Goal: Task Accomplishment & Management: Manage account settings

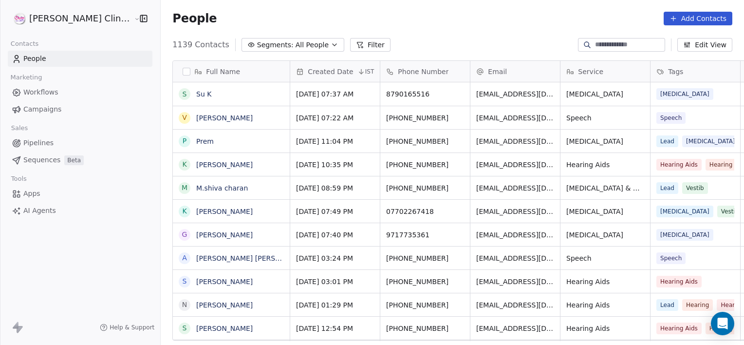
scroll to position [296, 605]
drag, startPoint x: 413, startPoint y: 341, endPoint x: 426, endPoint y: 339, distance: 13.4
click at [424, 339] on div "Full Name S Su K V Vinod Malla P Prem K Koppula srinivasarao M M.shiva charan K…" at bounding box center [453, 204] width 584 height 303
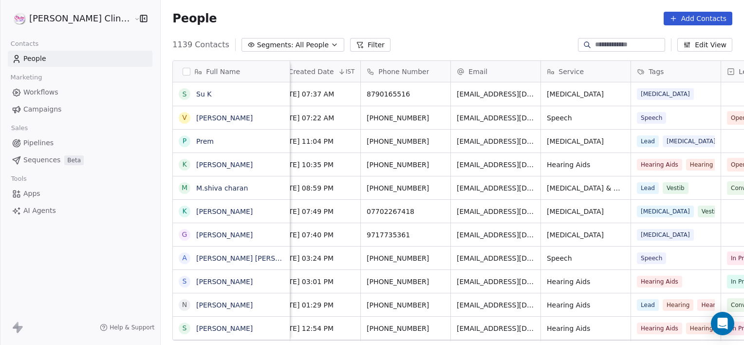
click at [717, 342] on div "Full Name S Su K V Vinod Malla P Prem K Koppula srinivasarao M M.shiva charan K…" at bounding box center [453, 204] width 584 height 303
click at [718, 342] on div "Full Name S Su K V Vinod Malla P Prem K Koppula srinivasarao M M.shiva charan K…" at bounding box center [453, 204] width 584 height 303
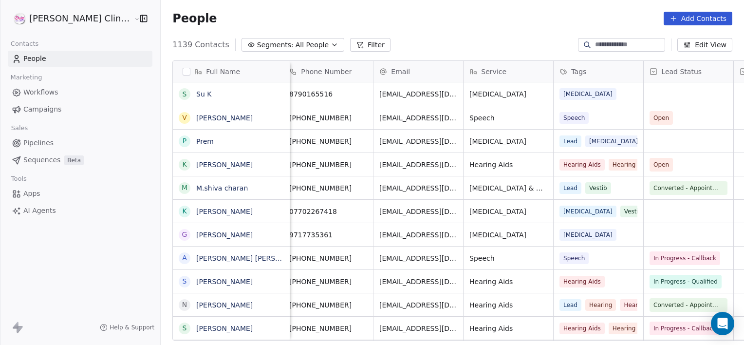
scroll to position [0, 97]
click at [720, 341] on div "Full Name S Su K V Vinod Malla P Prem K Koppula srinivasarao M M.shiva charan K…" at bounding box center [453, 204] width 584 height 303
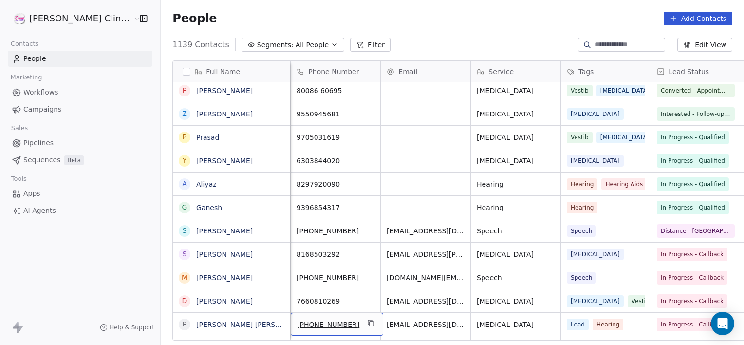
scroll to position [0, 0]
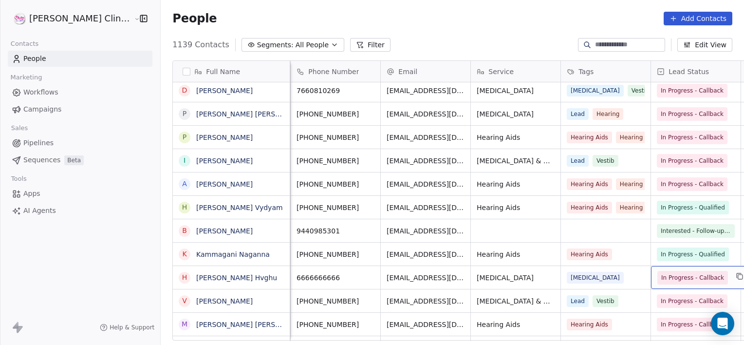
click at [661, 279] on span "In Progress - Callback" at bounding box center [692, 278] width 63 height 10
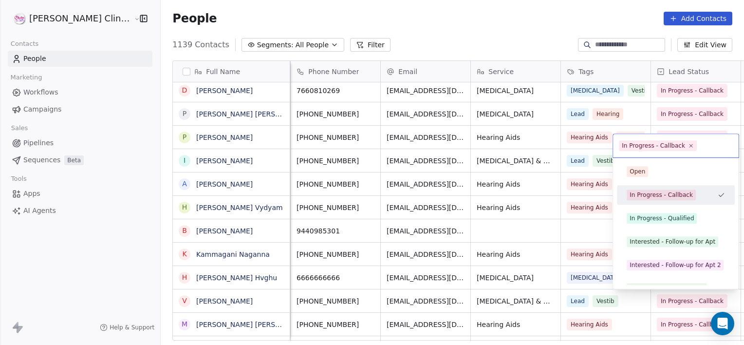
click at [639, 279] on div "Open In Progress - Callback In Progress - Qualified Interested - Follow-up for …" at bounding box center [676, 288] width 118 height 253
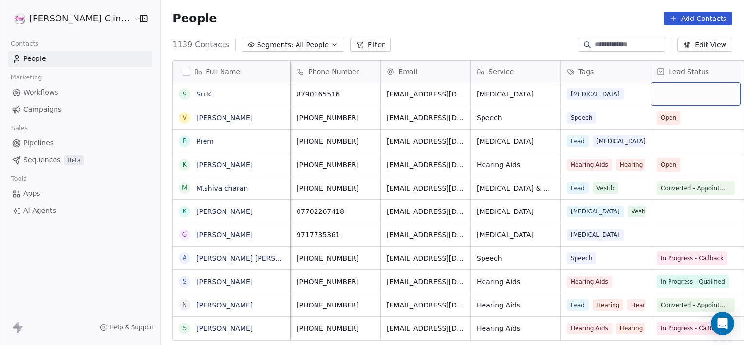
click at [651, 99] on div "grid" at bounding box center [696, 93] width 90 height 23
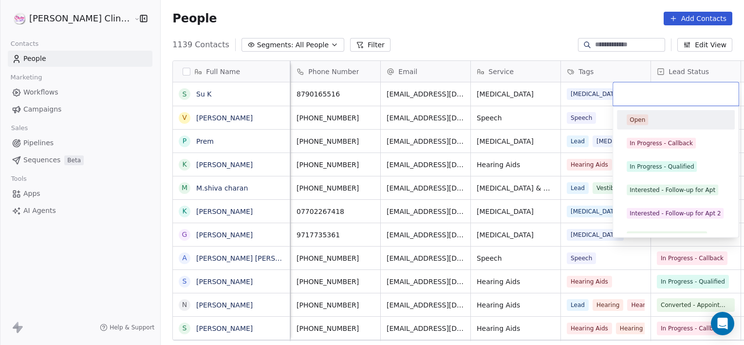
click at [644, 99] on div at bounding box center [676, 93] width 126 height 23
click at [655, 142] on div "In Progress - Callback" at bounding box center [661, 143] width 63 height 9
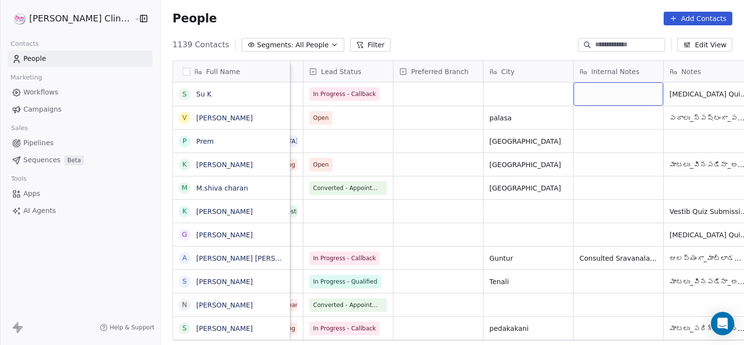
click at [604, 97] on div "grid" at bounding box center [619, 93] width 90 height 23
type textarea "**********"
drag, startPoint x: 604, startPoint y: 97, endPoint x: 510, endPoint y: 113, distance: 94.8
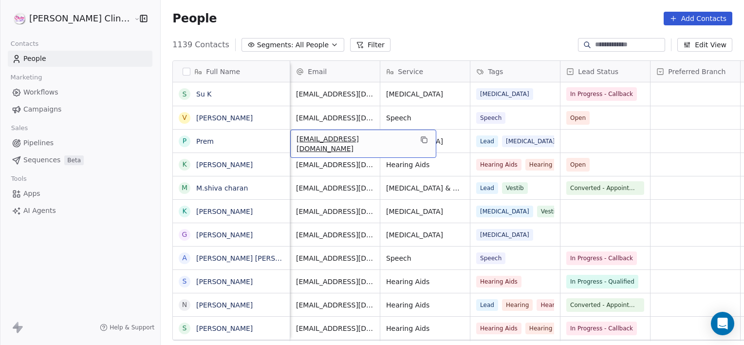
scroll to position [0, 90]
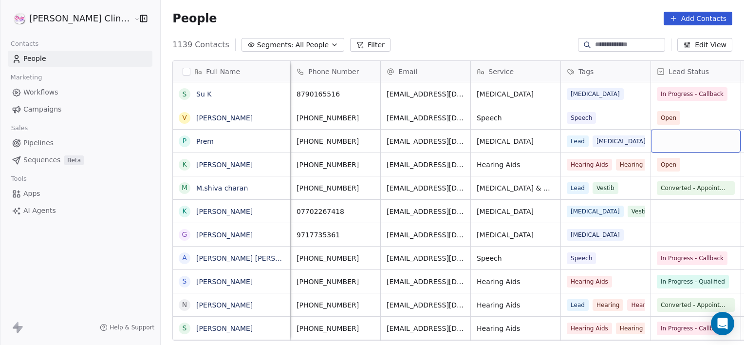
click at [651, 144] on div "grid" at bounding box center [696, 141] width 90 height 23
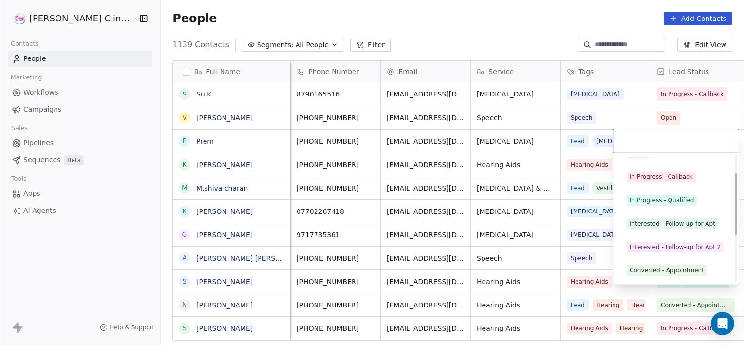
scroll to position [37, 0]
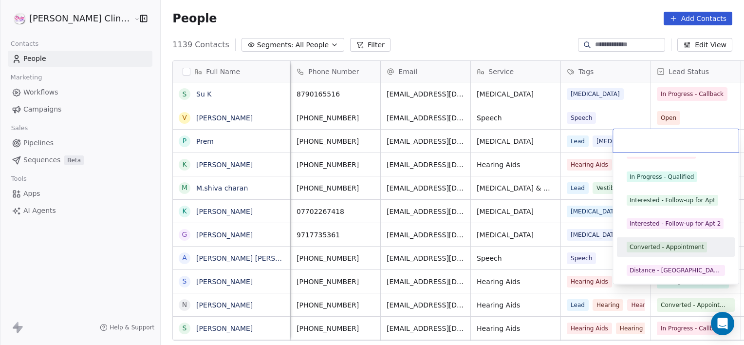
click at [670, 247] on div "Converted - Appointment" at bounding box center [667, 247] width 75 height 9
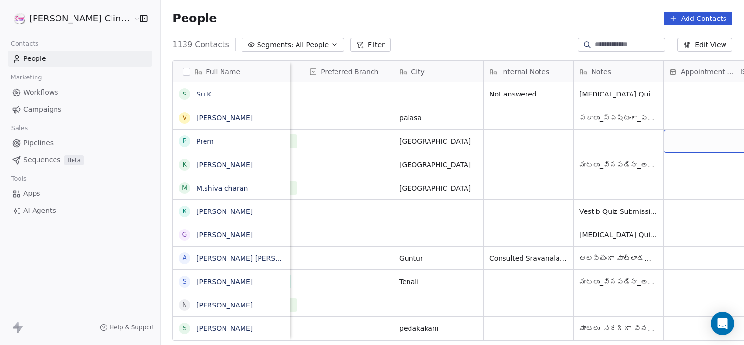
scroll to position [0, 618]
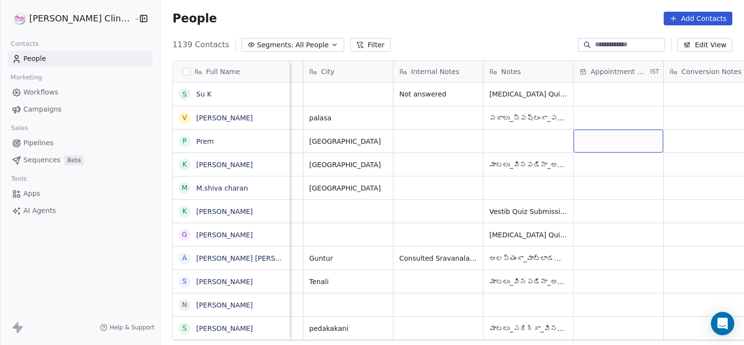
click at [611, 138] on div "grid" at bounding box center [619, 141] width 90 height 23
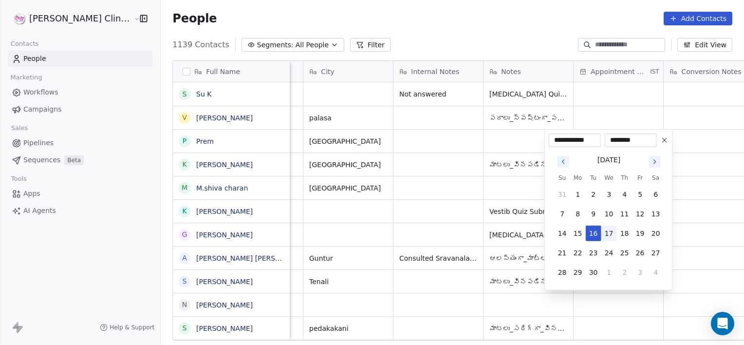
click at [608, 234] on button "17" at bounding box center [610, 234] width 16 height 16
type input "**********"
click at [365, 119] on html "RASYA Clinic External Contacts People Marketing Workflows Campaigns Sales Pipel…" at bounding box center [372, 172] width 744 height 345
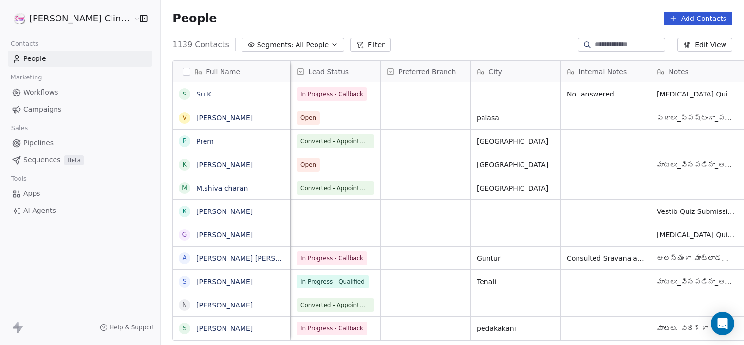
scroll to position [0, 360]
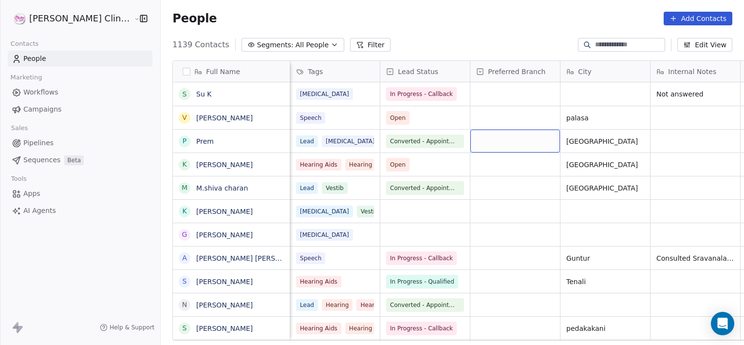
click at [471, 143] on div "grid" at bounding box center [516, 141] width 90 height 23
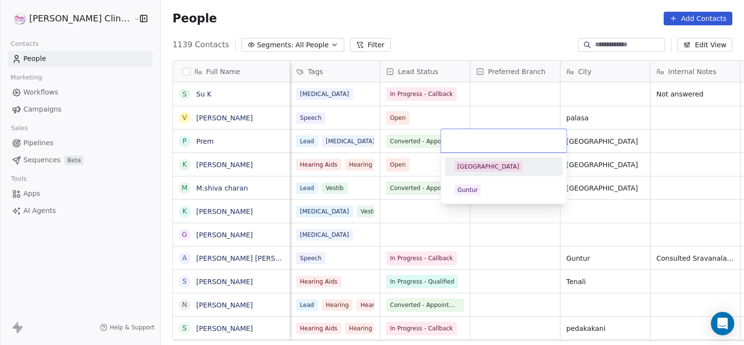
click at [466, 165] on div "[GEOGRAPHIC_DATA]" at bounding box center [489, 166] width 62 height 9
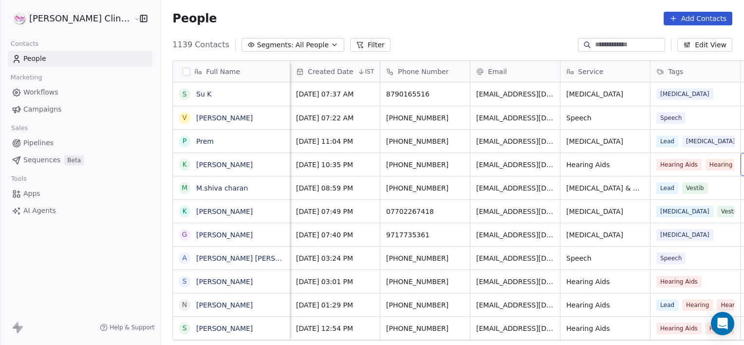
scroll to position [0, 77]
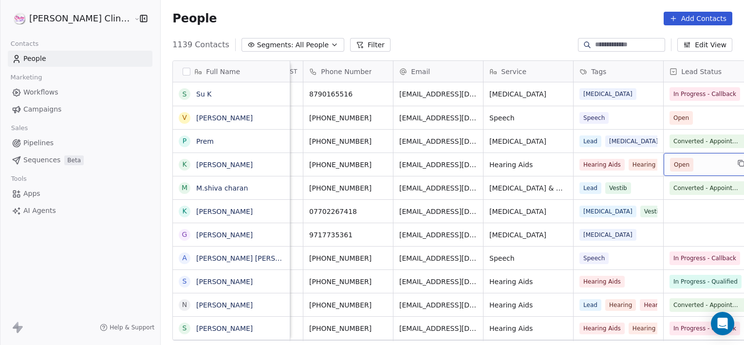
click at [675, 168] on span "Open" at bounding box center [699, 165] width 59 height 14
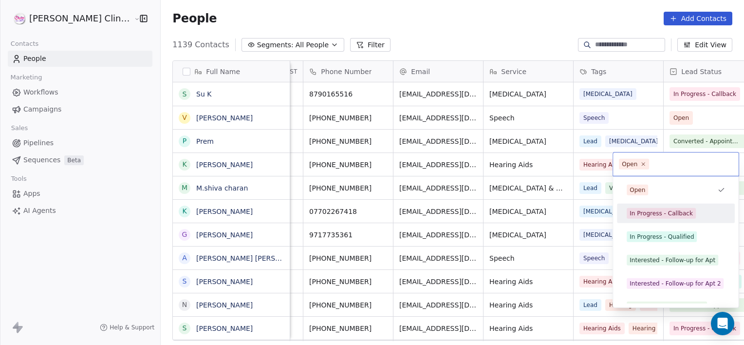
click at [648, 214] on div "In Progress - Callback" at bounding box center [661, 213] width 63 height 9
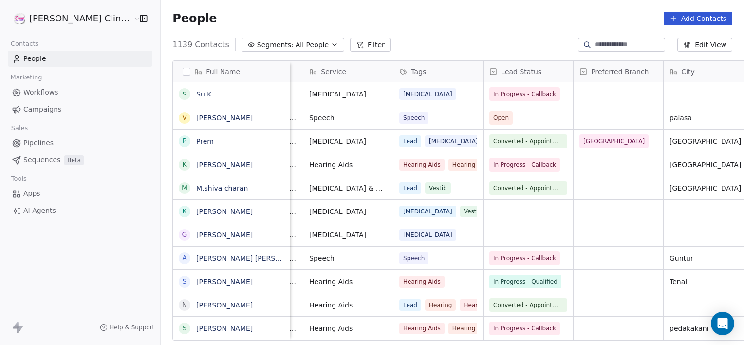
scroll to position [0, 347]
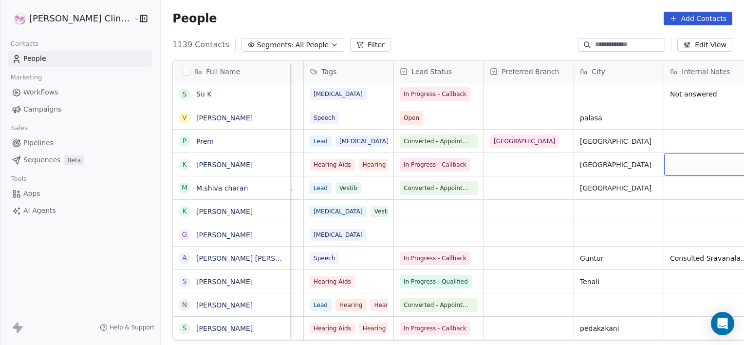
click at [664, 165] on div "grid" at bounding box center [709, 164] width 90 height 23
click at [645, 165] on textarea at bounding box center [679, 168] width 89 height 30
type textarea "**********"
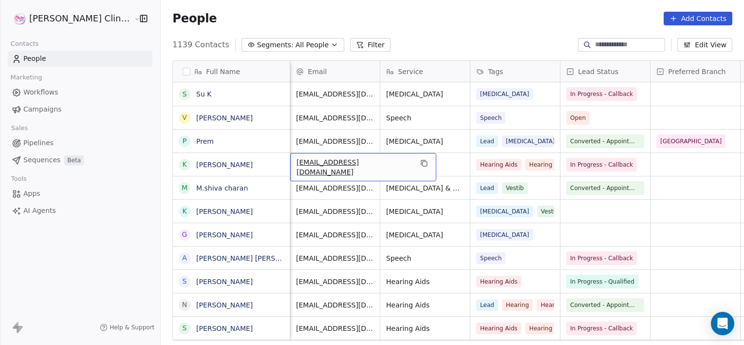
scroll to position [0, 90]
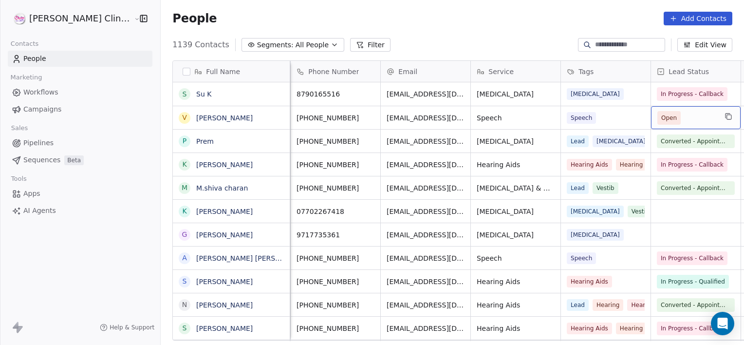
click at [661, 117] on span "Open" at bounding box center [669, 118] width 16 height 10
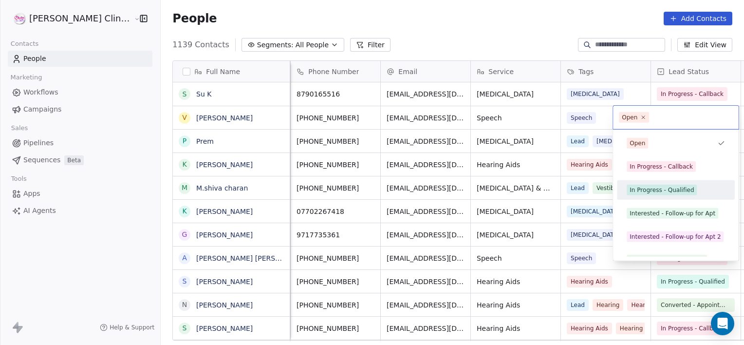
click at [670, 193] on div "In Progress - Qualified" at bounding box center [662, 190] width 64 height 9
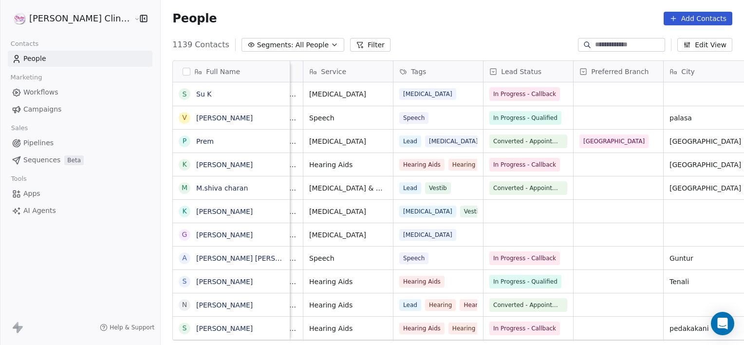
scroll to position [0, 347]
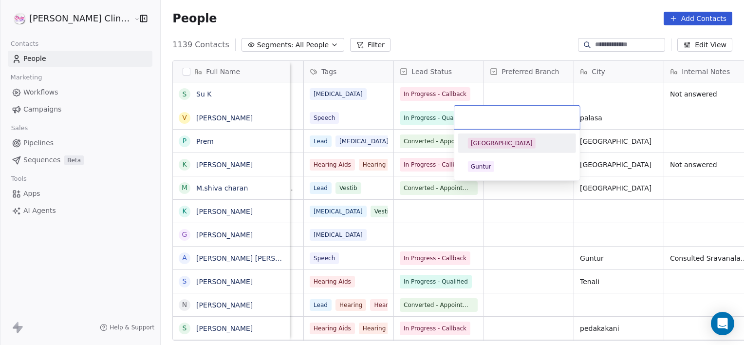
click at [512, 113] on input "text" at bounding box center [517, 117] width 114 height 11
click at [477, 169] on div "Guntur" at bounding box center [481, 166] width 20 height 9
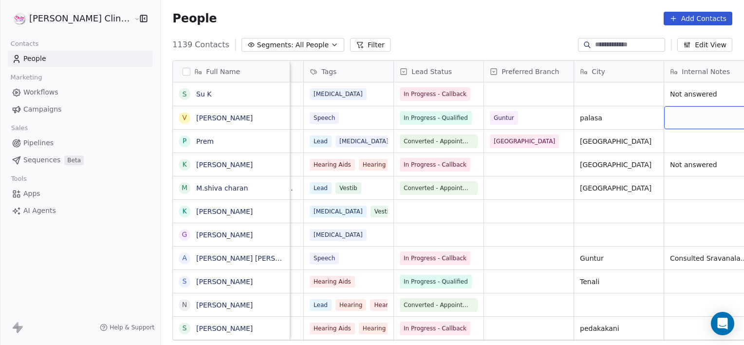
click at [664, 115] on div "grid" at bounding box center [709, 117] width 90 height 23
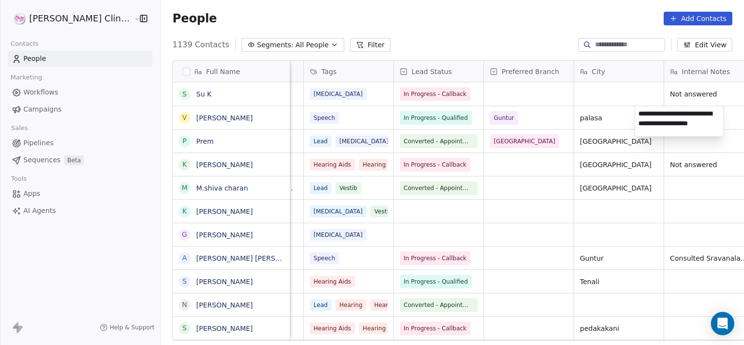
type textarea "**********"
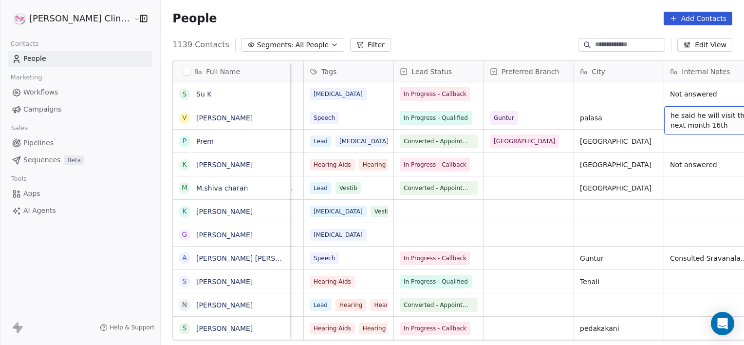
scroll to position [0, 437]
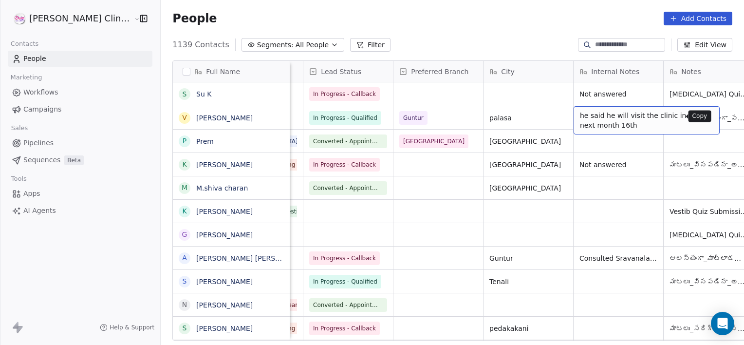
click at [704, 119] on icon "grid" at bounding box center [708, 117] width 8 height 8
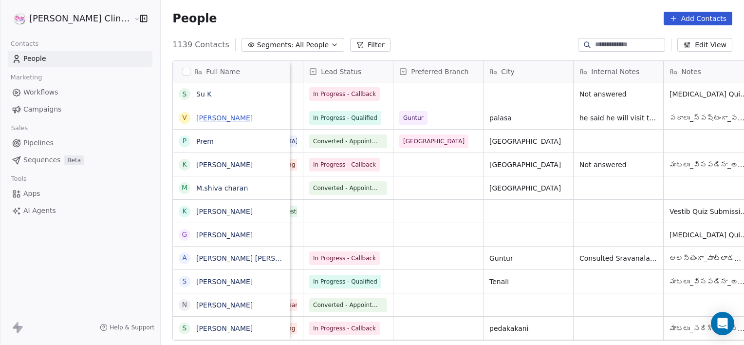
click at [196, 115] on link "[PERSON_NAME]" at bounding box center [224, 118] width 57 height 8
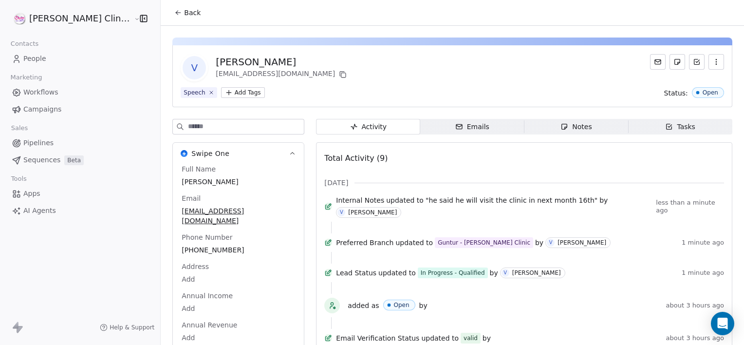
click at [528, 125] on span "Notes Notes" at bounding box center [577, 127] width 104 height 16
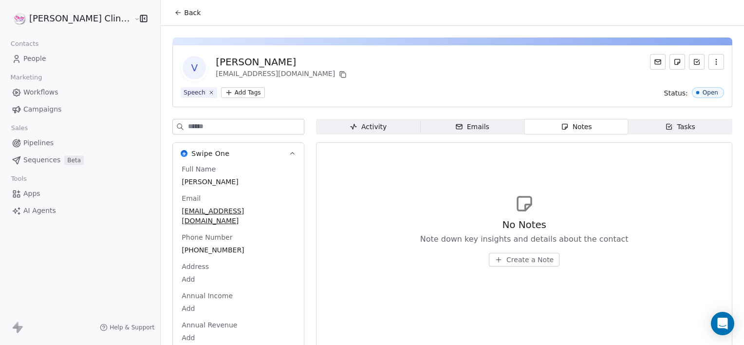
click at [507, 258] on span "Create a Note" at bounding box center [530, 260] width 47 height 10
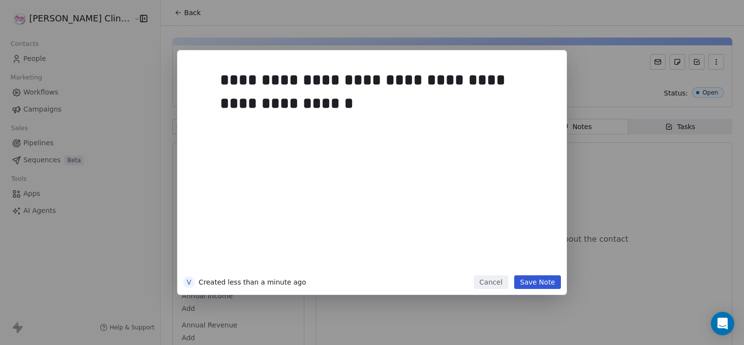
click at [536, 283] on button "Save Note" at bounding box center [537, 282] width 47 height 14
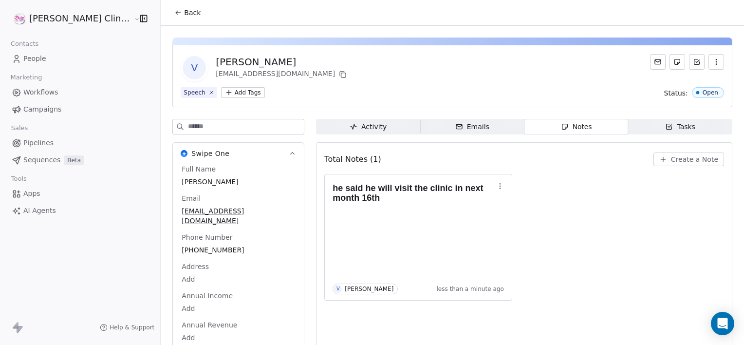
click at [645, 124] on span "Tasks Tasks" at bounding box center [680, 127] width 104 height 16
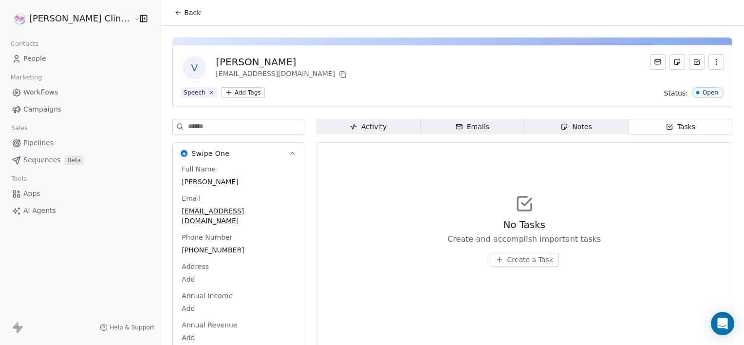
click at [513, 256] on span "Create a Task" at bounding box center [531, 260] width 46 height 10
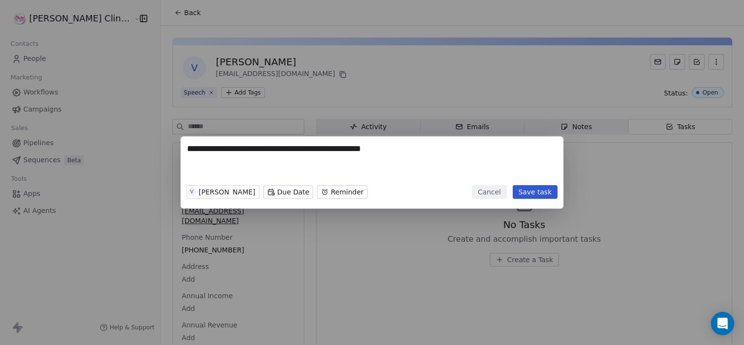
type textarea "**********"
click at [263, 191] on body "**********" at bounding box center [372, 172] width 744 height 345
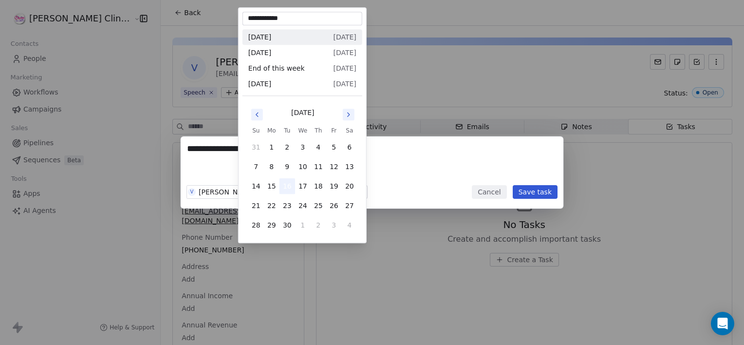
click at [289, 189] on button "16" at bounding box center [288, 186] width 16 height 16
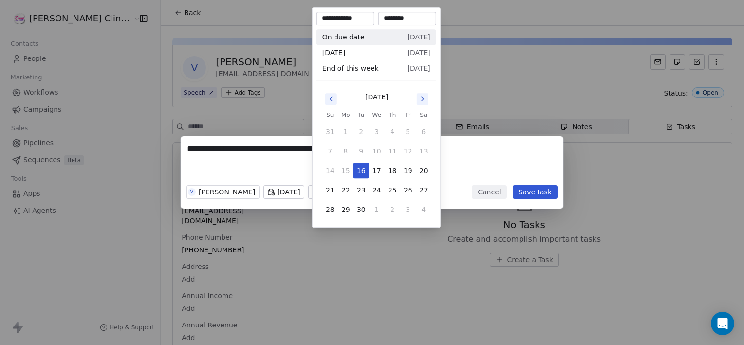
click at [335, 187] on body "**********" at bounding box center [372, 172] width 744 height 345
click at [376, 175] on button "17" at bounding box center [377, 171] width 16 height 16
type input "**********"
click at [345, 245] on body "**********" at bounding box center [372, 172] width 744 height 345
click at [345, 245] on div "**********" at bounding box center [372, 172] width 744 height 345
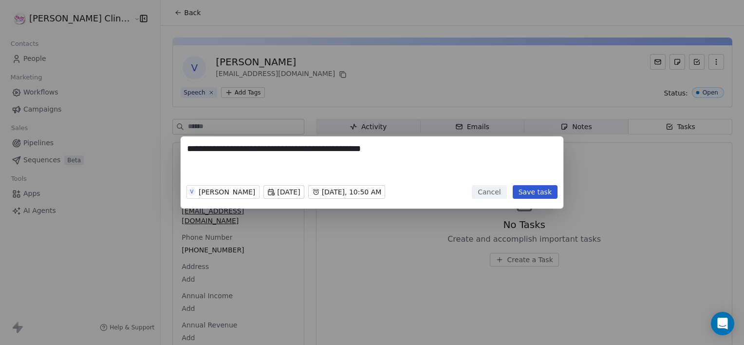
click at [282, 193] on body "**********" at bounding box center [372, 172] width 744 height 345
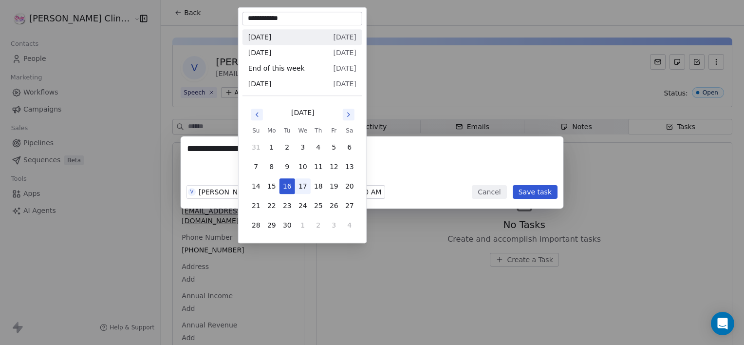
click at [299, 183] on button "17" at bounding box center [303, 186] width 16 height 16
type input "**********"
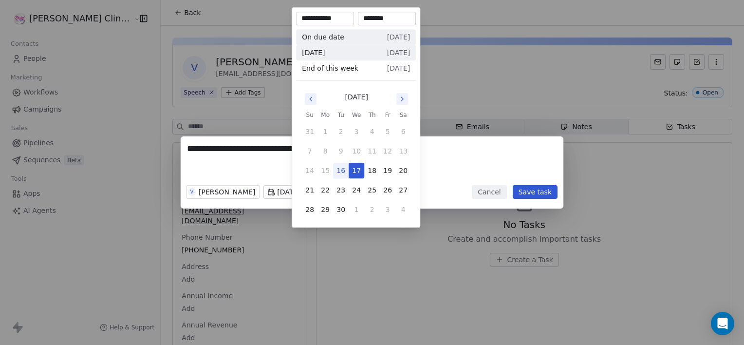
click at [333, 193] on body "**********" at bounding box center [372, 172] width 744 height 345
click at [343, 171] on button "16" at bounding box center [341, 171] width 16 height 16
type input "**********"
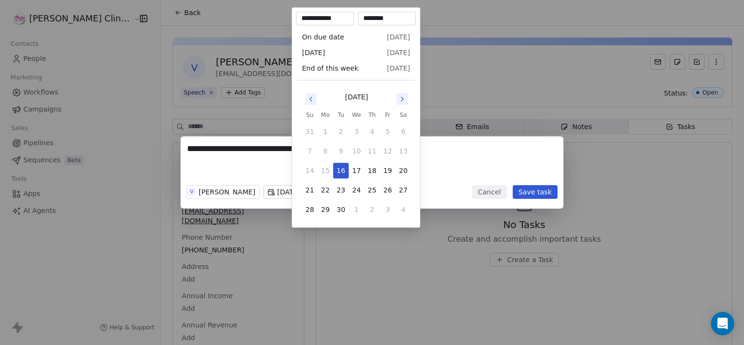
click at [368, 233] on div "**********" at bounding box center [372, 172] width 744 height 345
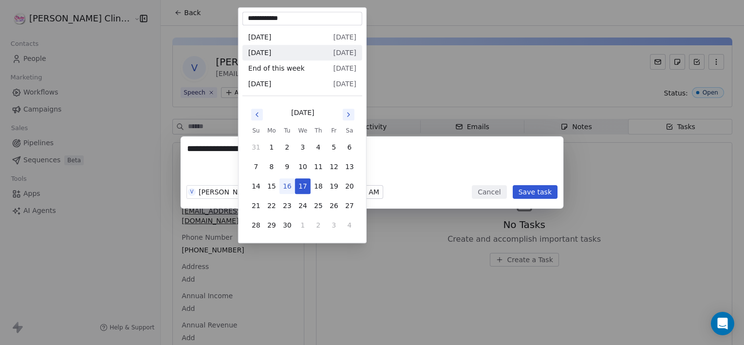
click at [272, 195] on body "**********" at bounding box center [372, 172] width 744 height 345
click at [349, 115] on icon "Go to next month" at bounding box center [349, 115] width 2 height 4
click at [329, 188] on button "17" at bounding box center [334, 186] width 16 height 16
type input "**********"
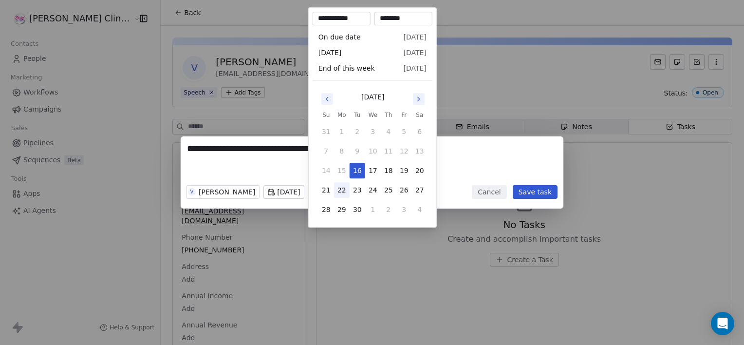
click at [336, 197] on body "**********" at bounding box center [372, 172] width 744 height 345
click at [336, 197] on button "22" at bounding box center [342, 190] width 16 height 16
click at [421, 100] on icon "Go to next month" at bounding box center [419, 99] width 8 height 8
click at [371, 173] on button "15" at bounding box center [373, 171] width 16 height 16
type input "**********"
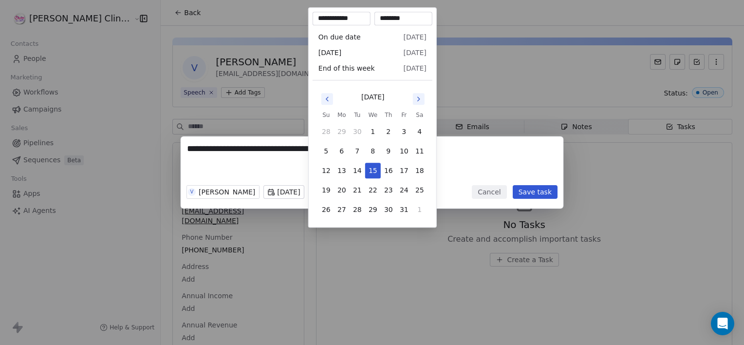
click at [530, 189] on div "**********" at bounding box center [372, 172] width 744 height 72
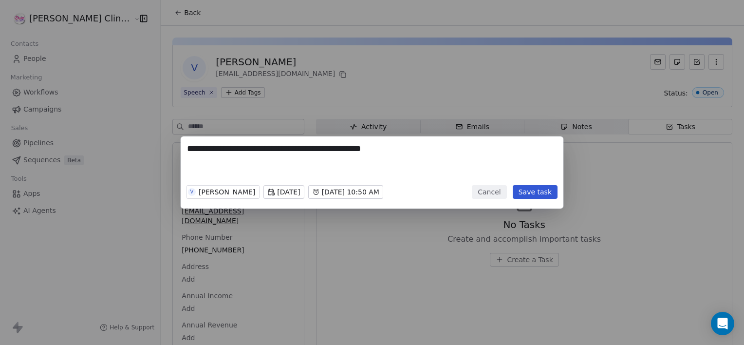
click at [530, 189] on button "Save task" at bounding box center [535, 192] width 45 height 14
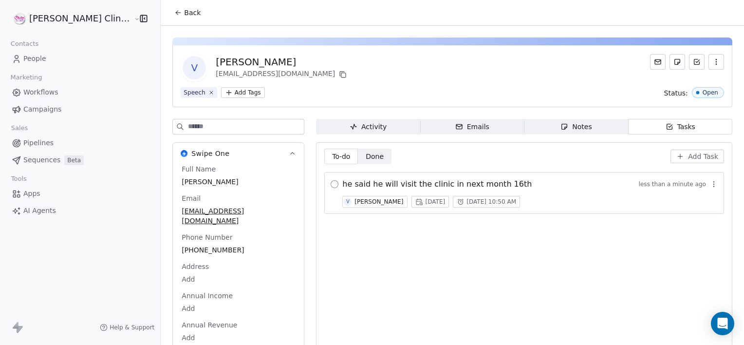
click at [331, 185] on button "button" at bounding box center [335, 184] width 8 height 8
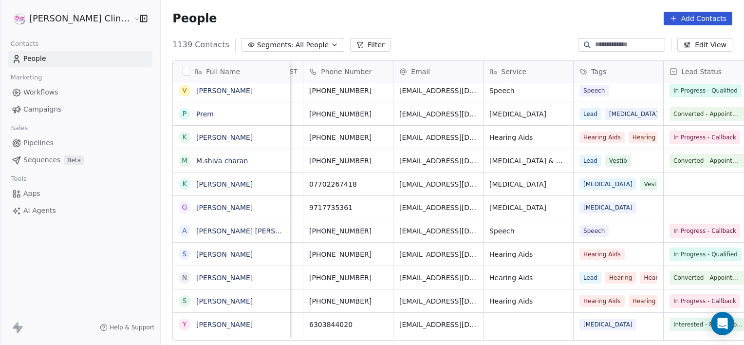
scroll to position [0, 167]
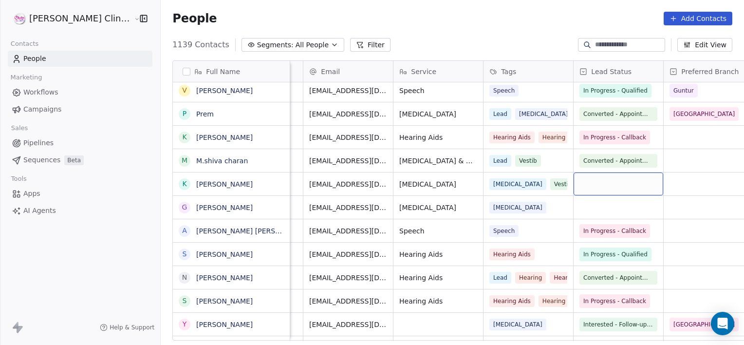
click at [574, 184] on div "grid" at bounding box center [619, 183] width 90 height 23
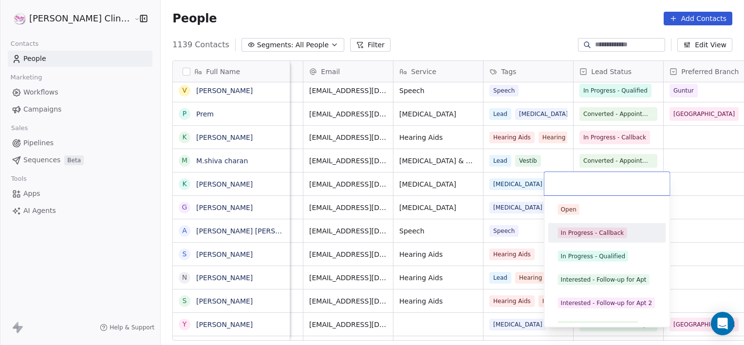
click at [579, 228] on div "In Progress - Callback" at bounding box center [592, 232] width 63 height 9
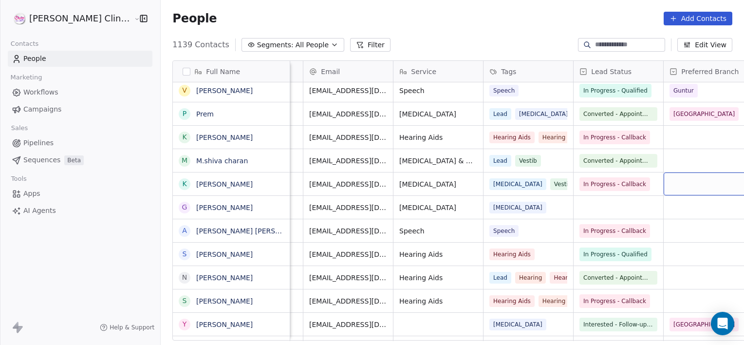
click at [664, 183] on div "grid" at bounding box center [709, 183] width 90 height 23
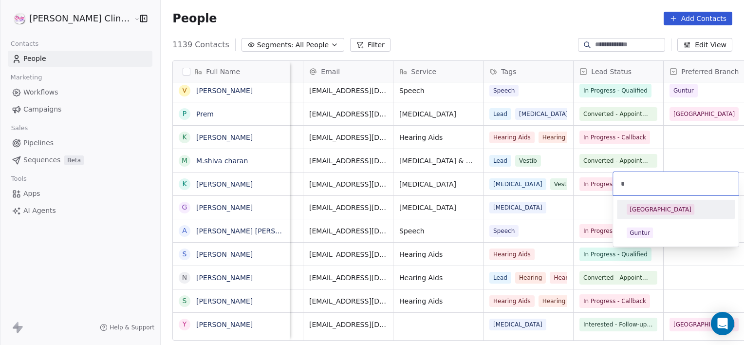
type input "*"
click at [643, 215] on div "[GEOGRAPHIC_DATA]" at bounding box center [676, 210] width 110 height 16
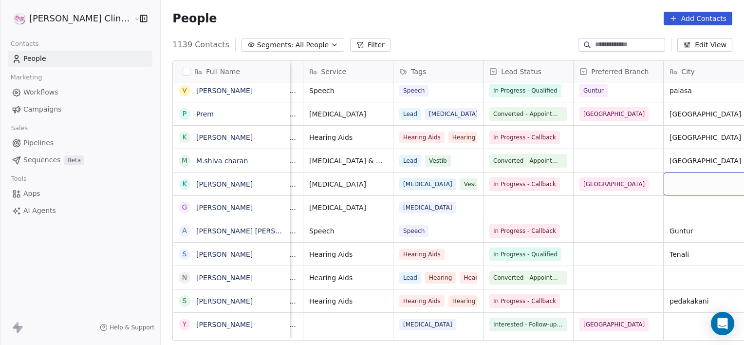
scroll to position [0, 347]
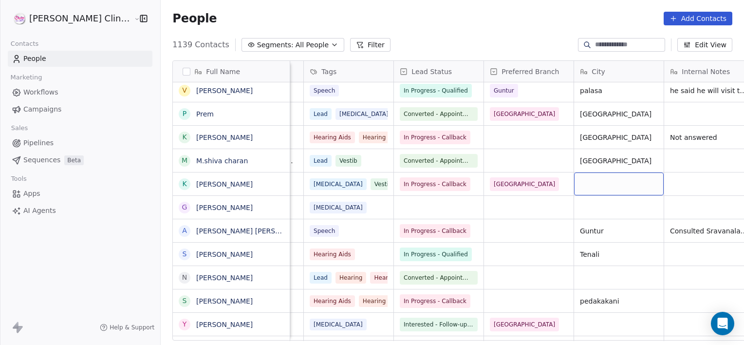
click at [604, 183] on div "grid" at bounding box center [619, 183] width 90 height 23
type textarea "*"
type textarea "*********"
click at [664, 181] on div "grid" at bounding box center [709, 183] width 90 height 23
click at [664, 180] on div "grid" at bounding box center [709, 183] width 90 height 23
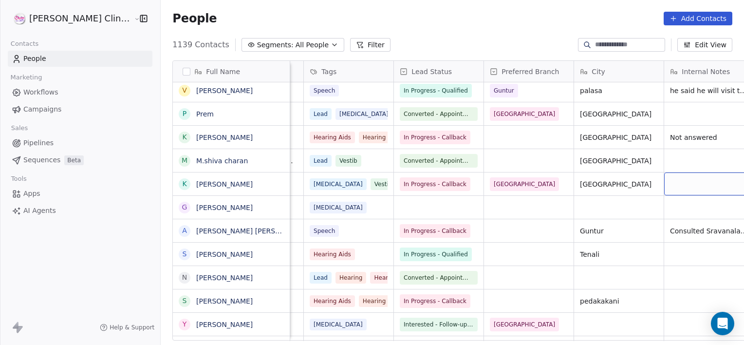
click at [664, 180] on div "grid" at bounding box center [709, 183] width 90 height 23
click at [654, 179] on textarea at bounding box center [679, 187] width 89 height 30
click at [685, 199] on textarea "**********" at bounding box center [679, 188] width 89 height 33
type textarea "**********"
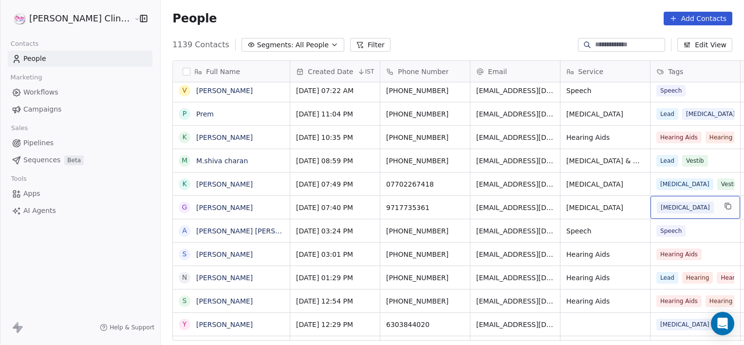
scroll to position [0, 77]
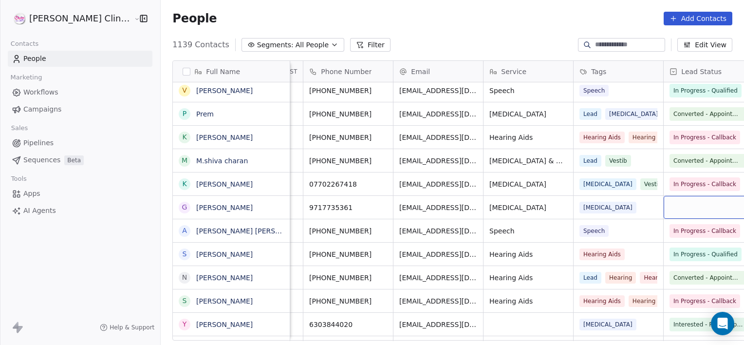
click at [670, 213] on div "grid" at bounding box center [709, 207] width 90 height 23
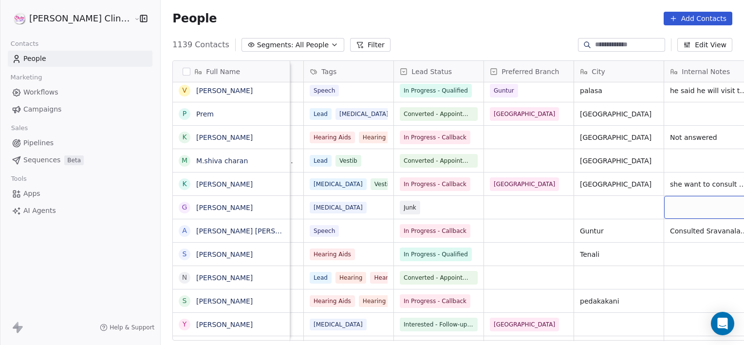
scroll to position [0, 437]
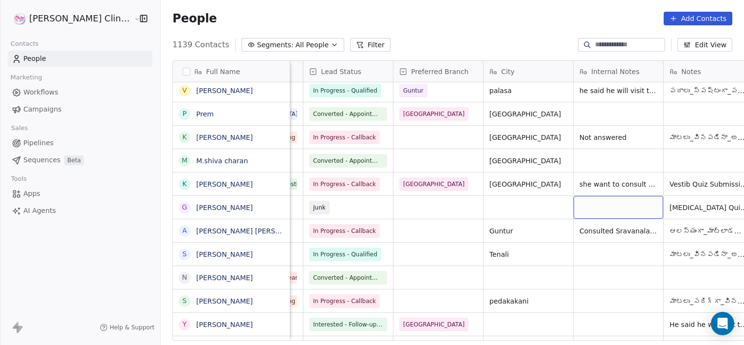
click at [618, 207] on div "grid" at bounding box center [619, 207] width 90 height 23
type textarea "**********"
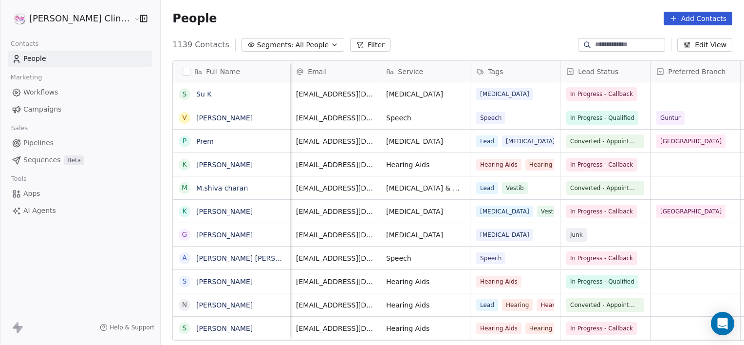
scroll to position [0, 90]
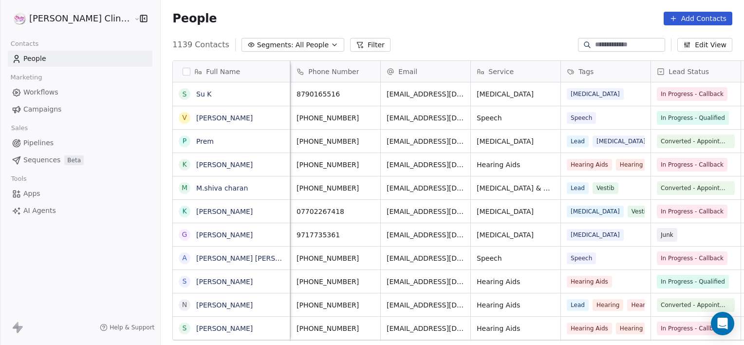
click at [595, 45] on input at bounding box center [629, 45] width 68 height 10
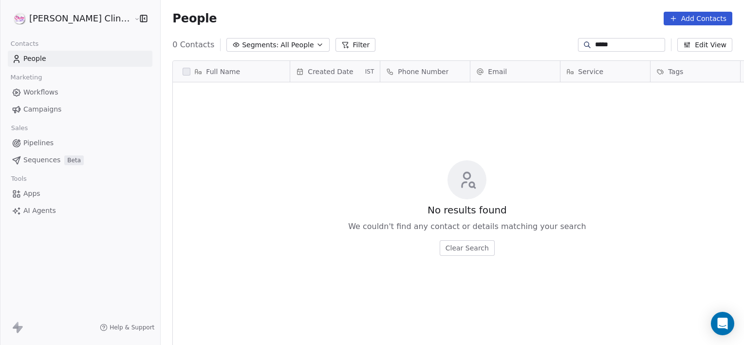
scroll to position [296, 605]
type input "*****"
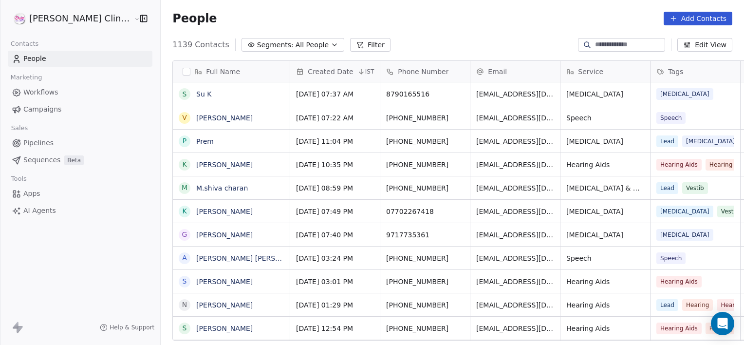
scroll to position [296, 605]
click at [598, 45] on input at bounding box center [629, 45] width 68 height 10
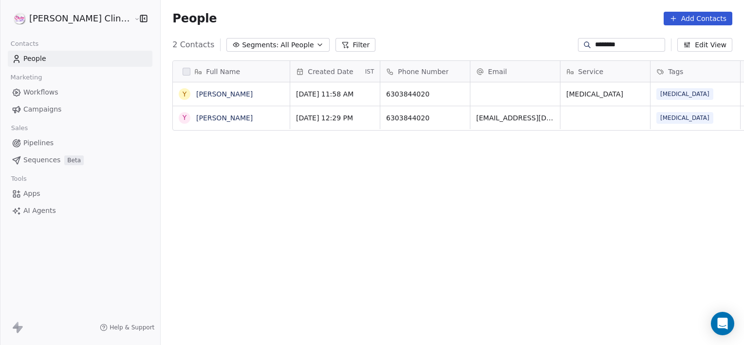
type input "********"
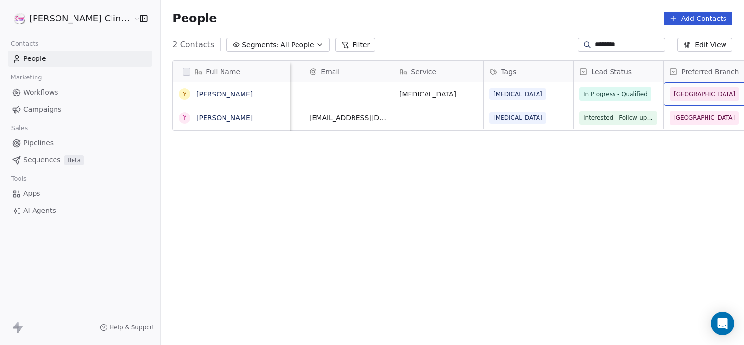
scroll to position [0, 257]
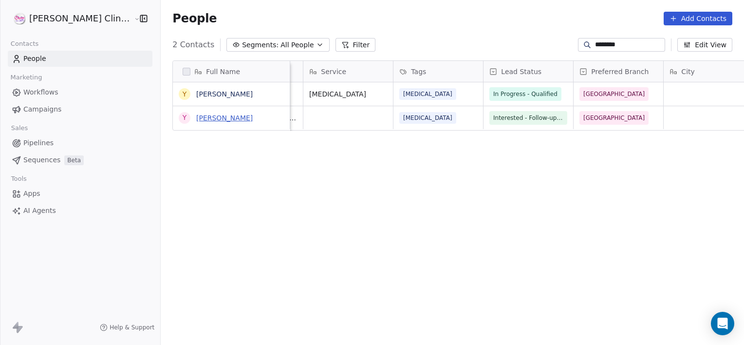
click at [196, 119] on link "[PERSON_NAME]" at bounding box center [224, 118] width 57 height 8
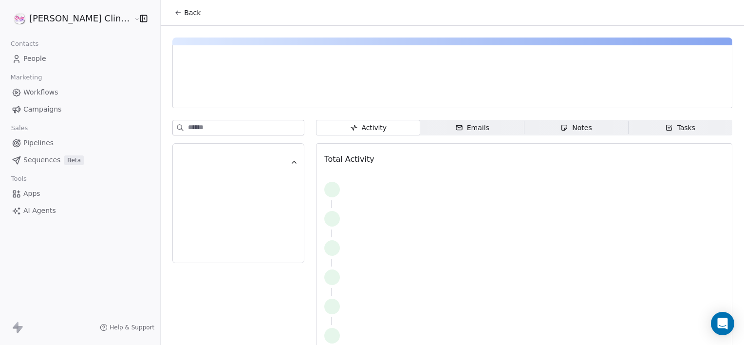
click at [525, 124] on span "Notes Notes" at bounding box center [577, 128] width 104 height 16
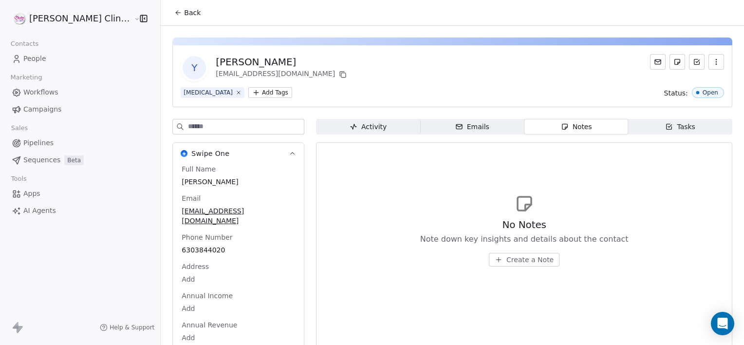
click at [668, 120] on span "Tasks Tasks" at bounding box center [680, 127] width 104 height 16
click at [511, 258] on span "Create a Task" at bounding box center [531, 260] width 46 height 10
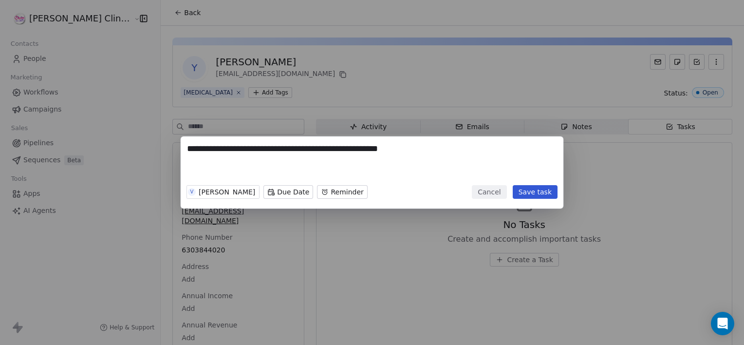
type textarea "**********"
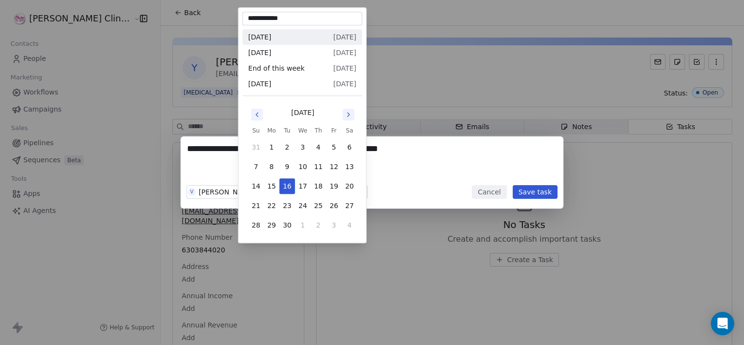
click at [260, 190] on body "**********" at bounding box center [372, 172] width 744 height 345
click at [337, 187] on button "19" at bounding box center [334, 186] width 16 height 16
type input "**********"
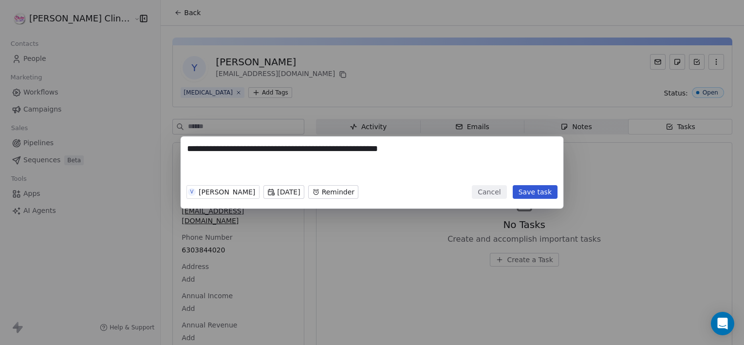
click at [332, 194] on body "**********" at bounding box center [372, 172] width 744 height 345
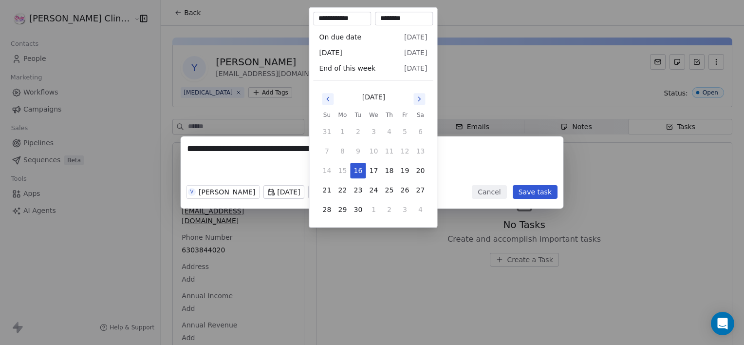
click at [285, 195] on div "**********" at bounding box center [372, 172] width 744 height 72
click at [342, 196] on body "**********" at bounding box center [372, 172] width 744 height 345
click at [390, 172] on button "18" at bounding box center [389, 171] width 16 height 16
type input "**********"
click at [410, 244] on div "**********" at bounding box center [372, 172] width 744 height 345
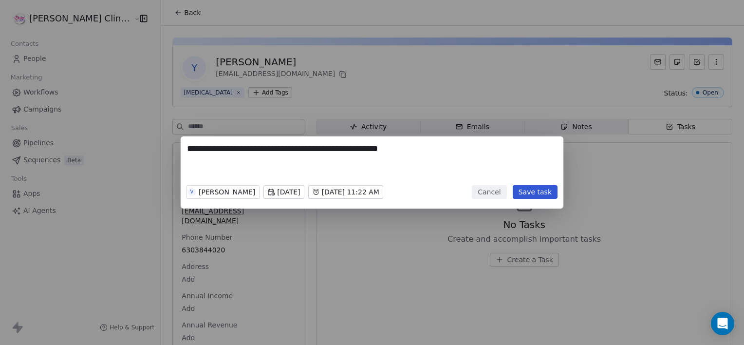
click at [546, 191] on button "Save task" at bounding box center [535, 192] width 45 height 14
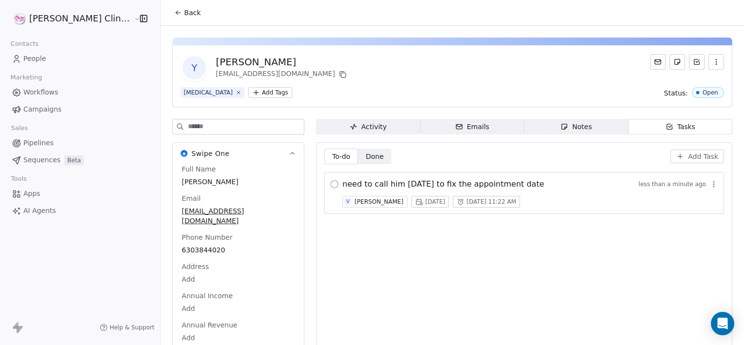
click at [331, 183] on button "button" at bounding box center [335, 184] width 8 height 8
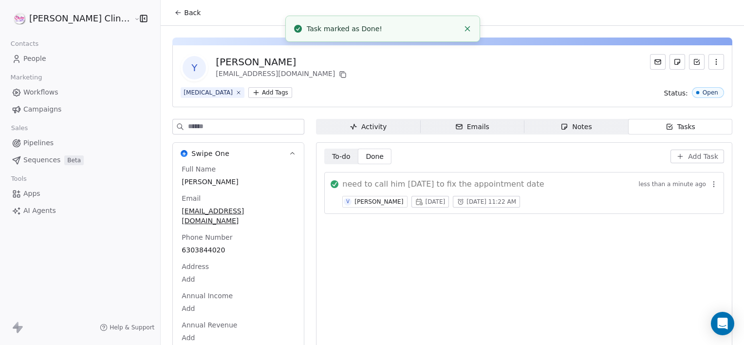
click at [324, 161] on span "To-do To-do" at bounding box center [341, 157] width 34 height 16
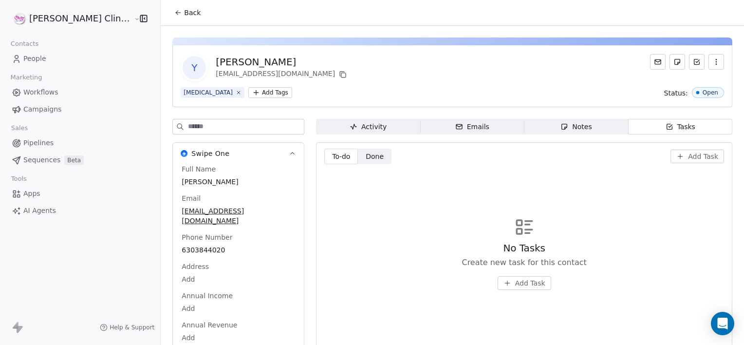
click at [515, 284] on span "Add Task" at bounding box center [530, 283] width 30 height 10
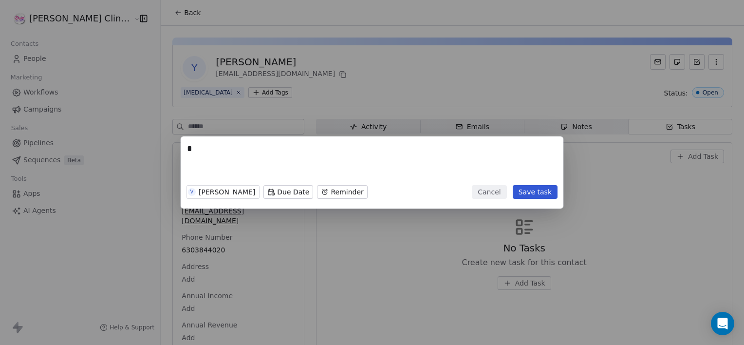
click at [376, 207] on div "* V Vani Myla Due Date Reminder Cancel Save task" at bounding box center [372, 172] width 383 height 72
click at [220, 153] on textarea "*" at bounding box center [372, 162] width 370 height 38
click at [314, 152] on textarea "**********" at bounding box center [372, 162] width 370 height 38
type textarea "**********"
click at [263, 192] on body "**********" at bounding box center [372, 172] width 744 height 345
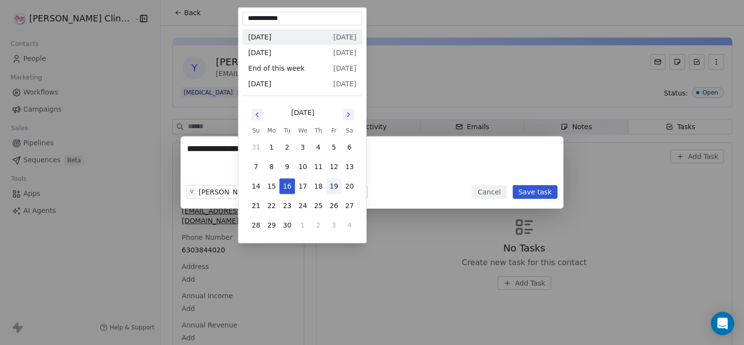
click at [338, 184] on button "19" at bounding box center [334, 186] width 16 height 16
type input "**********"
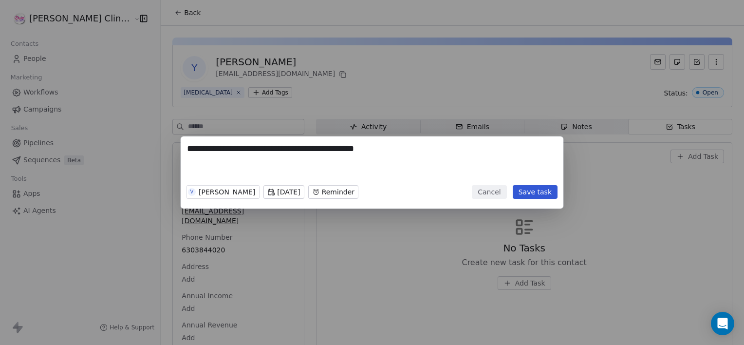
click at [338, 184] on div "V Vani Myla Fri, 19 Sep 2025 Reminder" at bounding box center [273, 191] width 172 height 21
click at [337, 197] on body "**********" at bounding box center [372, 172] width 744 height 345
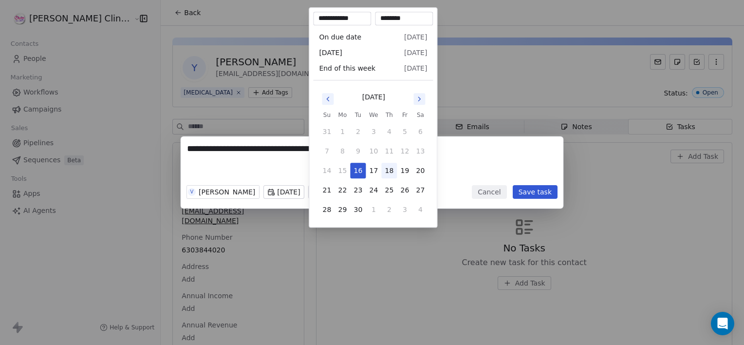
click at [388, 173] on button "18" at bounding box center [389, 171] width 16 height 16
type input "**********"
click at [472, 233] on div "**********" at bounding box center [372, 172] width 744 height 345
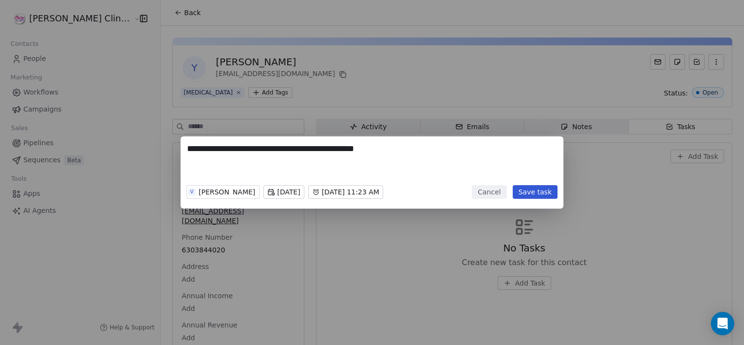
click at [543, 195] on button "Save task" at bounding box center [535, 192] width 45 height 14
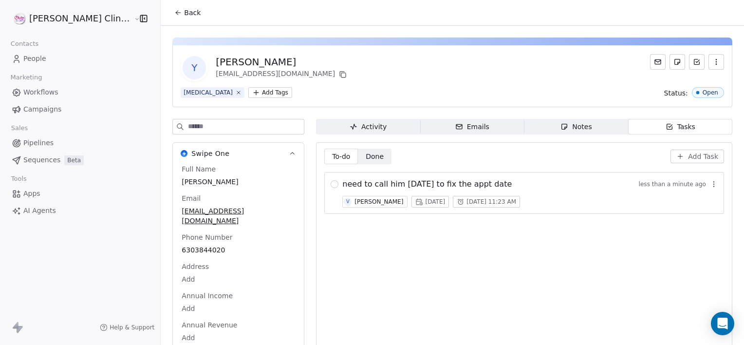
click at [332, 156] on span "To-do" at bounding box center [341, 156] width 19 height 10
click at [366, 157] on span "Done" at bounding box center [375, 156] width 18 height 10
click at [331, 183] on button "button" at bounding box center [335, 184] width 8 height 8
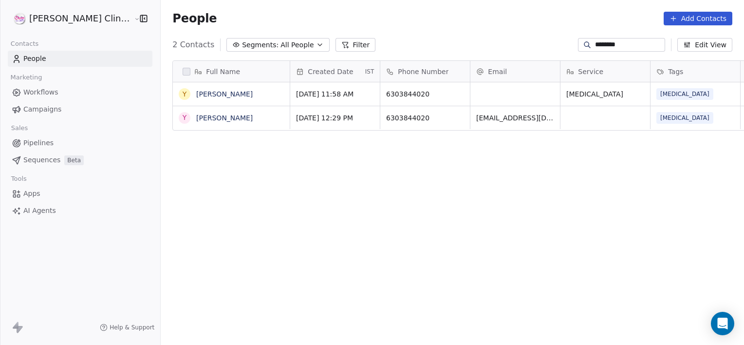
scroll to position [296, 605]
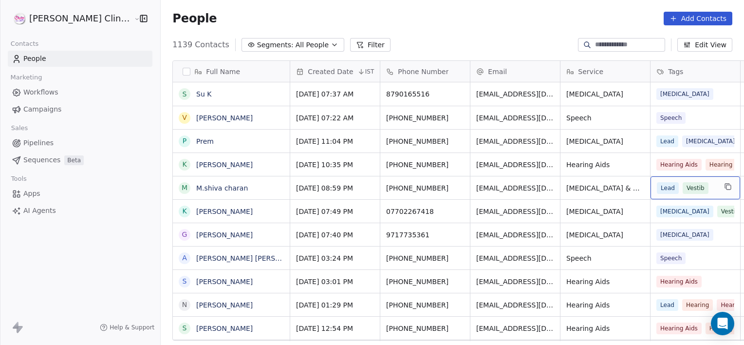
scroll to position [0, 77]
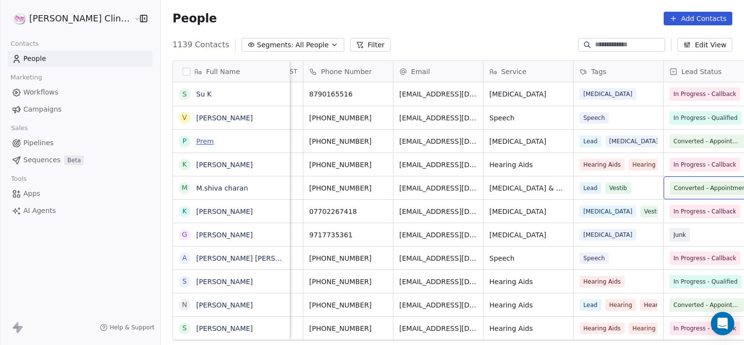
click at [196, 138] on link "Prem" at bounding box center [205, 141] width 18 height 8
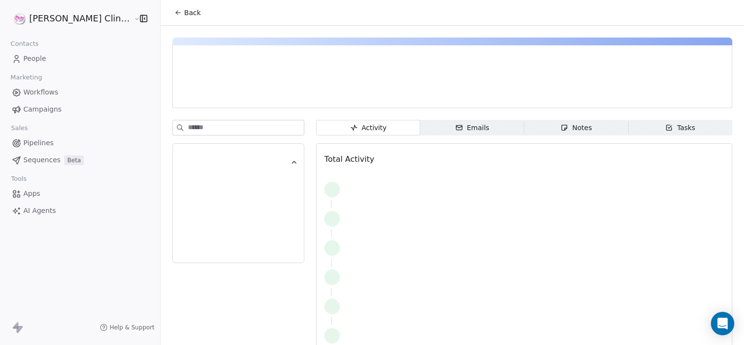
click at [641, 123] on span "Tasks Tasks" at bounding box center [680, 128] width 104 height 16
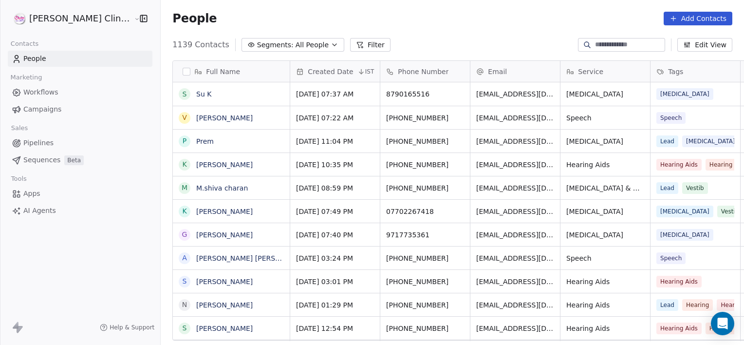
scroll to position [296, 605]
click at [196, 192] on link "M.shiva charan" at bounding box center [222, 188] width 52 height 8
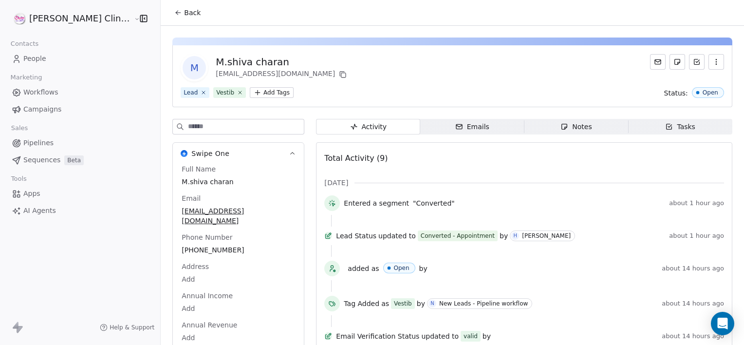
click at [629, 125] on span "Tasks Tasks" at bounding box center [680, 127] width 104 height 16
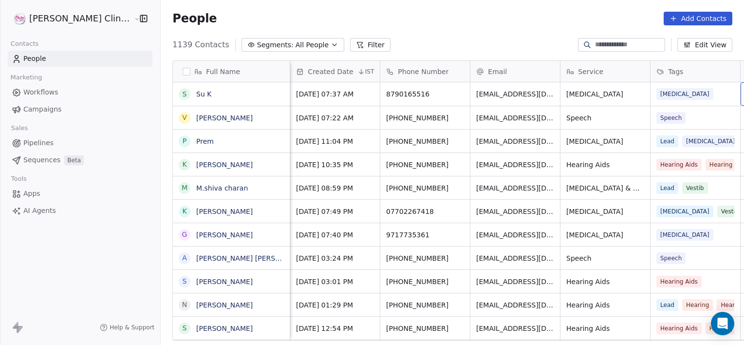
scroll to position [0, 77]
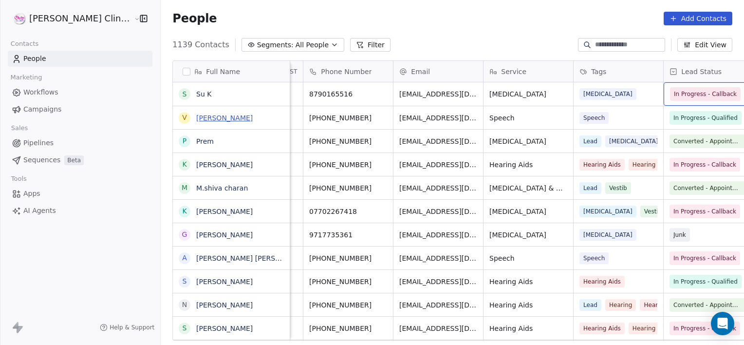
click at [196, 116] on link "[PERSON_NAME]" at bounding box center [224, 118] width 57 height 8
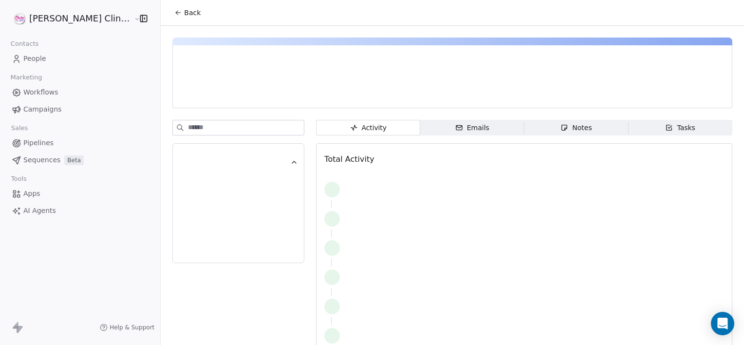
click at [659, 121] on span "Tasks Tasks" at bounding box center [680, 128] width 104 height 16
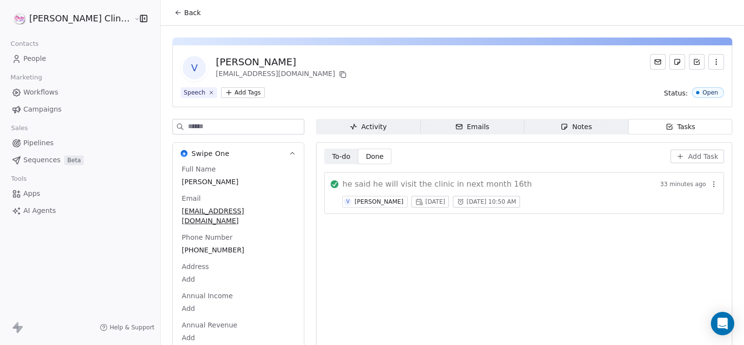
click at [324, 187] on div "he said he will visit the clinic in next month 16th 33 minutes ago V Vani Myla …" at bounding box center [524, 193] width 400 height 42
click at [331, 181] on button "button" at bounding box center [335, 184] width 8 height 8
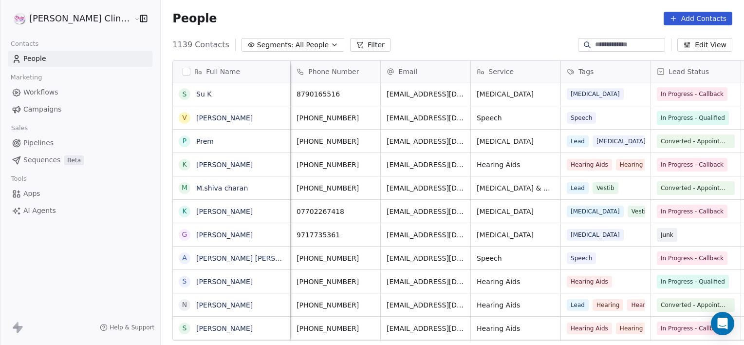
scroll to position [97, 0]
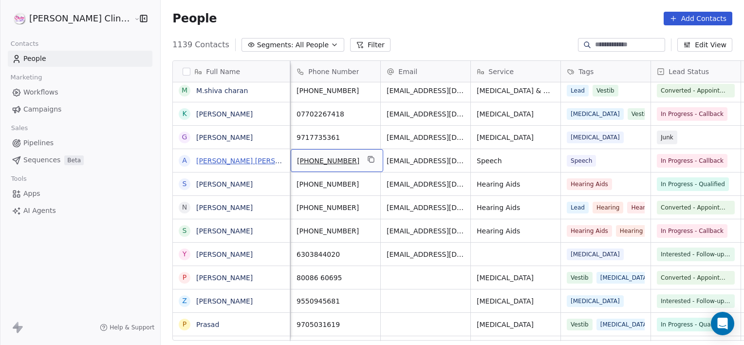
click at [196, 160] on link "[PERSON_NAME] [PERSON_NAME]" at bounding box center [253, 161] width 115 height 8
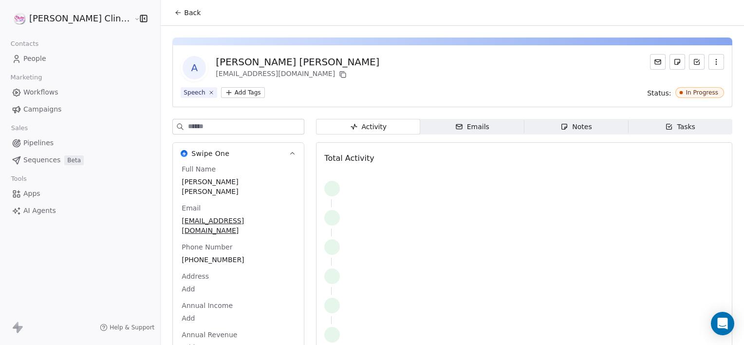
click at [561, 128] on div "Notes" at bounding box center [576, 127] width 31 height 10
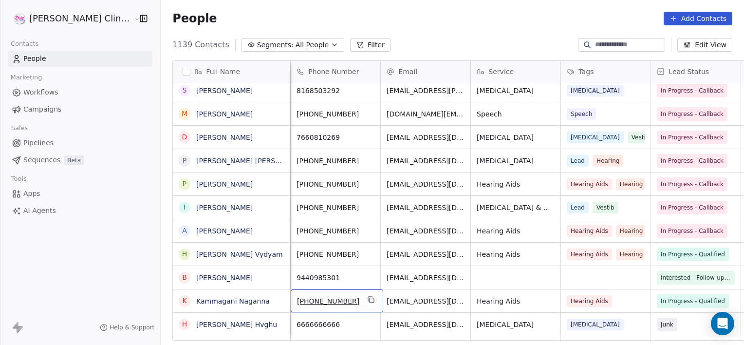
scroll to position [444, 0]
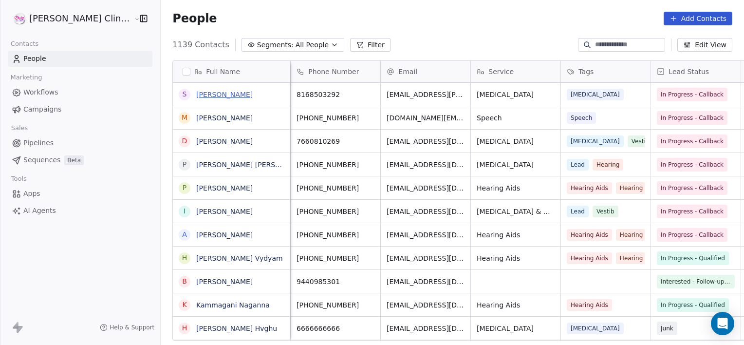
click at [202, 93] on link "[PERSON_NAME]" at bounding box center [224, 95] width 57 height 8
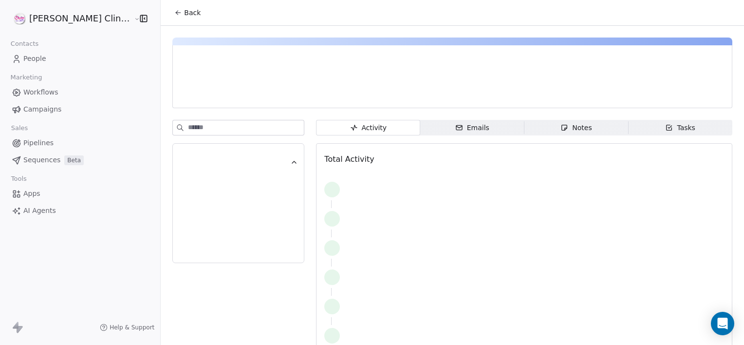
click at [567, 126] on div "Notes" at bounding box center [576, 128] width 31 height 10
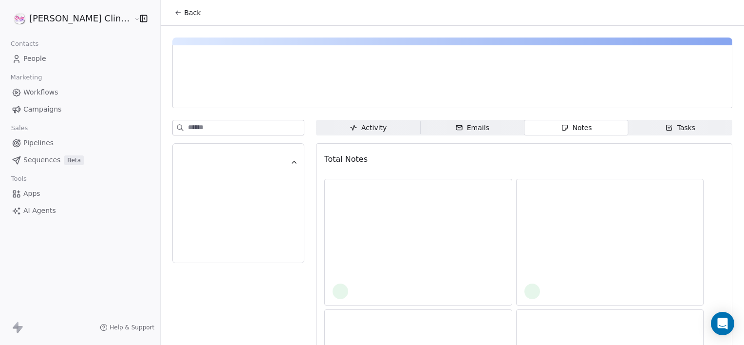
click at [567, 126] on div "Notes" at bounding box center [576, 128] width 31 height 10
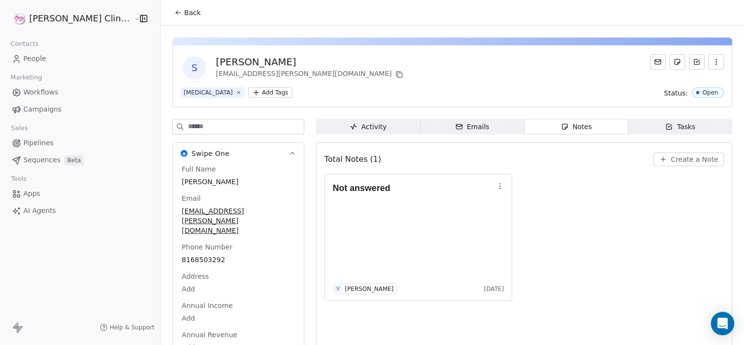
click at [663, 156] on button "Create a Note" at bounding box center [689, 159] width 71 height 14
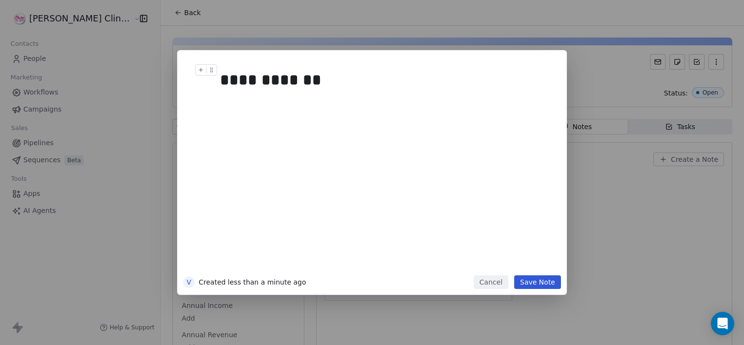
click at [327, 83] on div "**********" at bounding box center [383, 79] width 326 height 23
drag, startPoint x: 300, startPoint y: 74, endPoint x: 308, endPoint y: 76, distance: 8.6
click at [308, 76] on div "**********" at bounding box center [383, 79] width 326 height 23
click at [329, 80] on div "**********" at bounding box center [383, 79] width 326 height 23
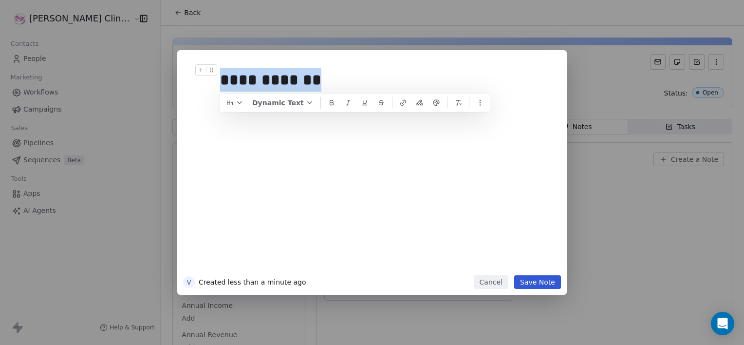
drag, startPoint x: 331, startPoint y: 78, endPoint x: 215, endPoint y: 92, distance: 116.7
click at [215, 92] on div "**********" at bounding box center [383, 165] width 339 height 219
copy div "**********"
click at [536, 277] on button "Save Note" at bounding box center [537, 282] width 47 height 14
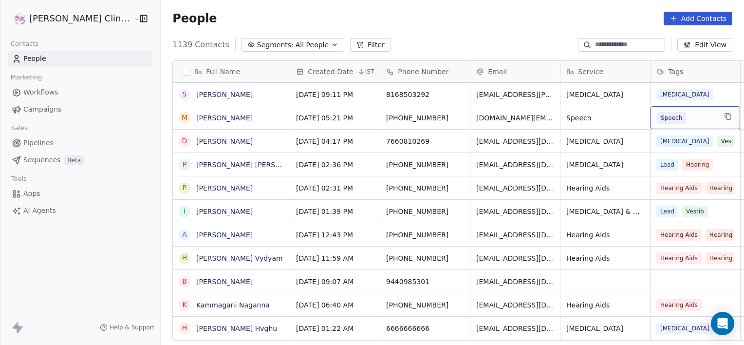
scroll to position [0, 77]
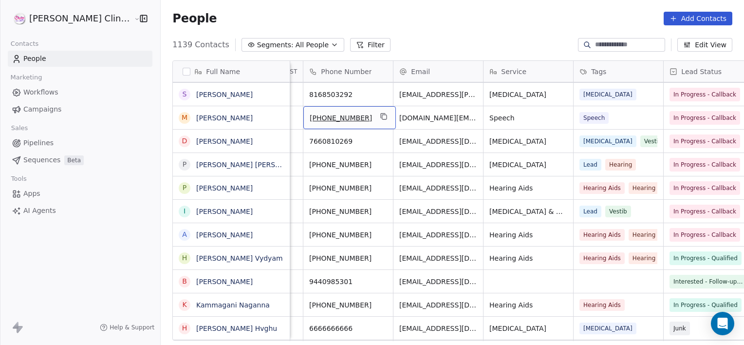
click at [331, 117] on span "[PHONE_NUMBER]" at bounding box center [341, 118] width 62 height 10
click at [196, 116] on link "[PERSON_NAME]" at bounding box center [224, 118] width 57 height 8
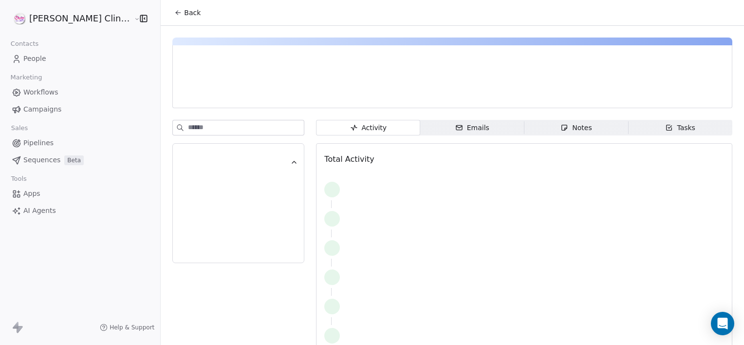
click at [531, 124] on span "Notes Notes" at bounding box center [577, 128] width 104 height 16
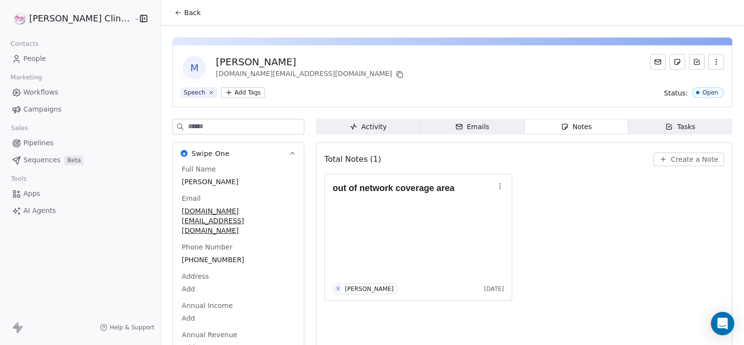
click at [680, 159] on span "Create a Note" at bounding box center [694, 159] width 47 height 10
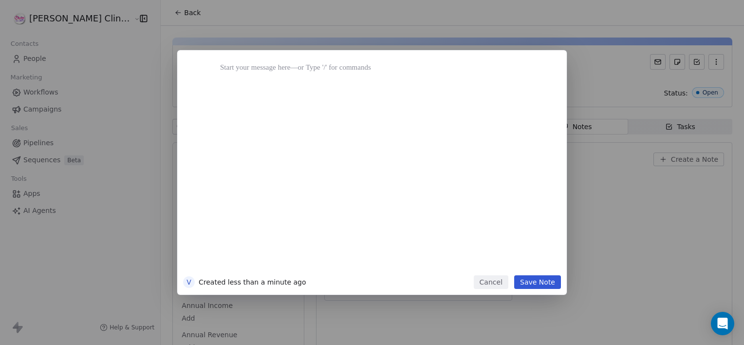
click at [489, 285] on button "Cancel" at bounding box center [491, 282] width 35 height 14
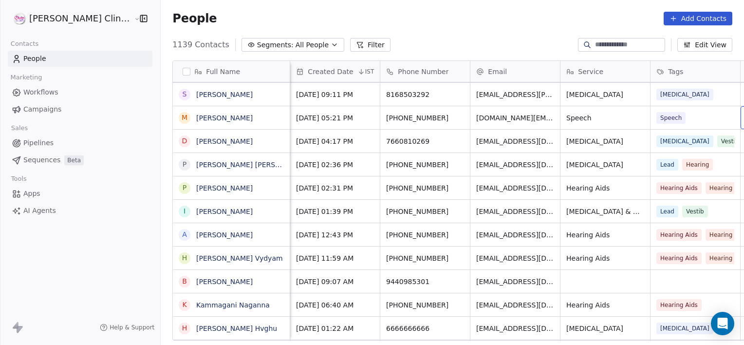
scroll to position [0, 77]
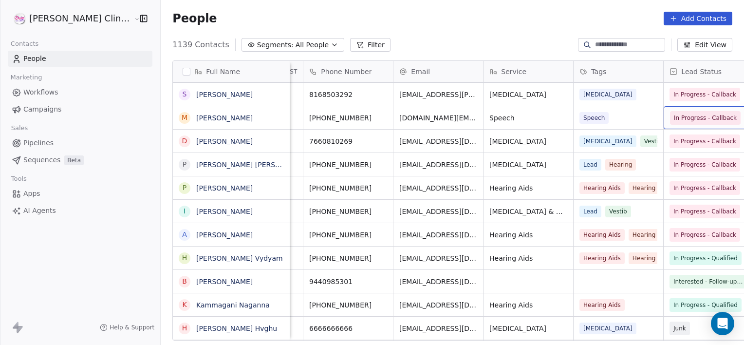
click at [694, 119] on span "In Progress - Callback" at bounding box center [705, 118] width 63 height 10
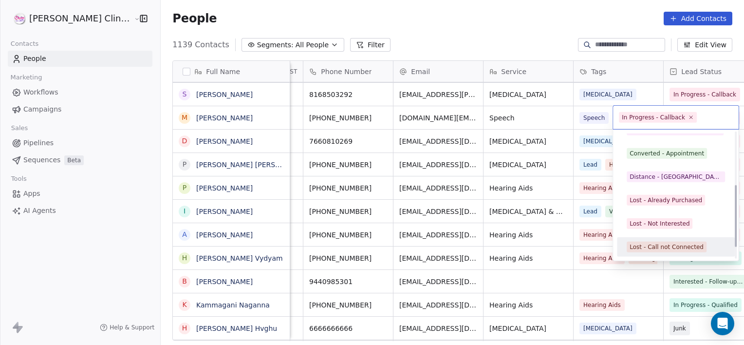
scroll to position [130, 0]
click at [647, 254] on div "Junk" at bounding box center [676, 246] width 118 height 19
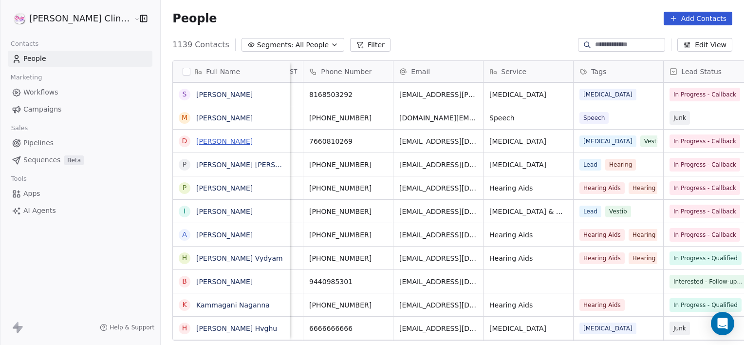
click at [196, 144] on link "[PERSON_NAME]" at bounding box center [224, 141] width 57 height 8
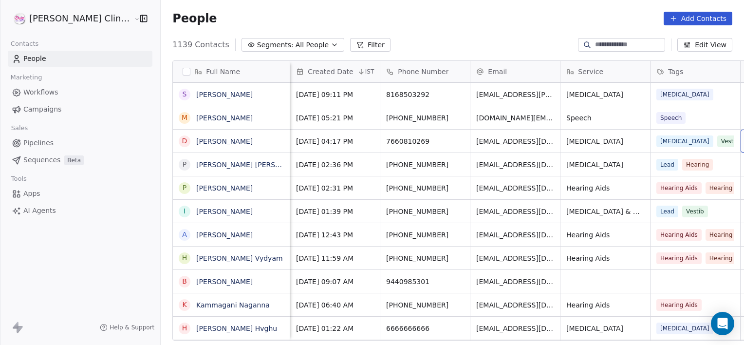
scroll to position [0, 77]
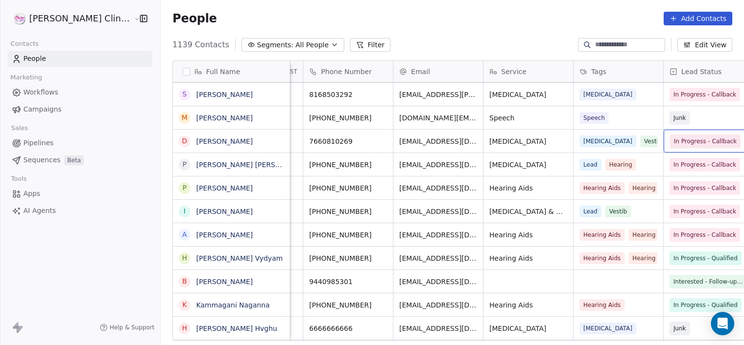
click at [680, 140] on span "In Progress - Callback" at bounding box center [705, 141] width 63 height 10
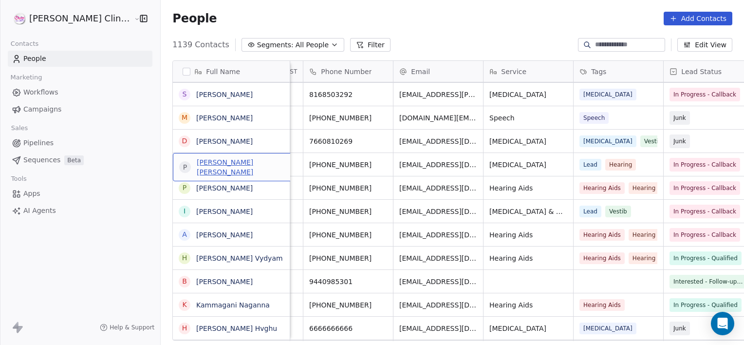
drag, startPoint x: 223, startPoint y: 175, endPoint x: 210, endPoint y: 164, distance: 17.2
click at [201, 164] on link "[PERSON_NAME] [PERSON_NAME]" at bounding box center [253, 165] width 115 height 8
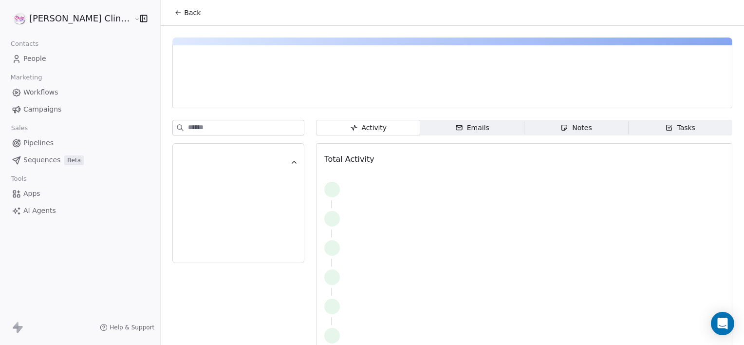
click at [540, 134] on span "Notes Notes" at bounding box center [577, 128] width 104 height 16
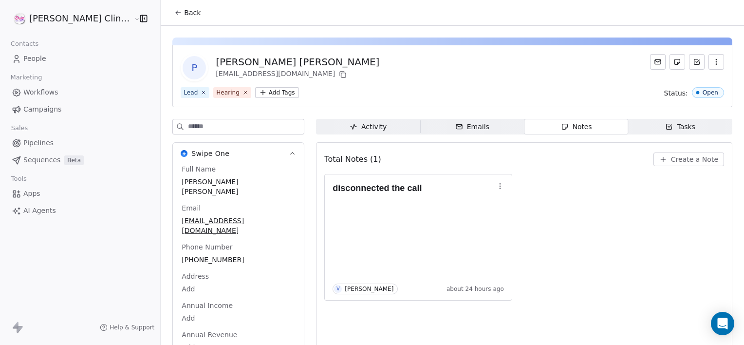
click at [665, 165] on button "Create a Note" at bounding box center [689, 159] width 71 height 14
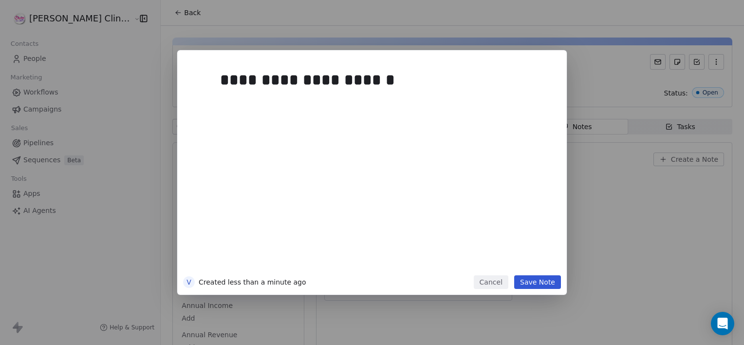
click at [533, 283] on button "Save Note" at bounding box center [537, 282] width 47 height 14
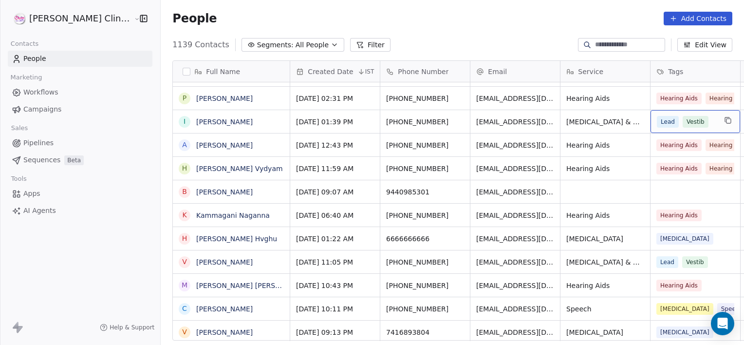
scroll to position [0, 77]
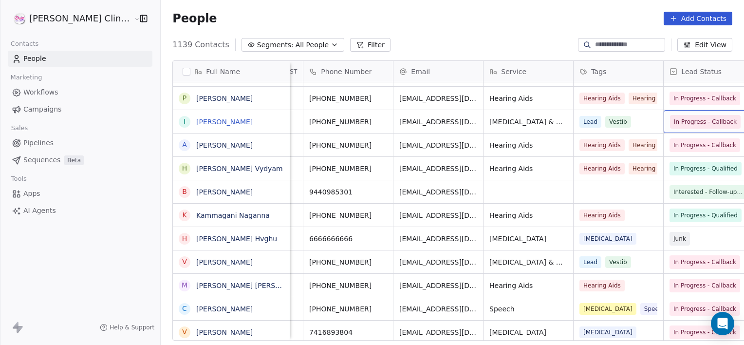
click at [196, 120] on link "[PERSON_NAME]" at bounding box center [224, 122] width 57 height 8
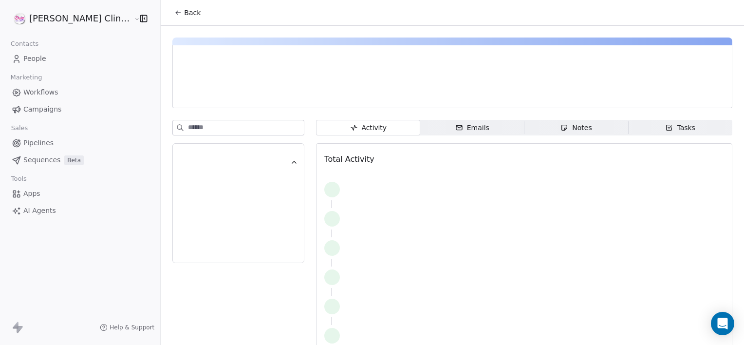
click at [545, 132] on span "Notes Notes" at bounding box center [577, 128] width 104 height 16
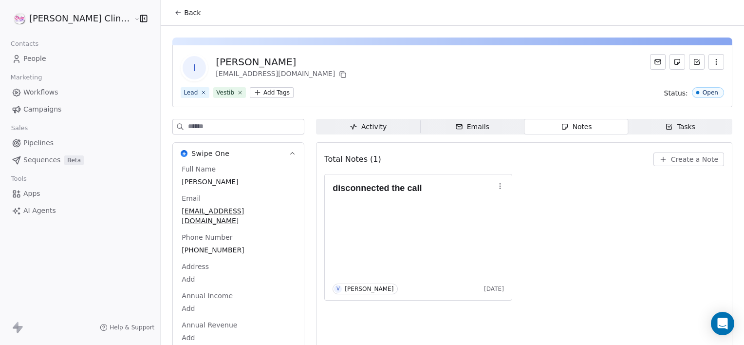
click at [659, 163] on button "Create a Note" at bounding box center [689, 159] width 71 height 14
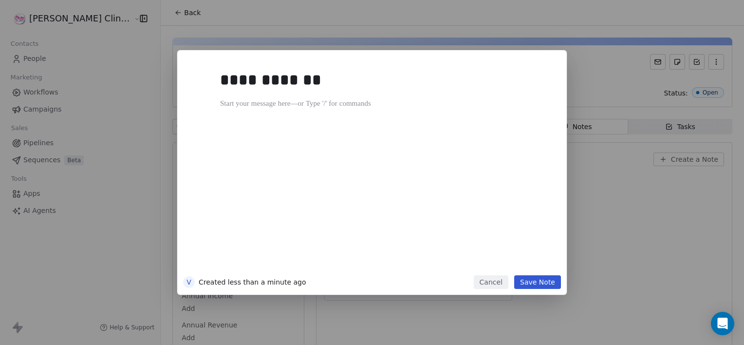
click at [534, 283] on button "Save Note" at bounding box center [537, 282] width 47 height 14
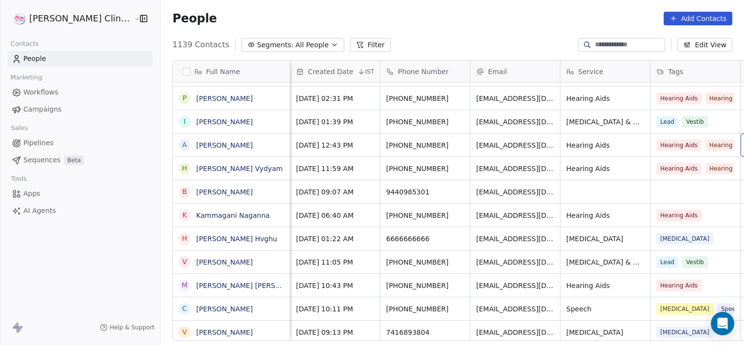
scroll to position [0, 77]
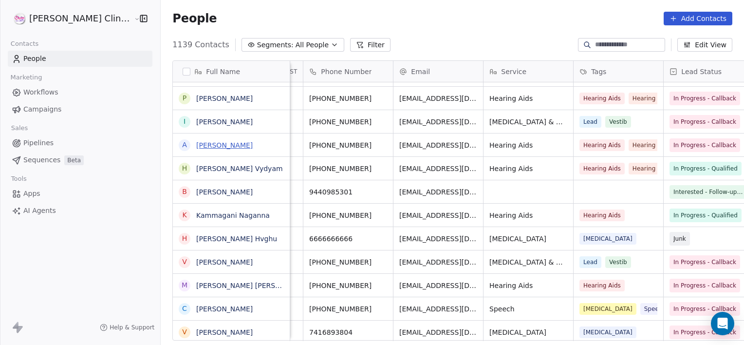
click at [196, 143] on link "[PERSON_NAME]" at bounding box center [224, 145] width 57 height 8
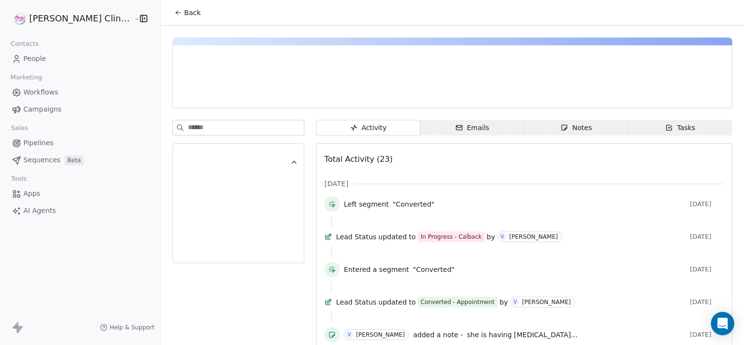
click at [525, 131] on span "Notes Notes" at bounding box center [577, 128] width 104 height 16
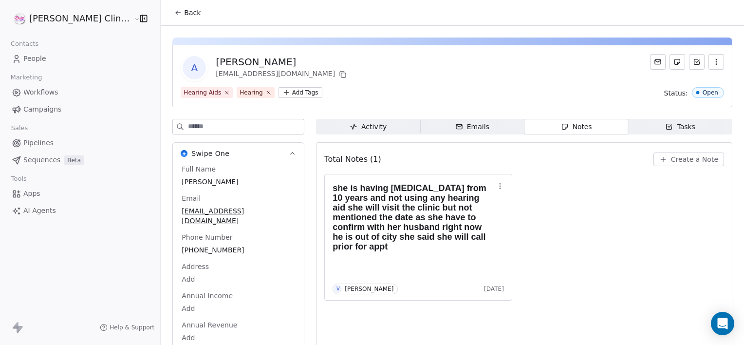
click at [525, 131] on span "Notes Notes" at bounding box center [577, 127] width 104 height 16
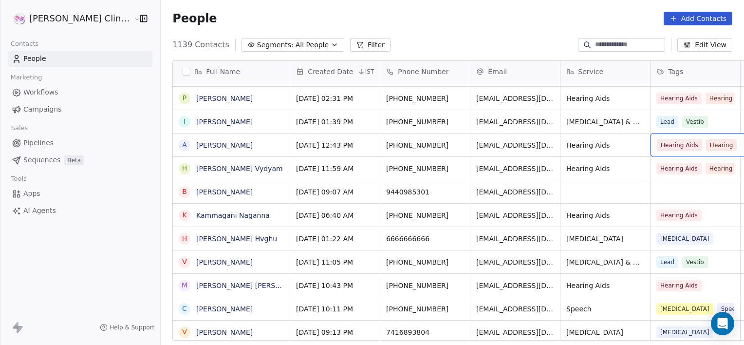
scroll to position [0, 77]
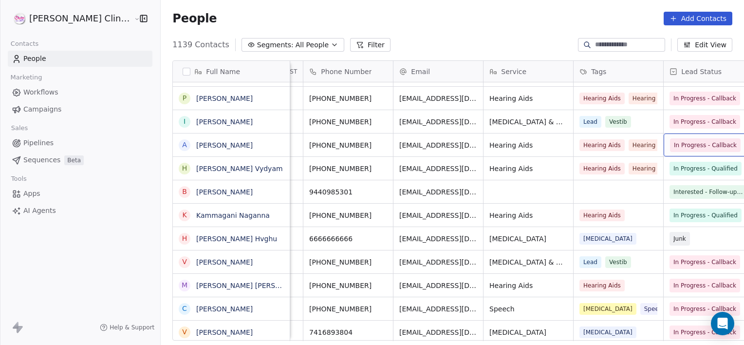
click at [674, 144] on span "In Progress - Callback" at bounding box center [705, 145] width 63 height 10
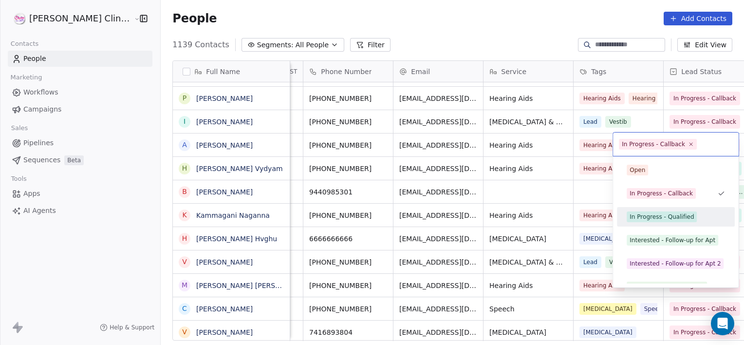
click at [643, 218] on div "In Progress - Qualified" at bounding box center [662, 216] width 64 height 9
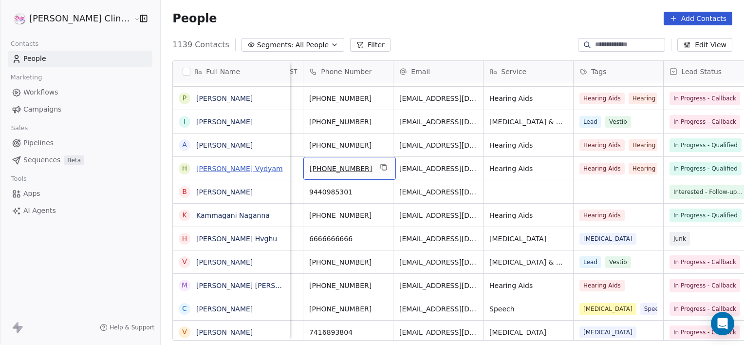
click at [206, 165] on link "[PERSON_NAME] Vydyam" at bounding box center [239, 169] width 87 height 8
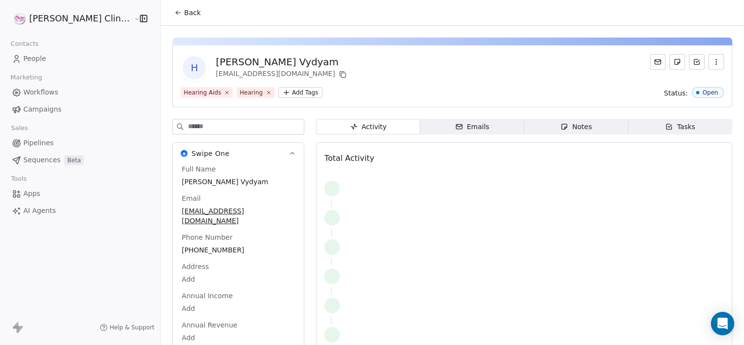
click at [578, 121] on span "Notes Notes" at bounding box center [577, 127] width 104 height 16
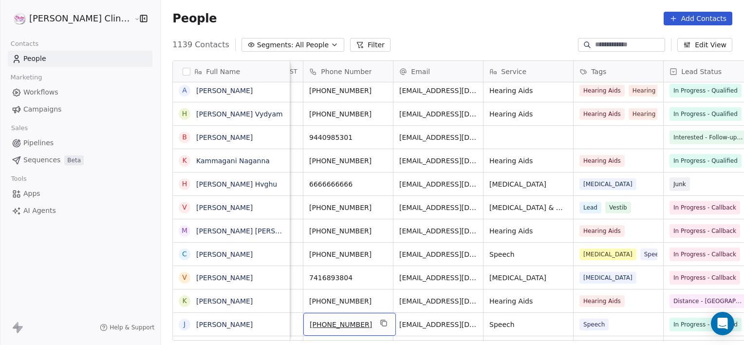
scroll to position [612, 0]
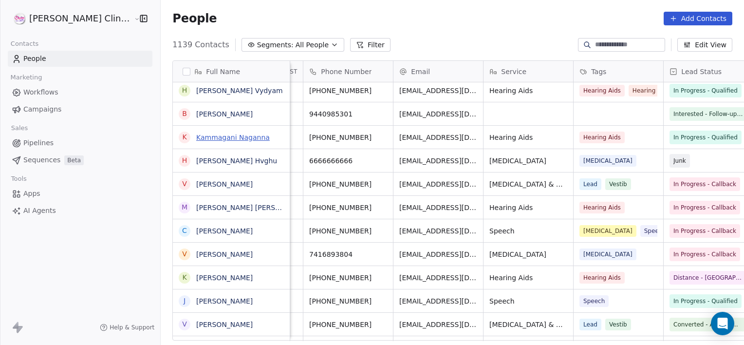
click at [196, 138] on link "Kammagani Naganna" at bounding box center [233, 137] width 74 height 8
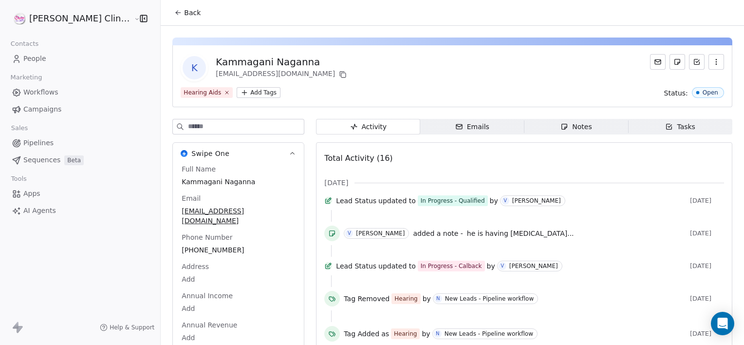
click at [525, 127] on span "Notes Notes" at bounding box center [577, 127] width 104 height 16
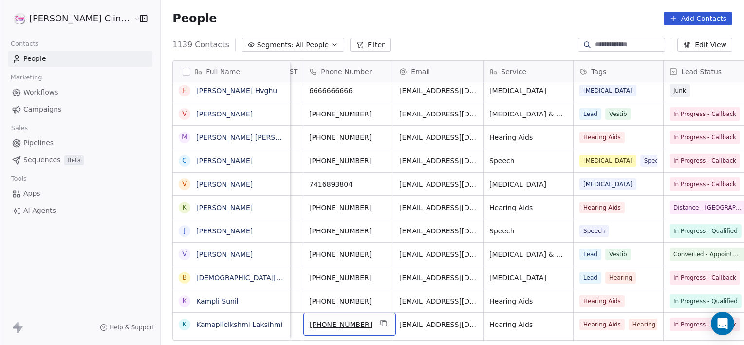
scroll to position [705, 0]
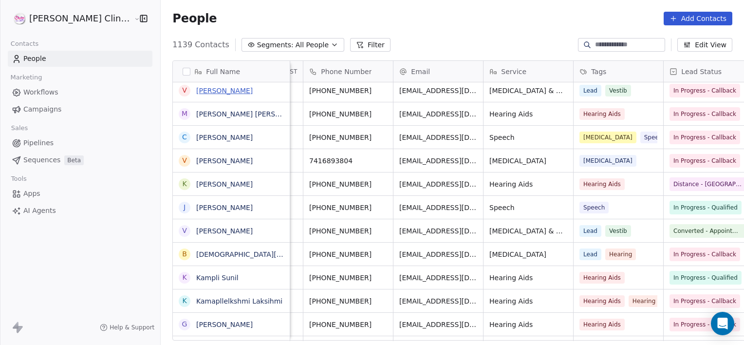
click at [201, 92] on link "[PERSON_NAME]" at bounding box center [224, 91] width 57 height 8
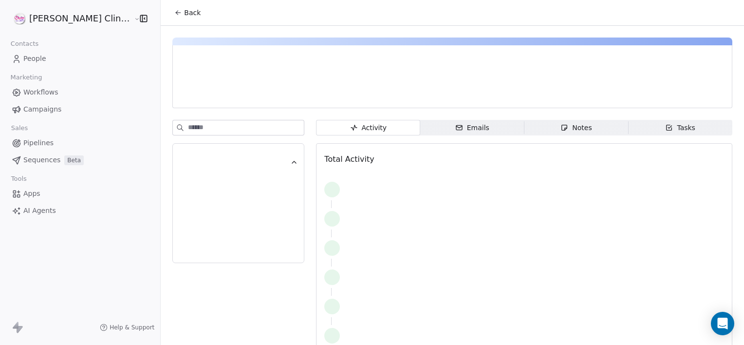
drag, startPoint x: 524, startPoint y: 119, endPoint x: 520, endPoint y: 126, distance: 7.4
click at [525, 126] on span "Notes Notes" at bounding box center [577, 128] width 104 height 16
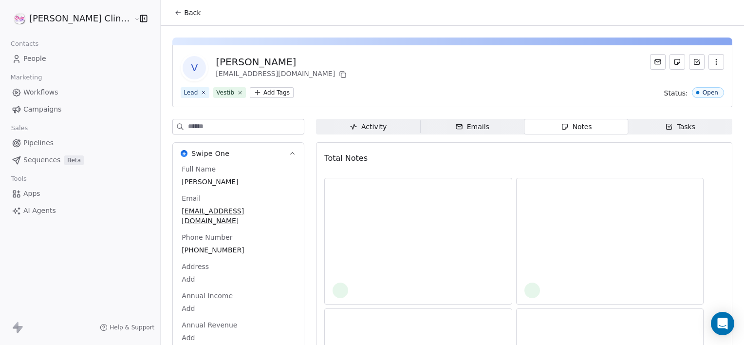
click at [525, 126] on span "Notes Notes" at bounding box center [577, 127] width 104 height 16
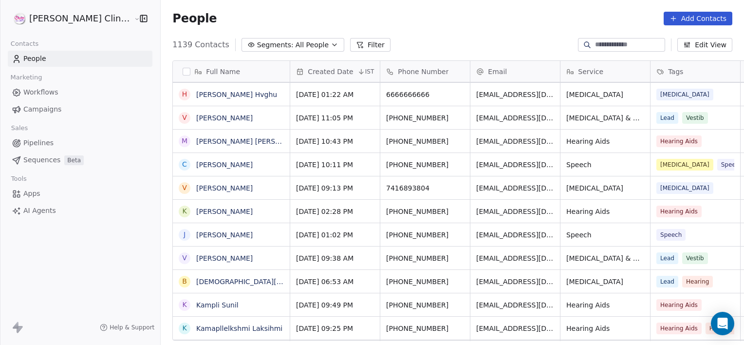
scroll to position [655, 0]
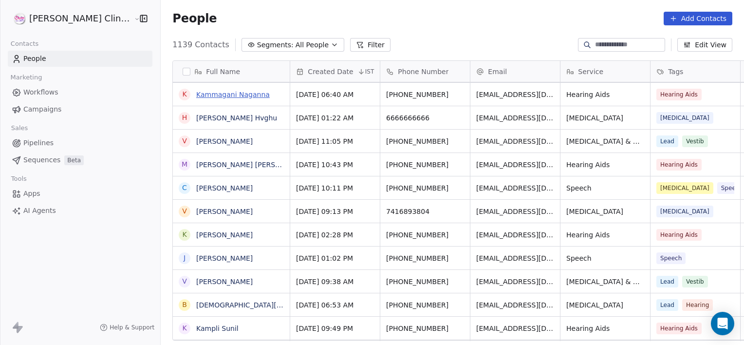
click at [196, 91] on link "Kammagani Naganna" at bounding box center [233, 95] width 74 height 8
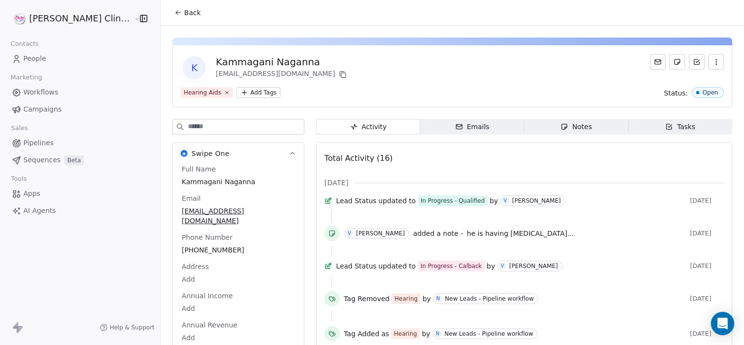
click at [655, 129] on span "Tasks Tasks" at bounding box center [680, 127] width 104 height 16
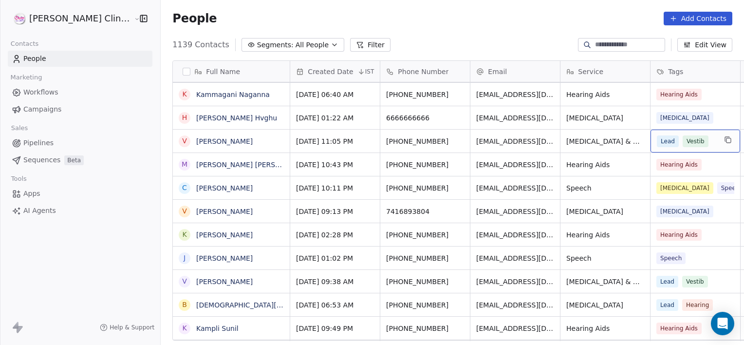
scroll to position [0, 77]
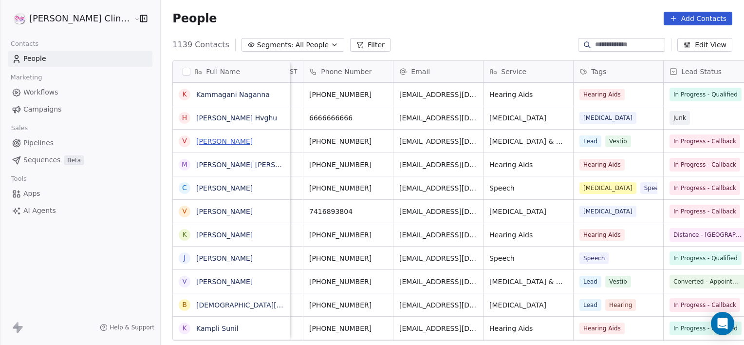
click at [196, 144] on link "[PERSON_NAME]" at bounding box center [224, 141] width 57 height 8
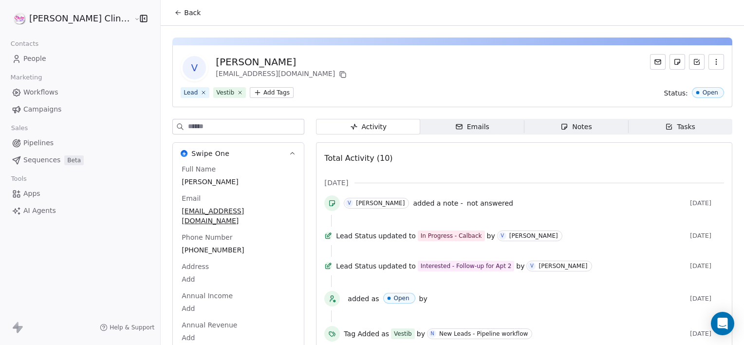
click at [561, 129] on icon "button" at bounding box center [565, 127] width 8 height 8
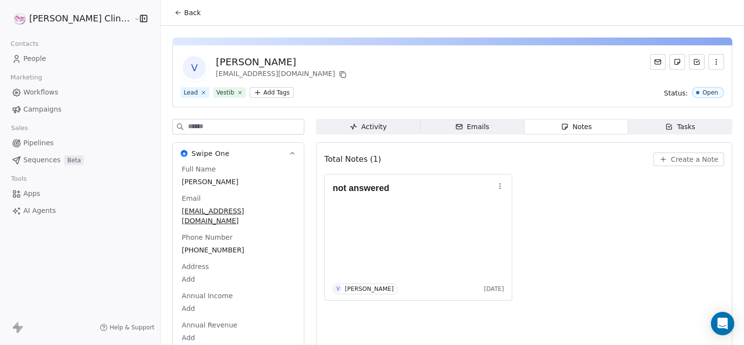
click at [680, 160] on span "Create a Note" at bounding box center [694, 159] width 47 height 10
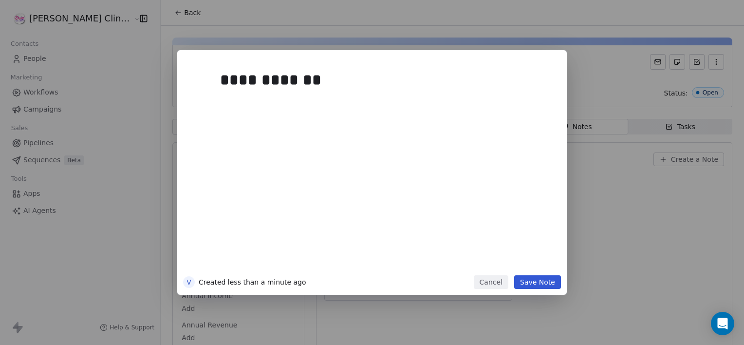
click at [543, 286] on button "Save Note" at bounding box center [537, 282] width 47 height 14
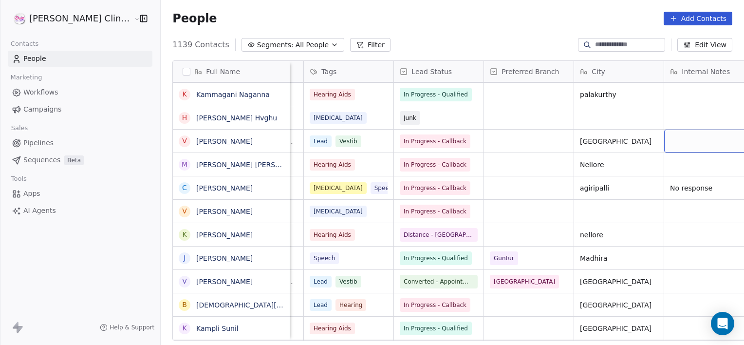
scroll to position [0, 437]
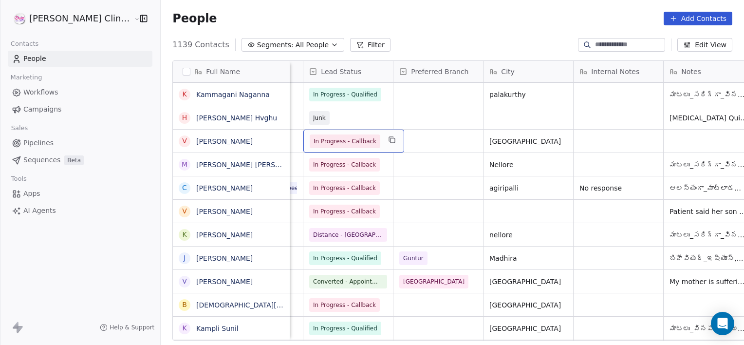
click at [310, 146] on span "In Progress - Callback" at bounding box center [345, 141] width 71 height 14
click at [310, 145] on span "In Progress - Callback" at bounding box center [345, 141] width 71 height 14
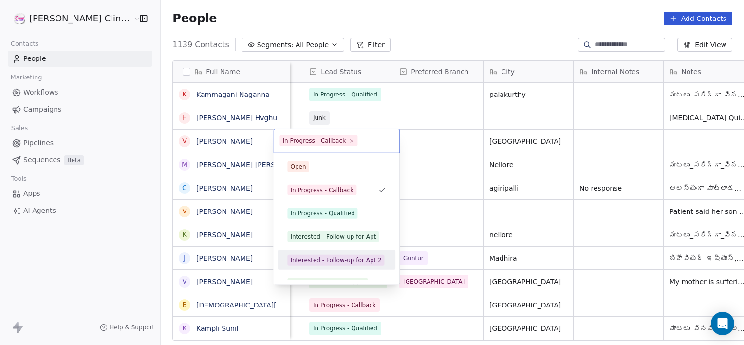
scroll to position [13, 0]
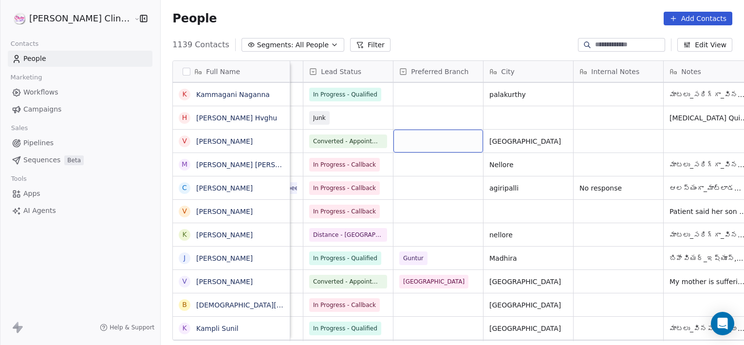
click at [407, 148] on div "grid" at bounding box center [439, 141] width 90 height 23
click at [397, 144] on div "grid" at bounding box center [439, 141] width 90 height 23
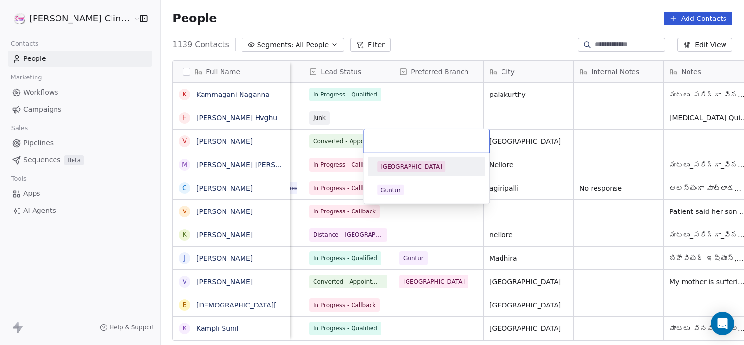
click at [397, 166] on div "[GEOGRAPHIC_DATA]" at bounding box center [411, 166] width 62 height 9
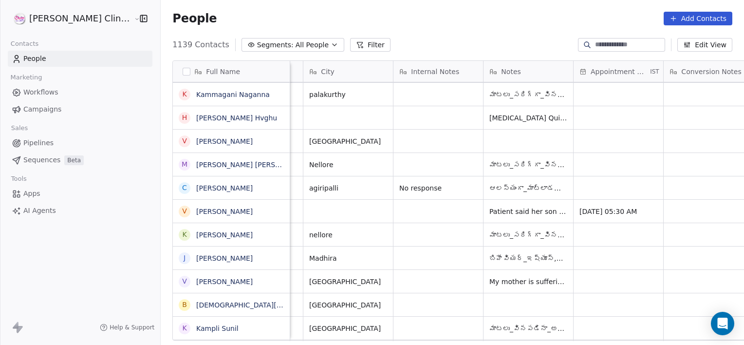
scroll to position [0, 707]
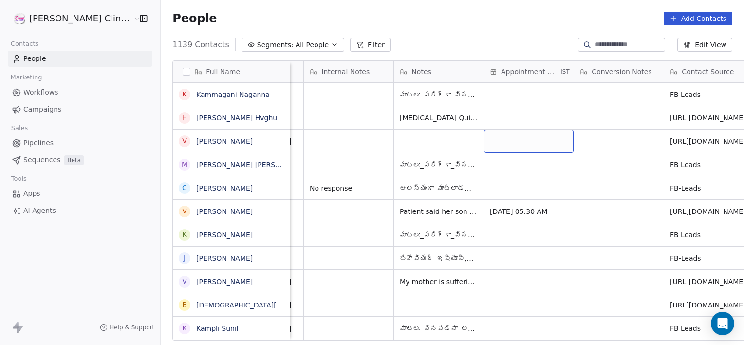
click at [501, 144] on div "grid" at bounding box center [529, 141] width 90 height 23
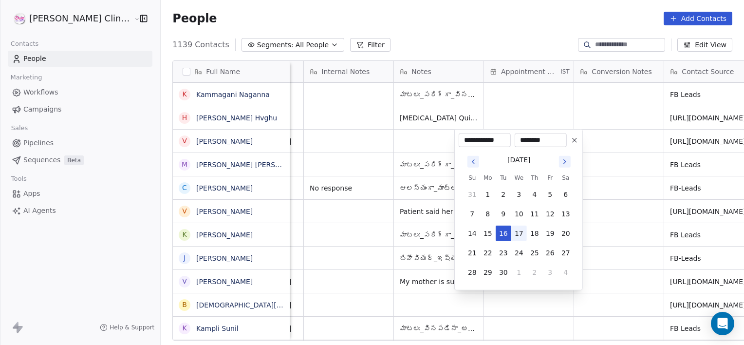
click at [522, 234] on button "17" at bounding box center [519, 234] width 16 height 16
type input "**********"
click at [514, 236] on button "17" at bounding box center [519, 234] width 16 height 16
click at [606, 136] on html "RASYA Clinic External Contacts People Marketing Workflows Campaigns Sales Pipel…" at bounding box center [372, 172] width 744 height 345
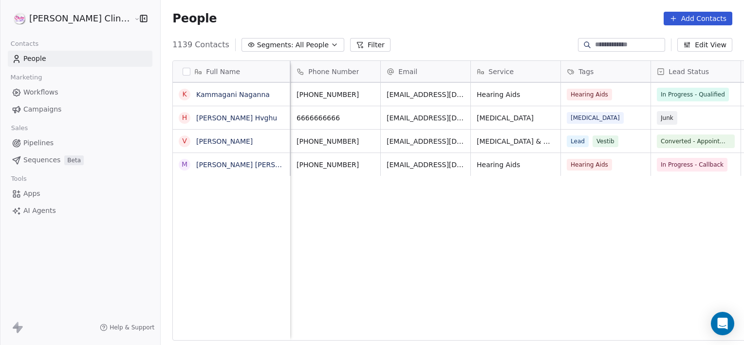
scroll to position [0, 0]
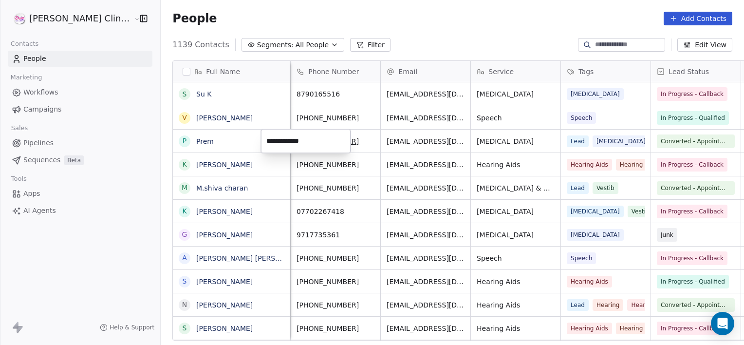
click at [505, 115] on html "RASYA Clinic External Contacts People Marketing Workflows Campaigns Sales Pipel…" at bounding box center [372, 172] width 744 height 345
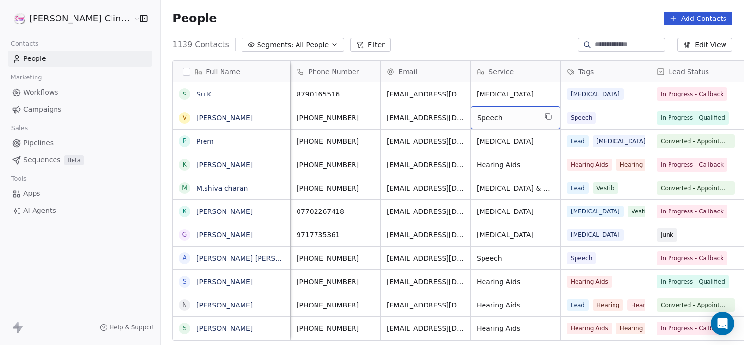
click at [492, 107] on div "Speech" at bounding box center [516, 117] width 90 height 23
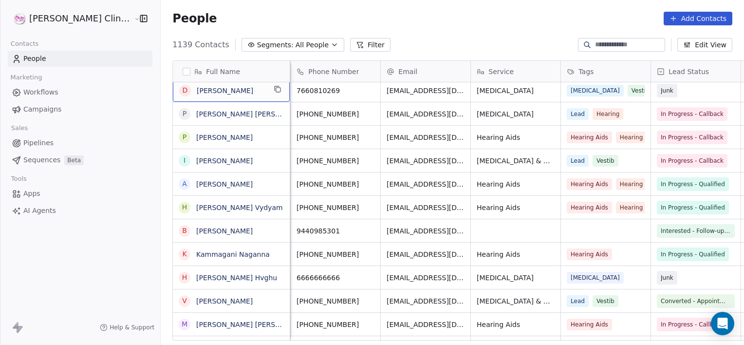
scroll to position [491, 0]
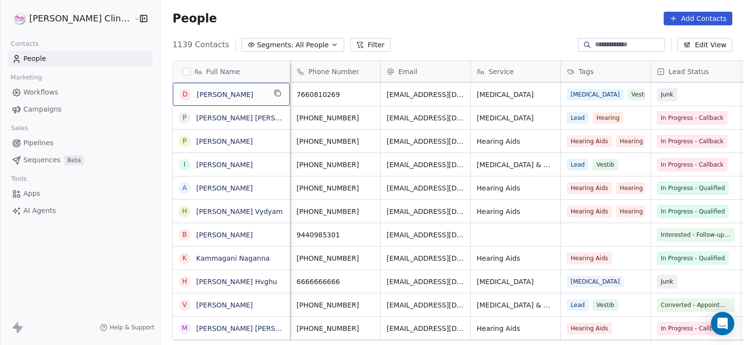
click at [215, 94] on span "[PERSON_NAME]" at bounding box center [231, 95] width 69 height 10
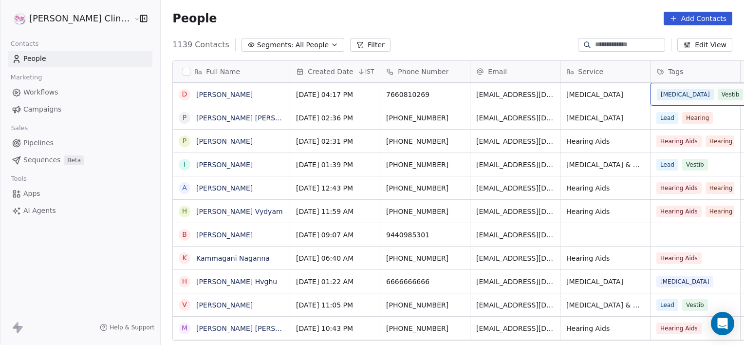
scroll to position [0, 77]
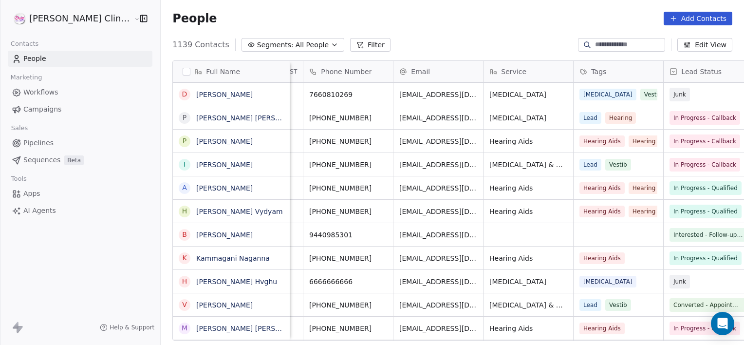
click at [105, 190] on link "Apps" at bounding box center [80, 194] width 145 height 16
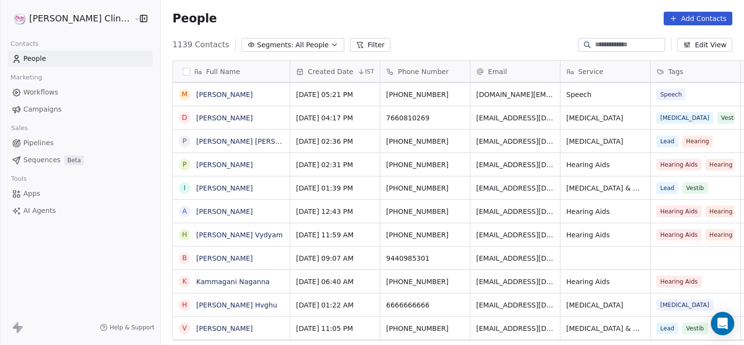
scroll to position [117, 0]
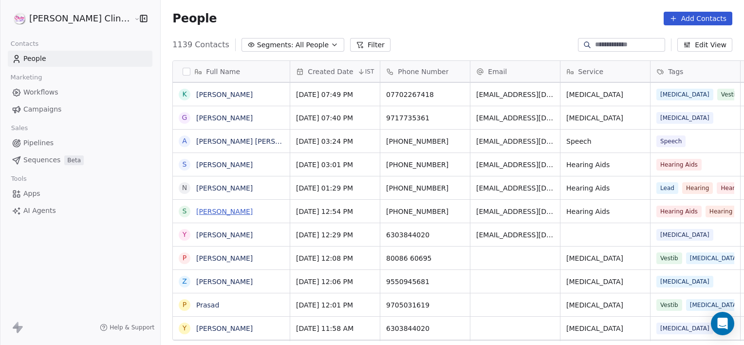
click at [210, 208] on link "[PERSON_NAME]" at bounding box center [224, 212] width 57 height 8
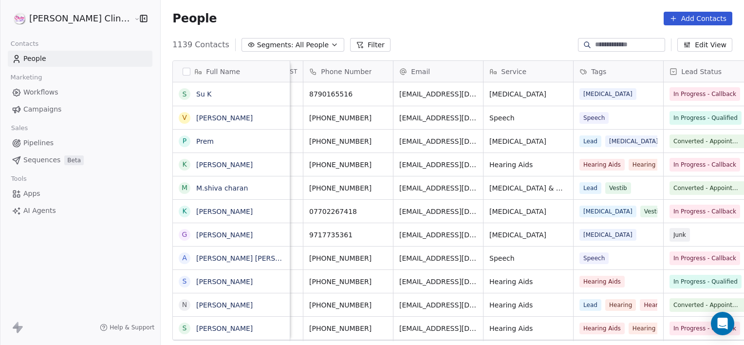
scroll to position [0, 167]
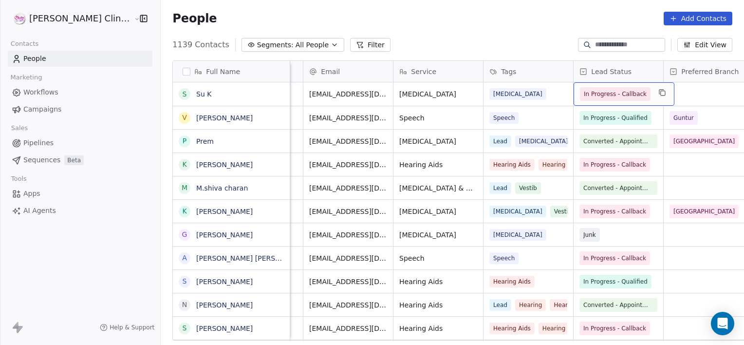
click at [584, 93] on span "In Progress - Callback" at bounding box center [615, 94] width 63 height 10
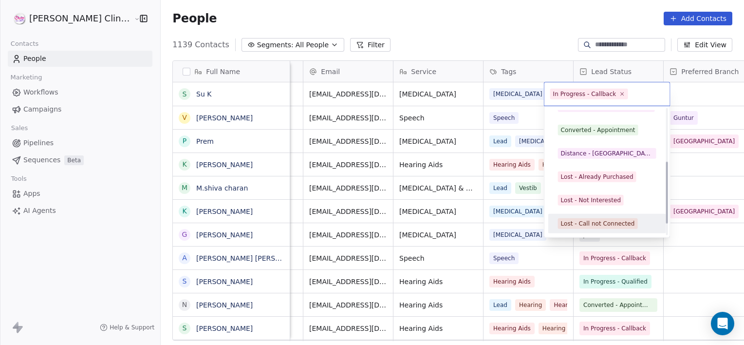
scroll to position [130, 0]
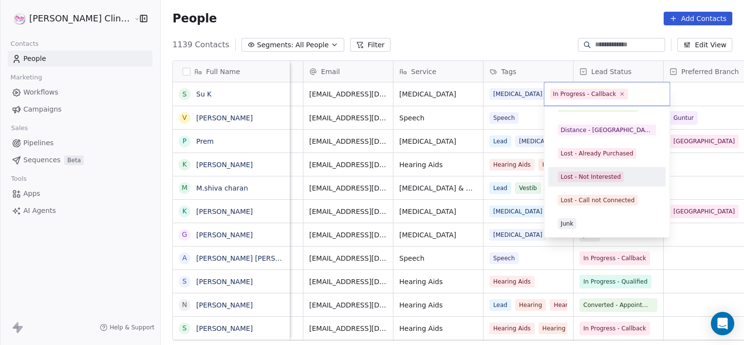
click at [582, 175] on div "Lost - Not Interested" at bounding box center [591, 176] width 60 height 9
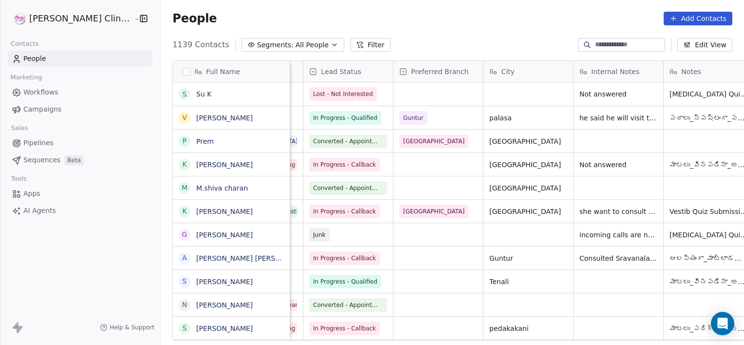
scroll to position [0, 528]
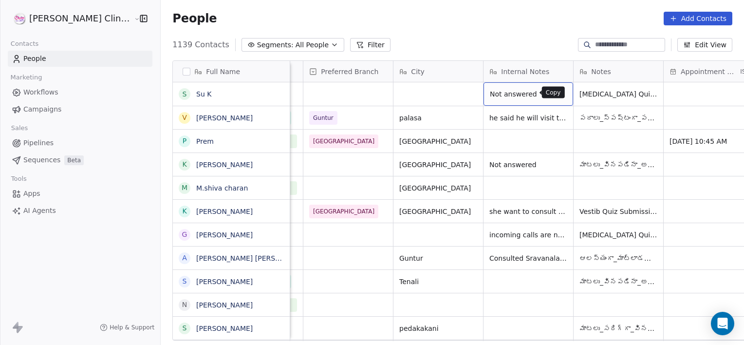
click at [560, 95] on icon "grid" at bounding box center [562, 93] width 4 height 4
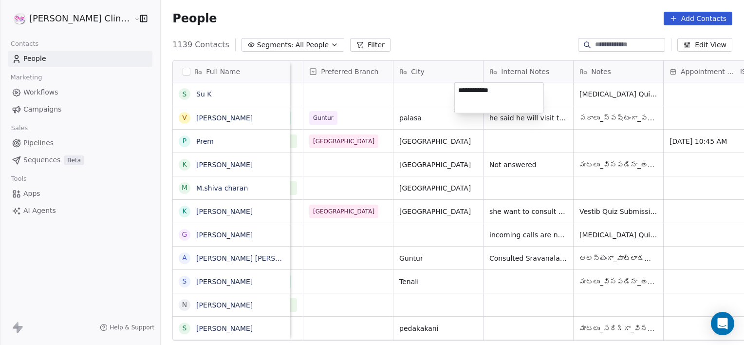
click at [534, 95] on textarea "**********" at bounding box center [499, 98] width 89 height 30
type textarea "*"
type textarea "**********"
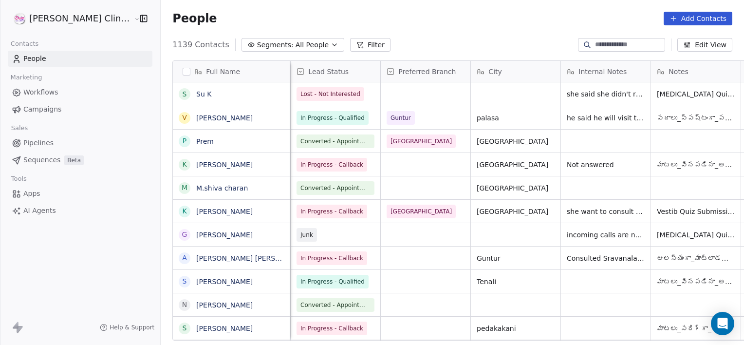
scroll to position [0, 360]
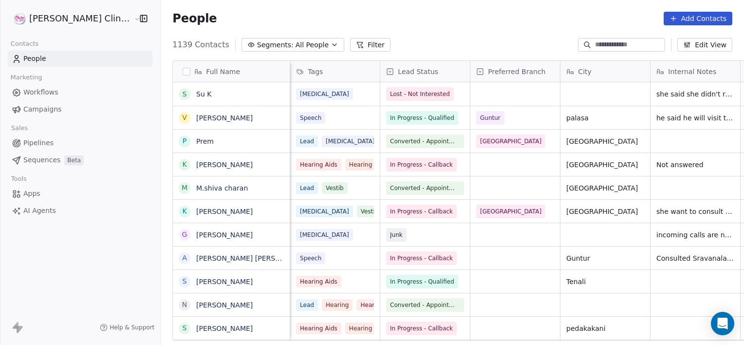
click at [454, 42] on div "1139 Contacts Segments: All People Filter Edit View" at bounding box center [453, 45] width 584 height 16
click at [684, 92] on span "she said she didn't raise any enquiry" at bounding box center [715, 96] width 116 height 19
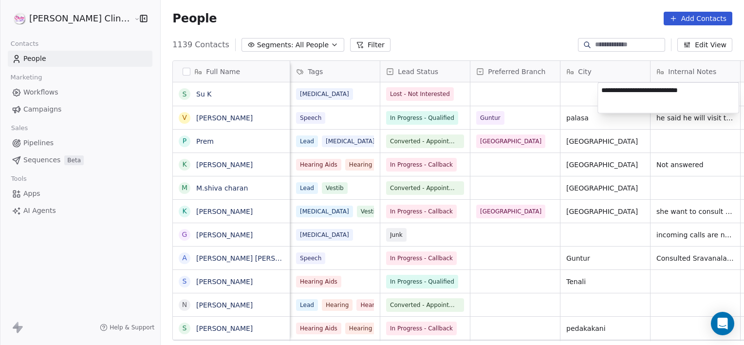
type textarea "**********"
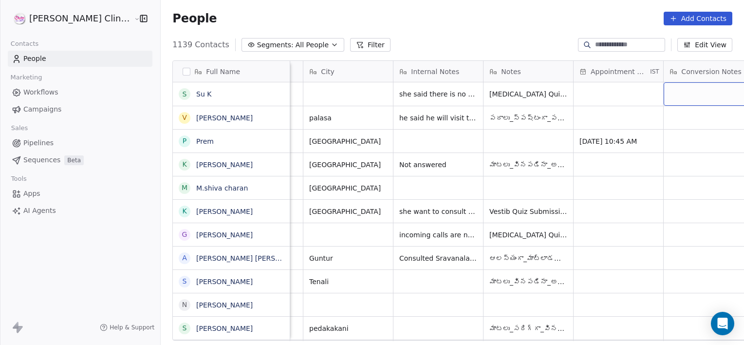
scroll to position [0, 707]
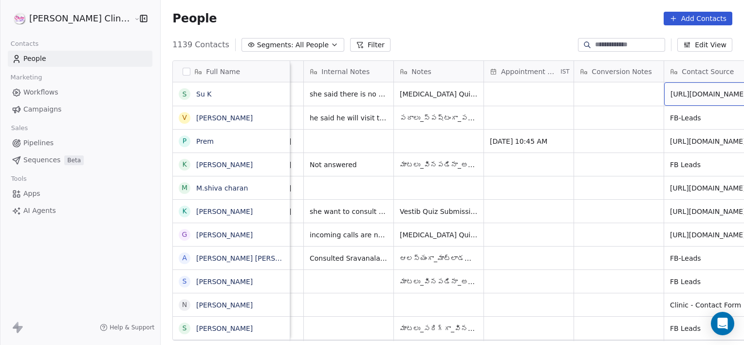
click at [356, 45] on icon at bounding box center [360, 45] width 8 height 8
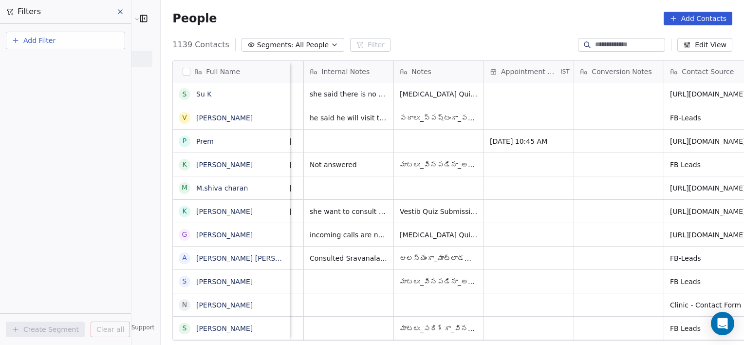
click at [78, 41] on button "Add Filter" at bounding box center [65, 41] width 119 height 18
click at [61, 69] on div "Contact properties" at bounding box center [65, 64] width 111 height 16
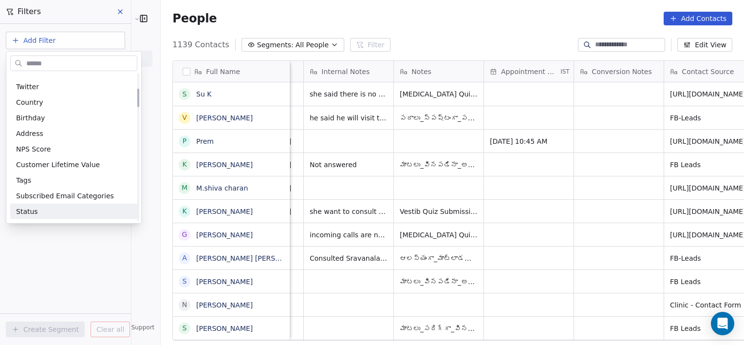
scroll to position [136, 0]
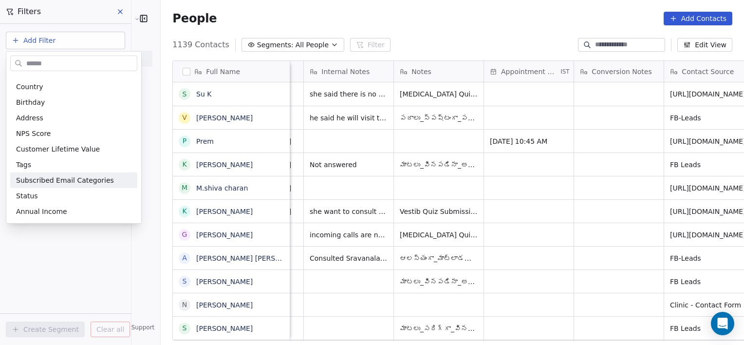
click at [334, 162] on html "RASYA Clinic External Contacts People Marketing Workflows Campaigns Sales Pipel…" at bounding box center [372, 172] width 744 height 345
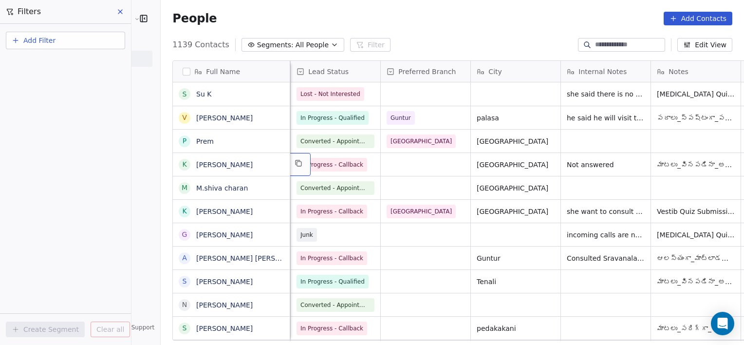
scroll to position [0, 360]
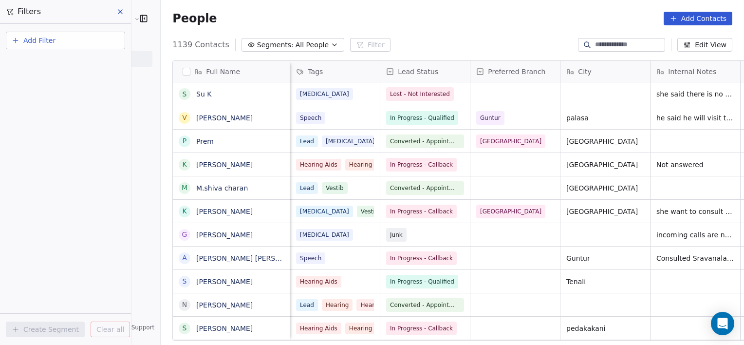
click at [55, 44] on button "Add Filter" at bounding box center [65, 41] width 119 height 18
click at [56, 67] on span "Contact properties" at bounding box center [47, 63] width 63 height 10
click at [26, 35] on html "RASYA Clinic External Contacts People Marketing Workflows Campaigns Sales Pipel…" at bounding box center [372, 172] width 744 height 345
click at [26, 36] on span "Add Filter" at bounding box center [39, 41] width 32 height 10
click at [41, 81] on span "Contact activity" at bounding box center [43, 79] width 54 height 10
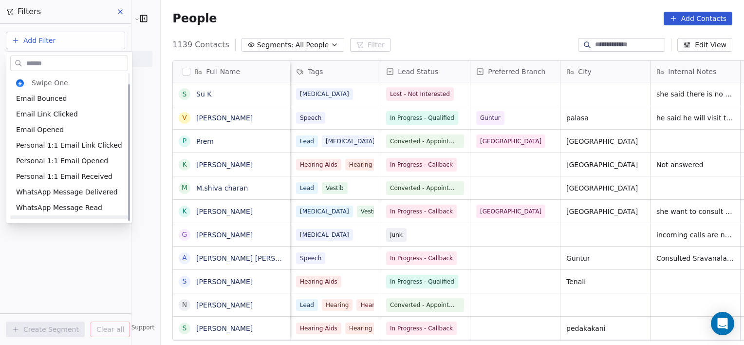
scroll to position [12, 0]
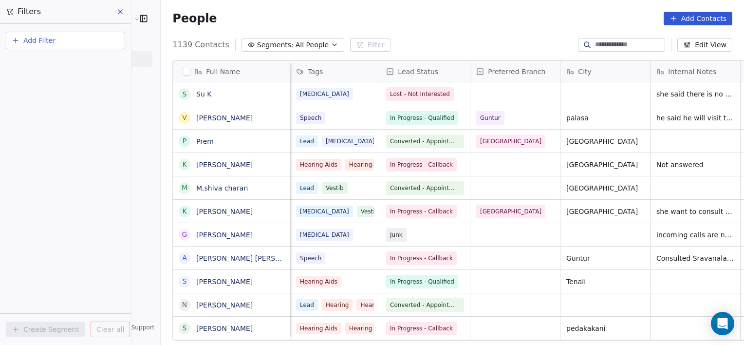
click at [51, 42] on html "RASYA Clinic External Contacts People Marketing Workflows Campaigns Sales Pipel…" at bounding box center [372, 172] width 744 height 345
click at [52, 42] on span "Add Filter" at bounding box center [39, 41] width 32 height 10
click at [49, 63] on span "Contact properties" at bounding box center [47, 63] width 63 height 10
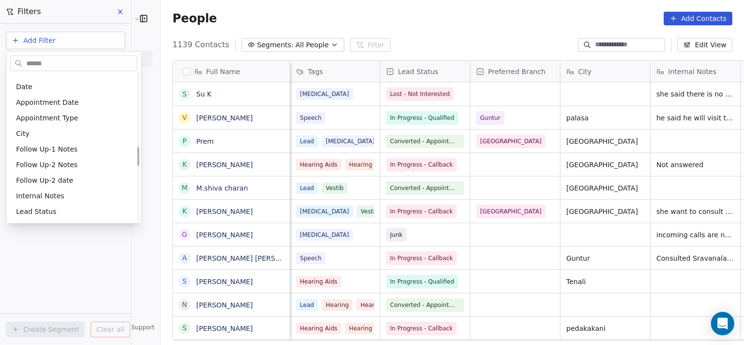
scroll to position [575, 0]
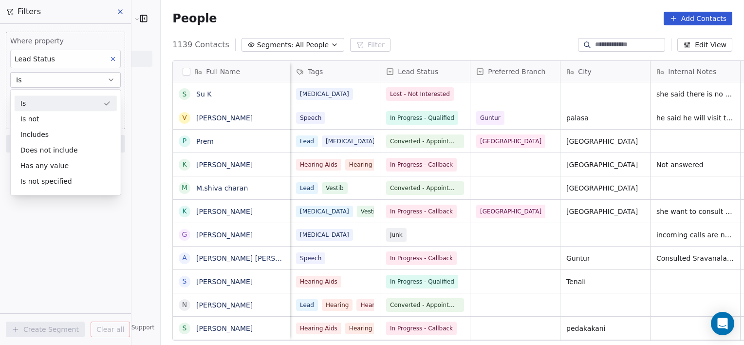
click at [30, 104] on div "Is" at bounding box center [66, 103] width 102 height 16
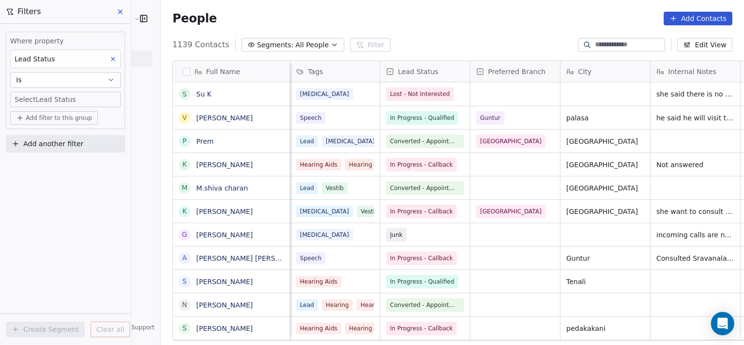
click at [40, 103] on body "RASYA Clinic External Contacts People Marketing Workflows Campaigns Sales Pipel…" at bounding box center [372, 172] width 744 height 345
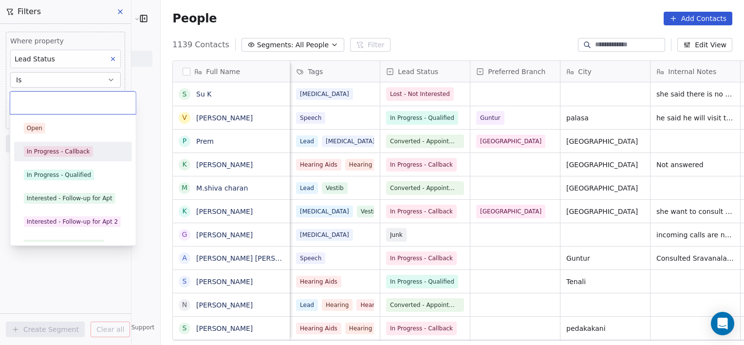
click at [50, 155] on div "In Progress - Callback" at bounding box center [58, 151] width 63 height 9
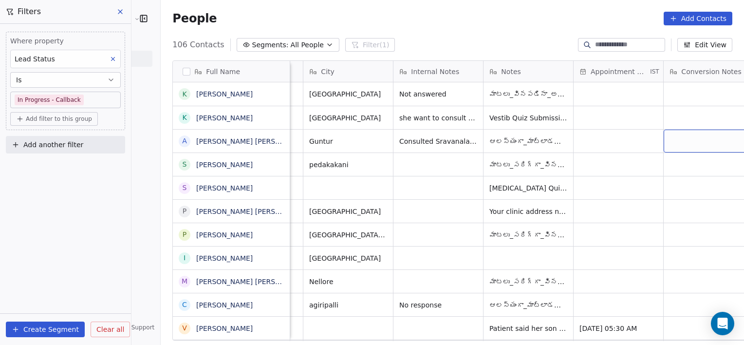
scroll to position [0, 707]
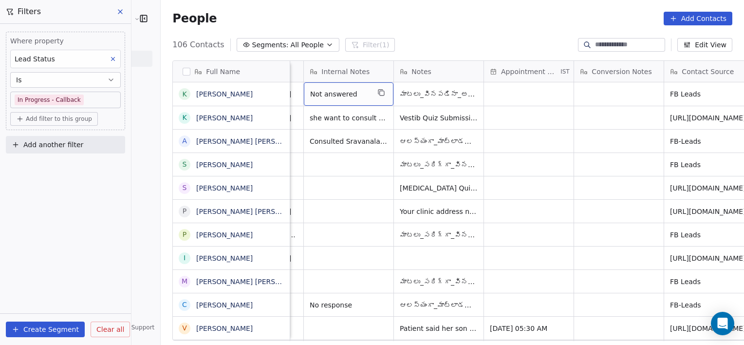
click at [348, 102] on div "Not answered" at bounding box center [349, 93] width 90 height 23
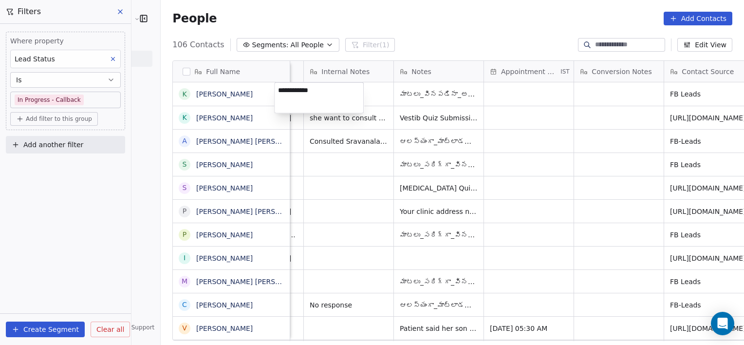
click at [476, 99] on html "RASYA Clinic External Contacts People Marketing Workflows Campaigns Sales Pipel…" at bounding box center [372, 172] width 744 height 345
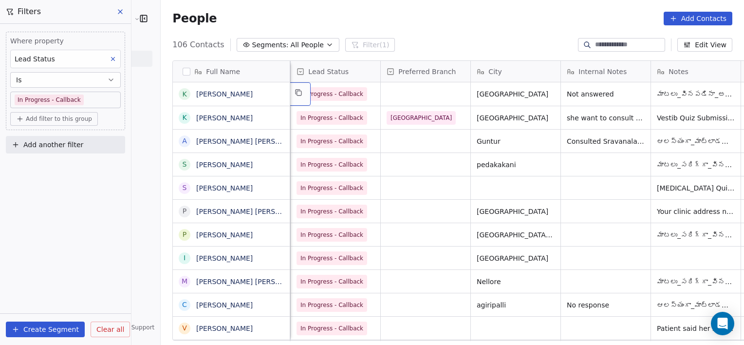
scroll to position [0, 360]
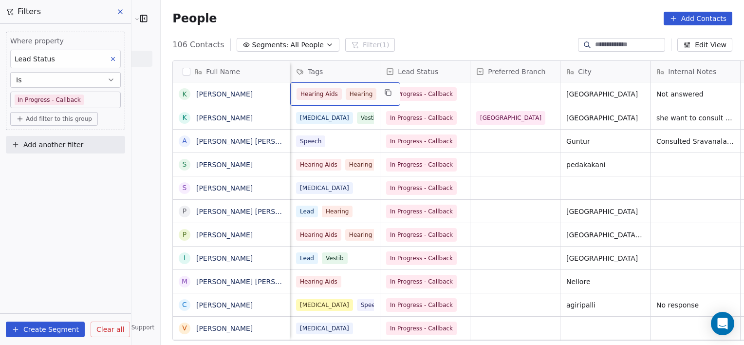
click at [99, 97] on body "RASYA Clinic External Contacts People Marketing Workflows Campaigns Sales Pipel…" at bounding box center [372, 172] width 744 height 345
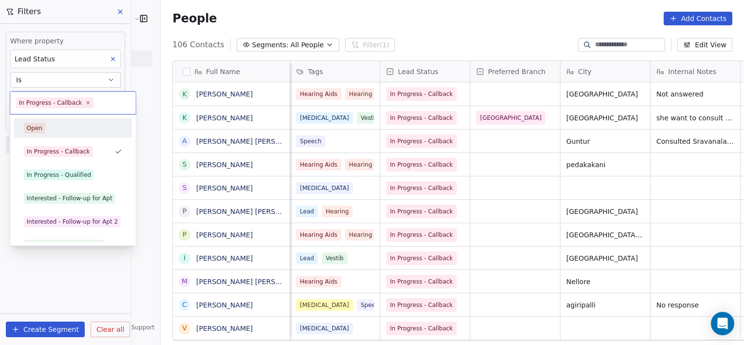
click at [90, 60] on html "RASYA Clinic External Contacts People Marketing Workflows Campaigns Sales Pipel…" at bounding box center [372, 172] width 744 height 345
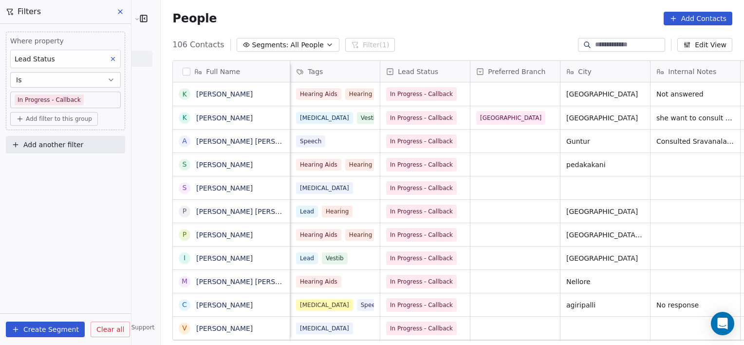
click at [91, 60] on div "Lead Status" at bounding box center [65, 59] width 111 height 19
click at [91, 60] on html "RASYA Clinic External Contacts People Marketing Workflows Campaigns Sales Pipel…" at bounding box center [372, 172] width 744 height 345
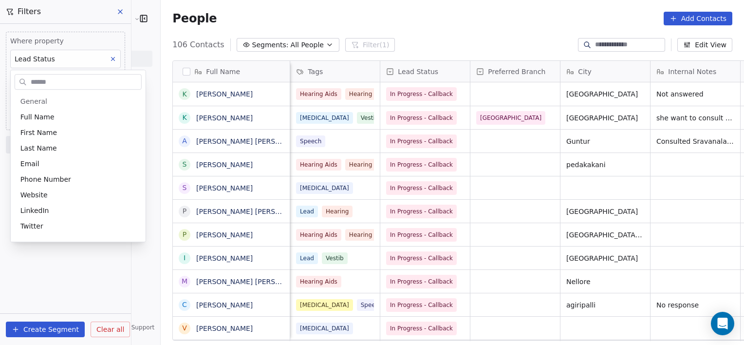
scroll to position [559, 0]
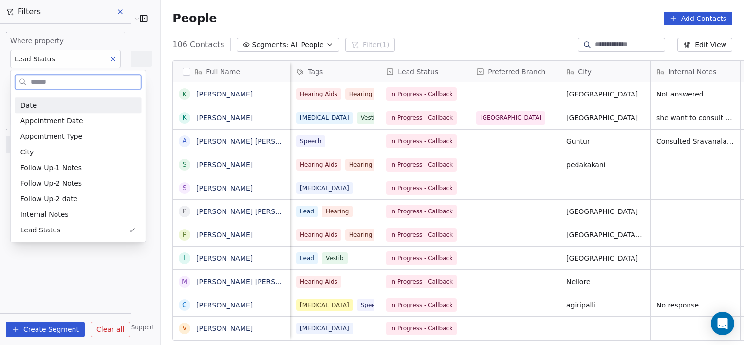
click at [81, 80] on input "text" at bounding box center [85, 82] width 113 height 14
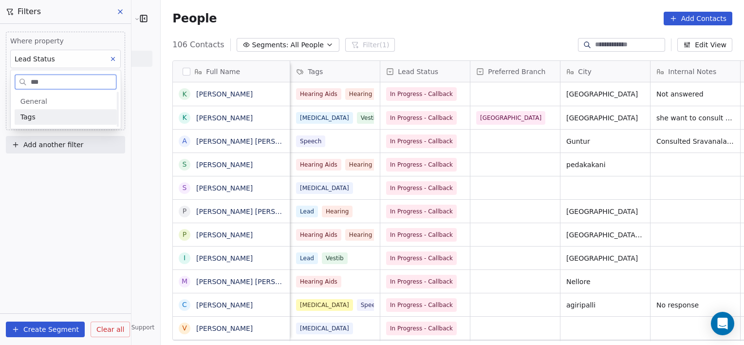
scroll to position [0, 0]
type input "****"
click at [60, 117] on div "Tags" at bounding box center [65, 117] width 91 height 10
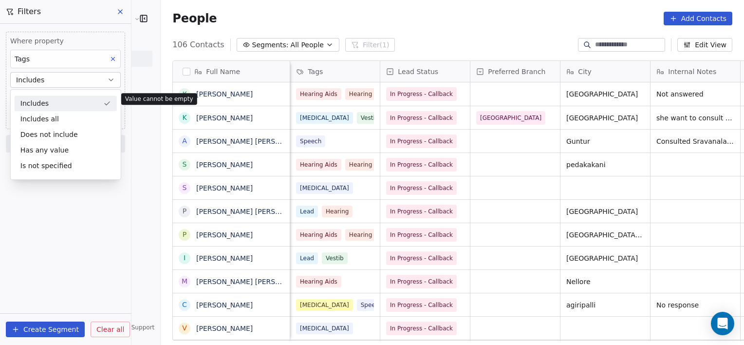
click at [110, 59] on icon at bounding box center [113, 59] width 7 height 7
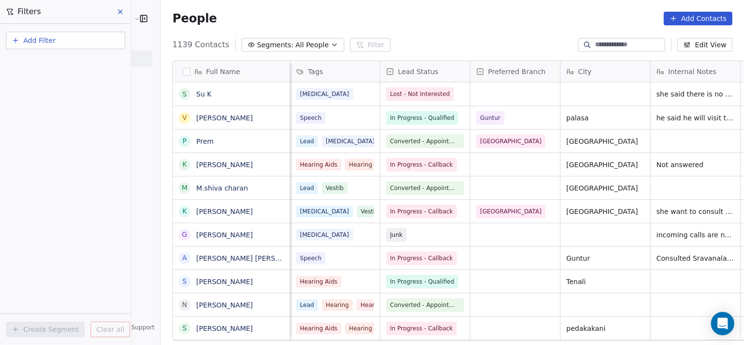
click at [88, 43] on button "Add Filter" at bounding box center [65, 41] width 119 height 18
click at [71, 62] on span "Contact properties" at bounding box center [47, 63] width 63 height 10
type input "****"
click at [35, 101] on span "Lead Status" at bounding box center [36, 99] width 40 height 10
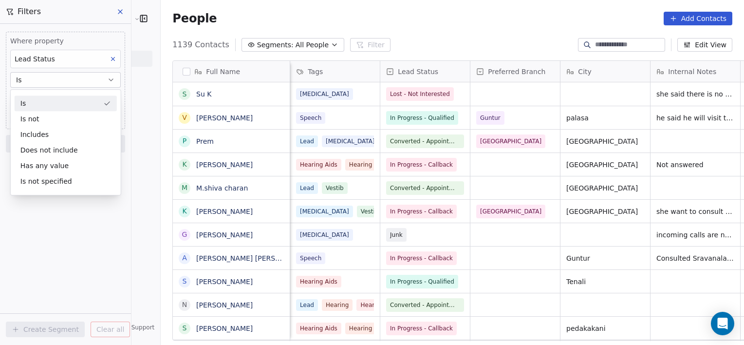
click at [35, 101] on div "Is" at bounding box center [66, 103] width 102 height 16
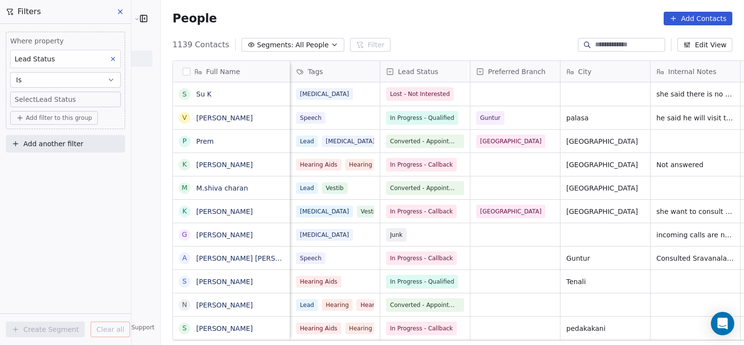
click at [54, 99] on body "RASYA Clinic External Contacts People Marketing Workflows Campaigns Sales Pipel…" at bounding box center [372, 172] width 744 height 345
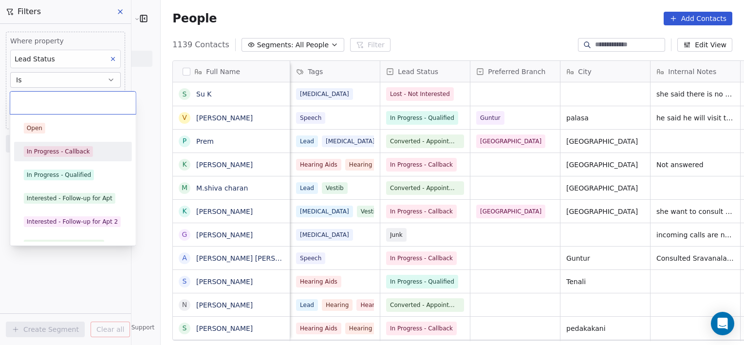
click at [45, 152] on div "In Progress - Callback" at bounding box center [58, 151] width 63 height 9
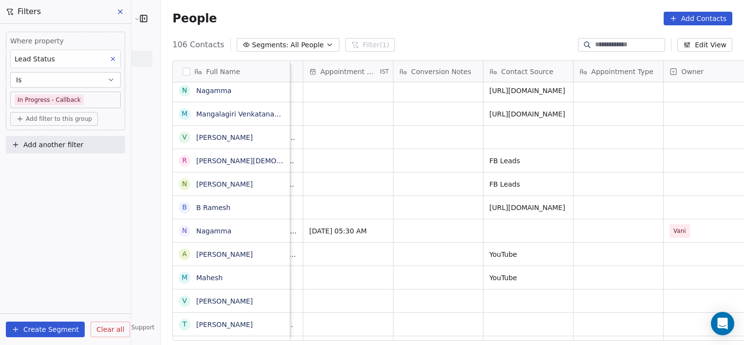
scroll to position [0, 911]
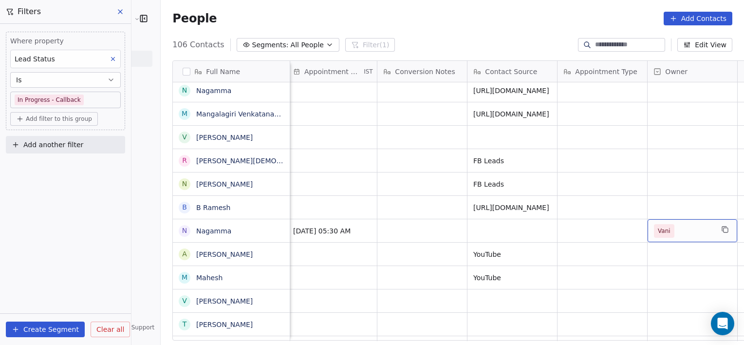
click at [654, 235] on span "Vani" at bounding box center [664, 231] width 20 height 14
click at [654, 233] on span "Vani" at bounding box center [664, 231] width 20 height 14
click at [658, 233] on span "Vani" at bounding box center [664, 231] width 13 height 10
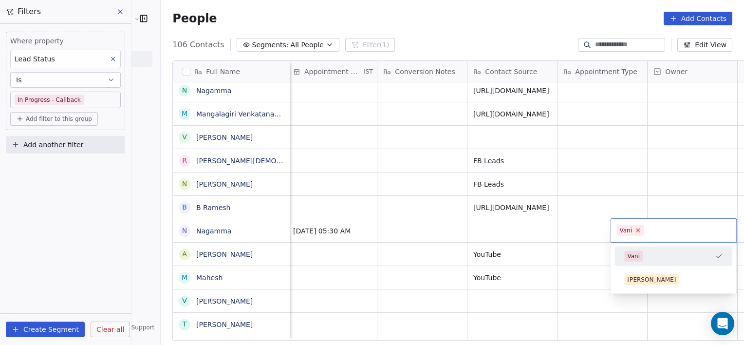
click at [637, 230] on icon at bounding box center [638, 230] width 3 height 3
click at [580, 226] on html "RASYA Clinic External Contacts People Marketing Workflows Campaigns Sales Pipel…" at bounding box center [372, 172] width 744 height 345
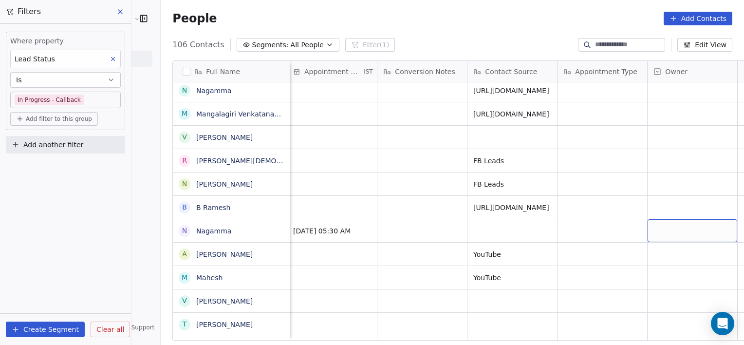
click at [648, 228] on div "grid" at bounding box center [693, 230] width 90 height 23
click at [648, 227] on div "grid" at bounding box center [693, 230] width 90 height 23
click at [648, 226] on div "grid" at bounding box center [693, 230] width 90 height 23
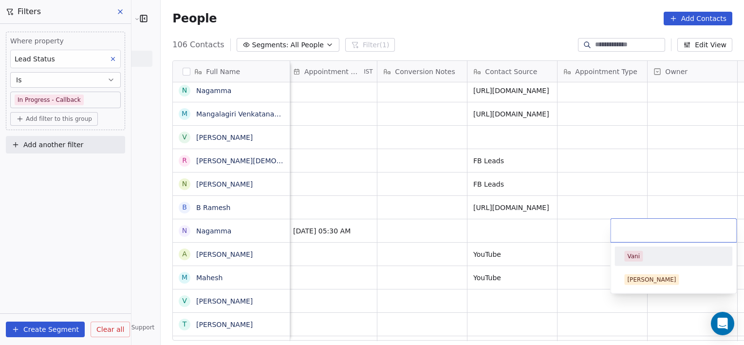
click at [620, 216] on html "RASYA Clinic External Contacts People Marketing Workflows Campaigns Sales Pipel…" at bounding box center [372, 172] width 744 height 345
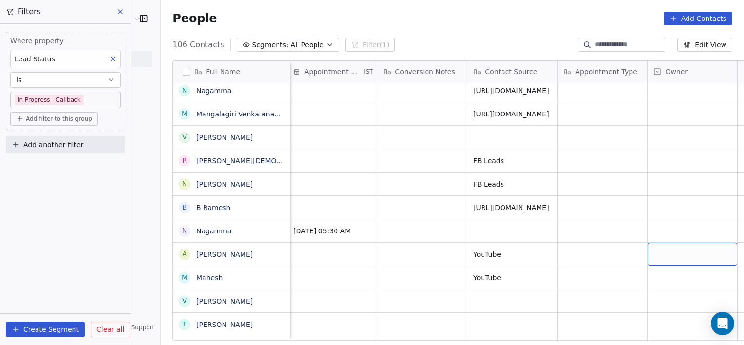
click at [648, 243] on div "grid" at bounding box center [693, 254] width 90 height 23
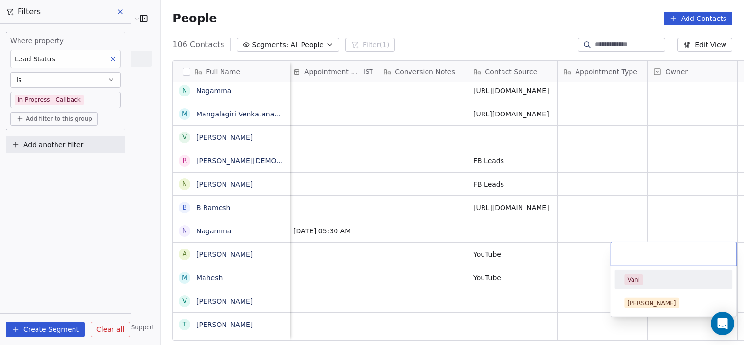
click at [629, 230] on html "RASYA Clinic External Contacts People Marketing Workflows Campaigns Sales Pipel…" at bounding box center [372, 172] width 744 height 345
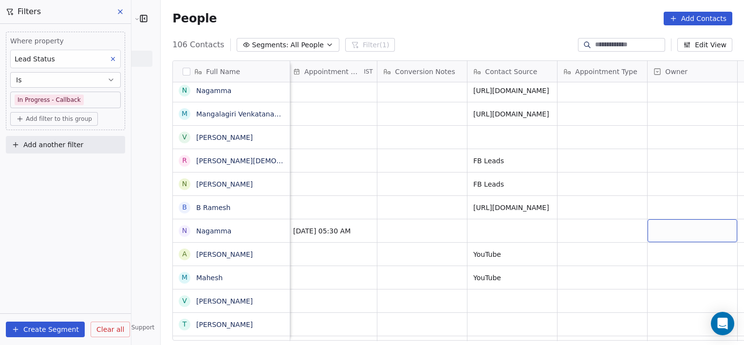
click at [648, 240] on div "grid" at bounding box center [693, 230] width 90 height 23
click at [648, 235] on div "grid" at bounding box center [693, 230] width 90 height 23
click at [648, 232] on div "grid" at bounding box center [693, 230] width 90 height 23
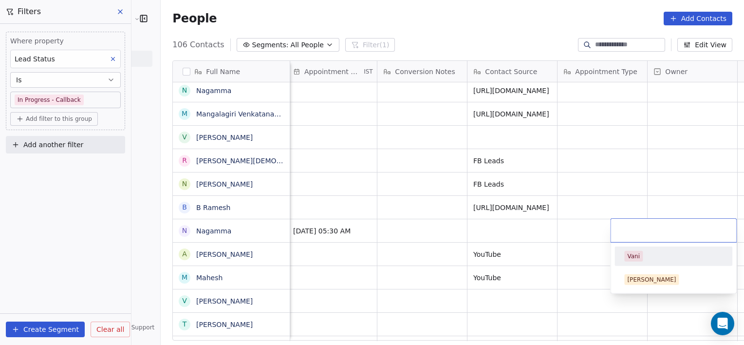
click at [629, 230] on input "text" at bounding box center [674, 230] width 114 height 11
click at [631, 256] on div "Vani" at bounding box center [633, 256] width 13 height 9
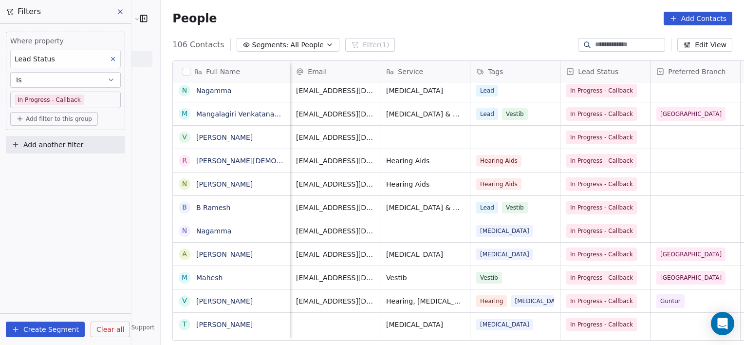
scroll to position [0, 90]
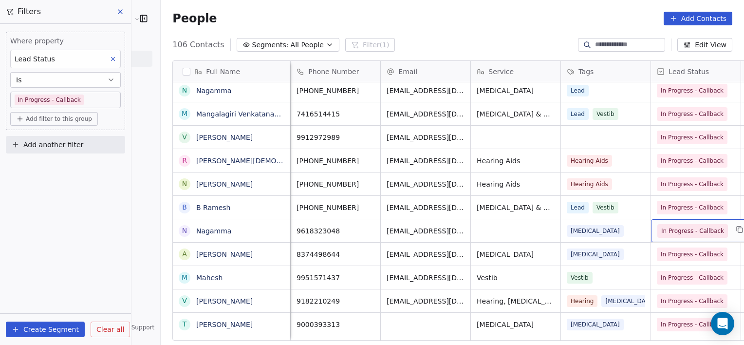
click at [661, 233] on span "In Progress - Callback" at bounding box center [692, 231] width 63 height 10
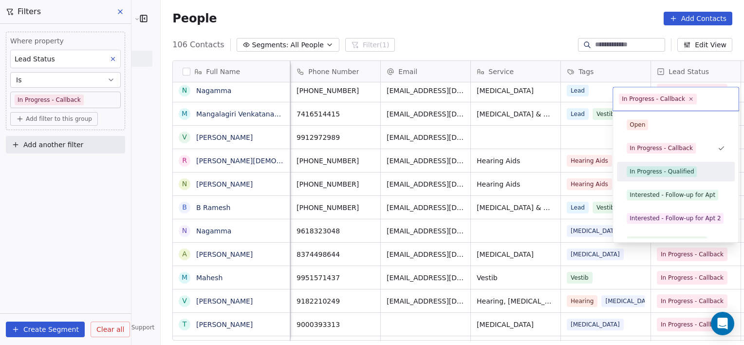
click at [642, 172] on div "In Progress - Qualified" at bounding box center [662, 171] width 64 height 9
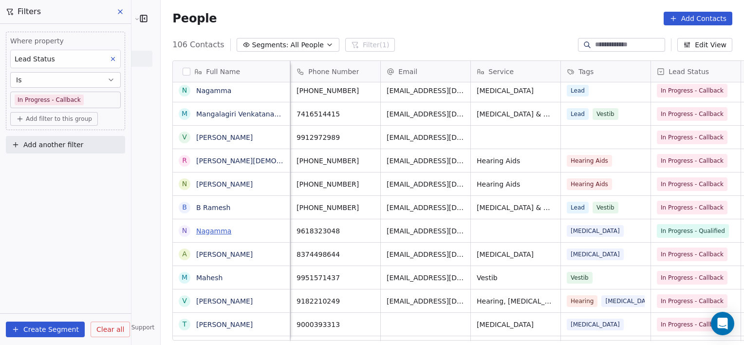
click at [196, 232] on link "Nagamma" at bounding box center [213, 231] width 35 height 8
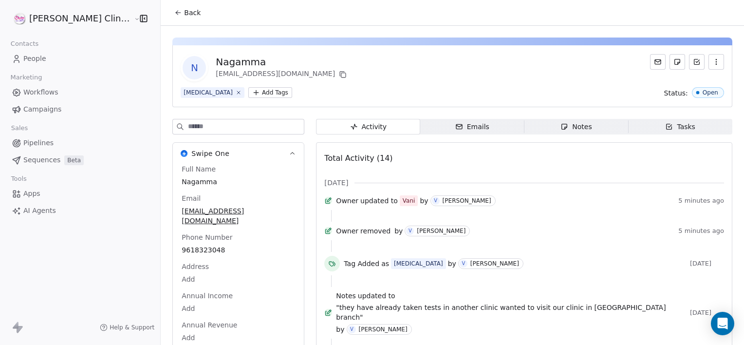
click at [538, 123] on span "Notes Notes" at bounding box center [577, 127] width 104 height 16
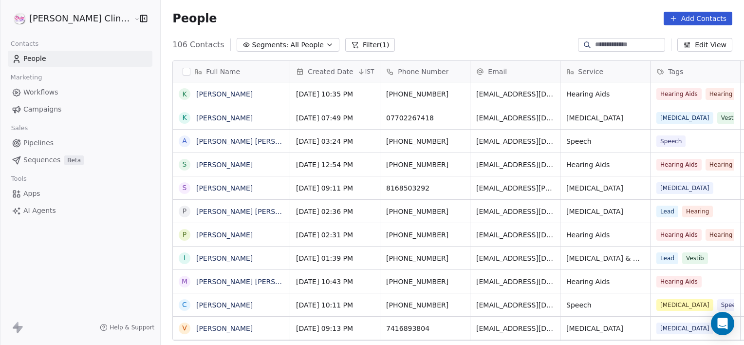
scroll to position [296, 605]
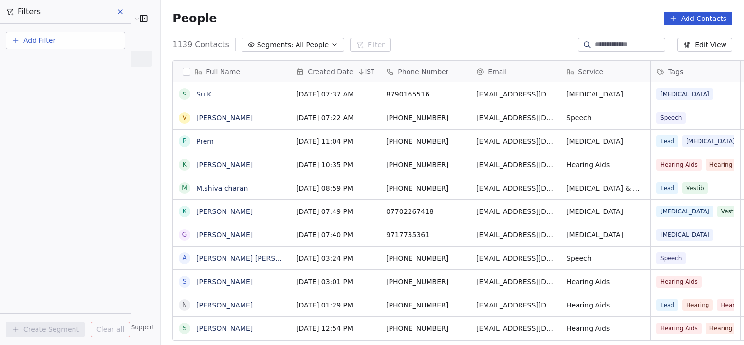
scroll to position [296, 605]
click at [112, 39] on button "Add Filter" at bounding box center [65, 41] width 119 height 18
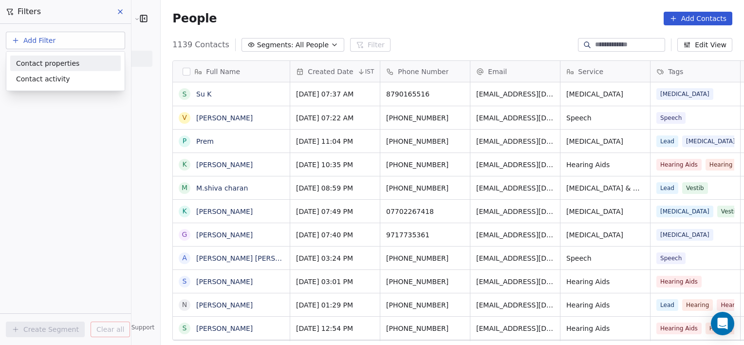
click at [74, 65] on div "Contact properties" at bounding box center [65, 63] width 99 height 10
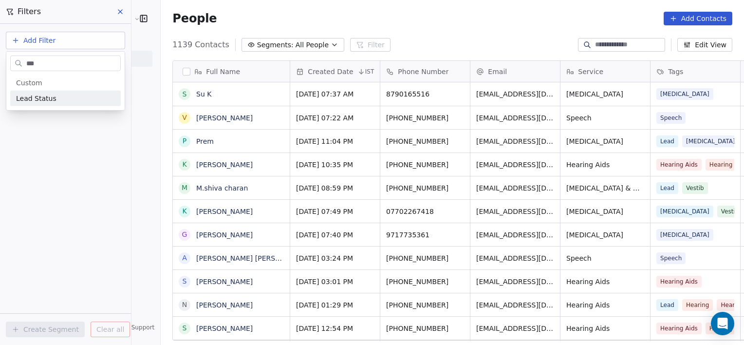
type input "***"
click at [23, 102] on span "Lead Status" at bounding box center [36, 99] width 40 height 10
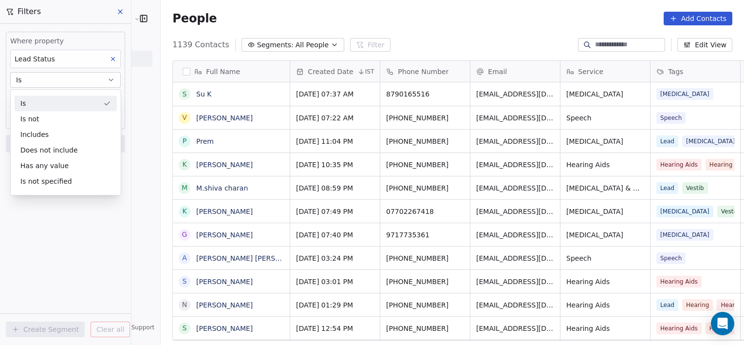
click at [35, 102] on div "Is" at bounding box center [66, 103] width 102 height 16
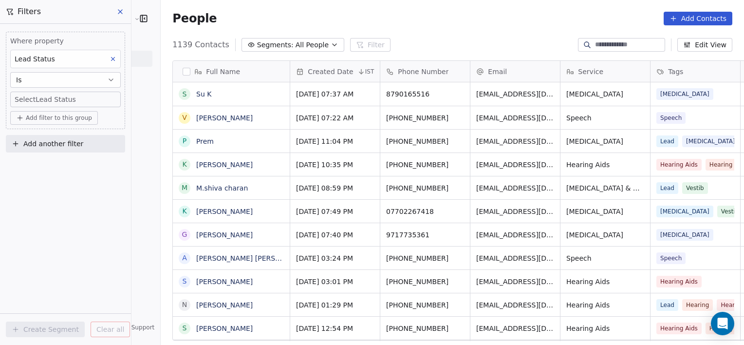
click at [38, 103] on body "[PERSON_NAME] Clinic External Contacts People Marketing Workflows Campaigns Sal…" at bounding box center [372, 172] width 744 height 345
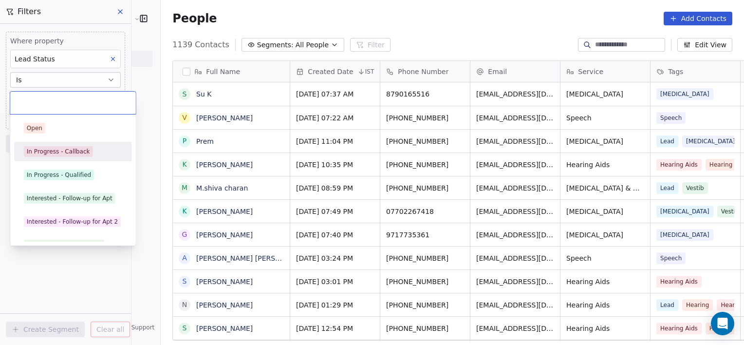
click at [41, 152] on div "In Progress - Callback" at bounding box center [58, 151] width 63 height 9
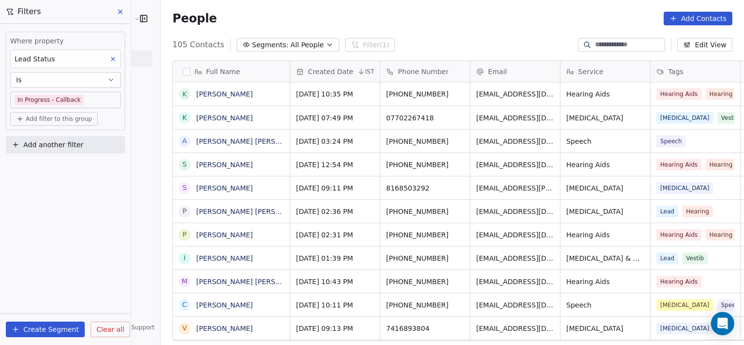
click at [607, 47] on input at bounding box center [629, 45] width 68 height 10
click at [607, 45] on input "****" at bounding box center [629, 45] width 68 height 10
type input "*******"
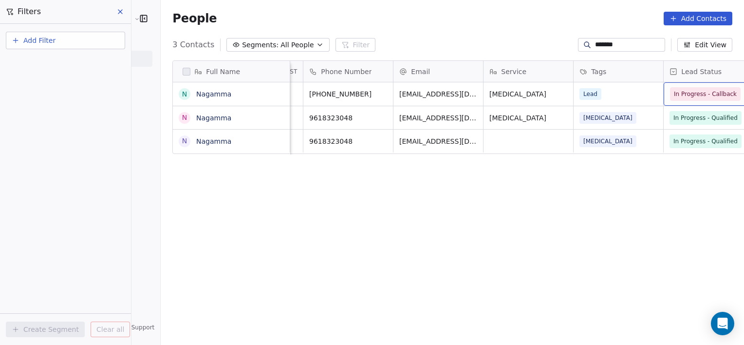
scroll to position [0, 167]
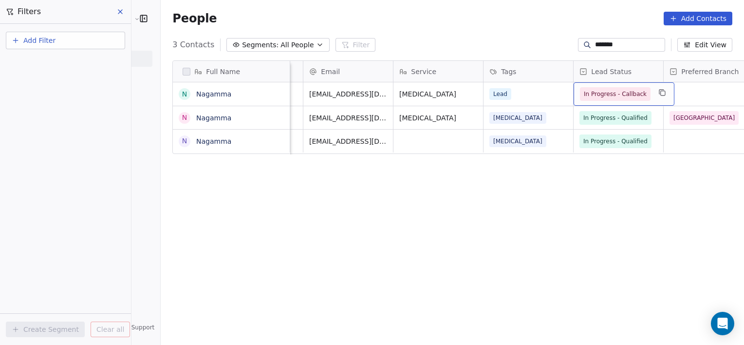
click at [590, 95] on span "In Progress - Callback" at bounding box center [615, 94] width 63 height 10
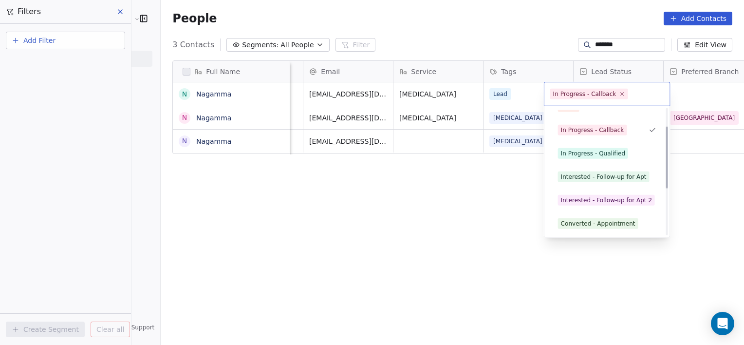
scroll to position [37, 0]
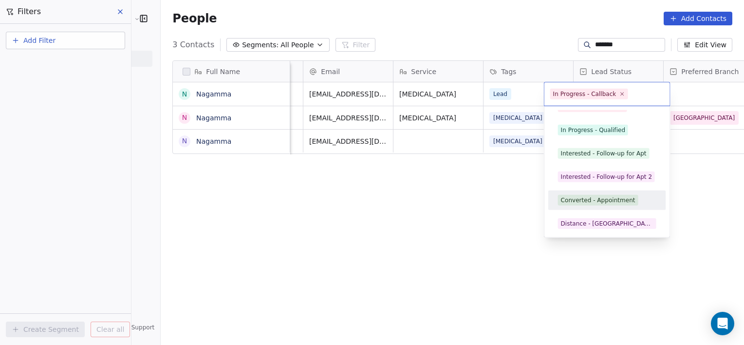
click at [599, 201] on div "Converted - Appointment" at bounding box center [598, 200] width 75 height 9
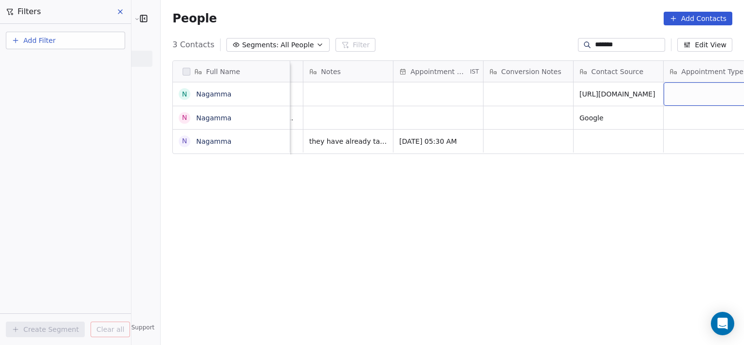
scroll to position [0, 888]
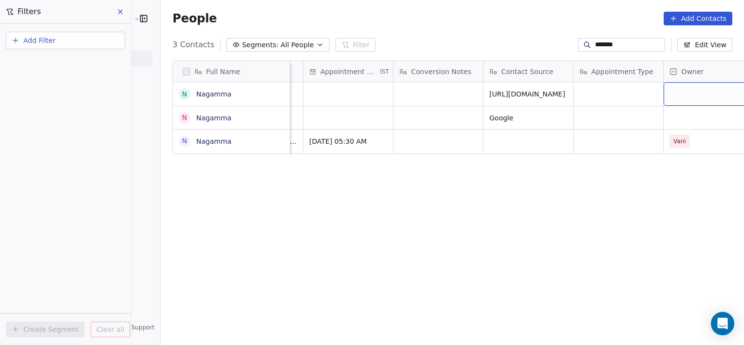
click at [664, 101] on div "grid" at bounding box center [709, 93] width 90 height 23
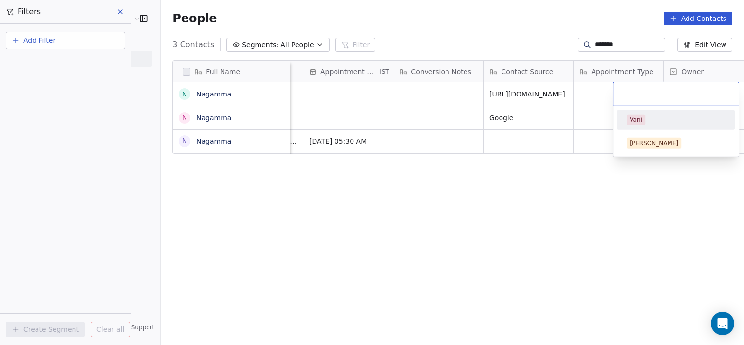
click at [636, 119] on div "Vani" at bounding box center [636, 119] width 13 height 9
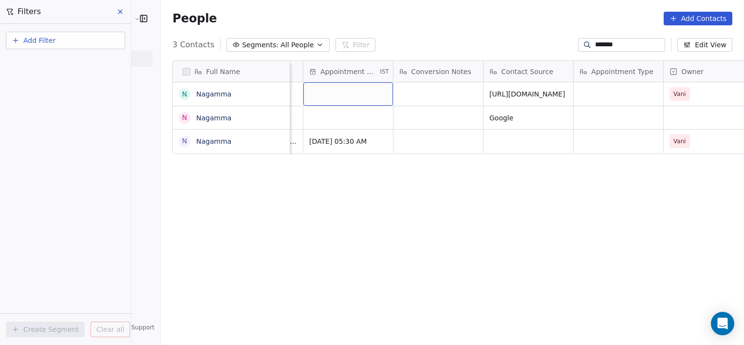
click at [333, 86] on div "grid" at bounding box center [348, 93] width 90 height 23
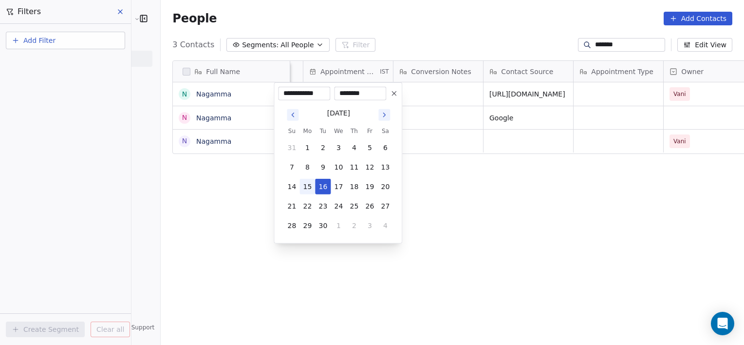
click at [308, 188] on button "15" at bounding box center [308, 187] width 16 height 16
type input "**********"
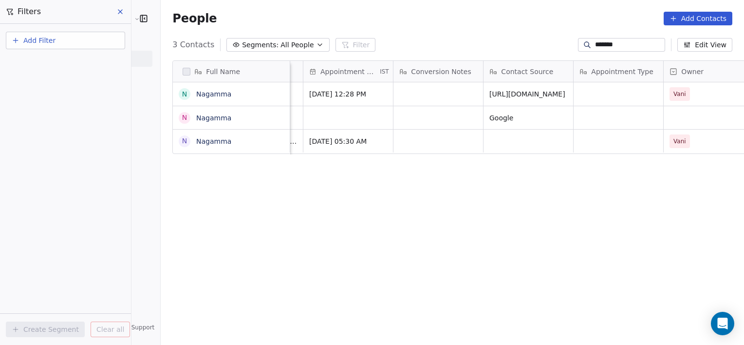
click at [465, 174] on html "RASYA Clinic External Contacts People Marketing Workflows Campaigns Sales Pipel…" at bounding box center [372, 172] width 744 height 345
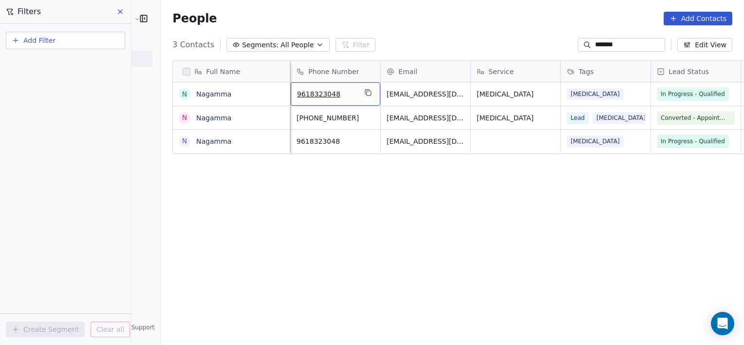
scroll to position [0, 0]
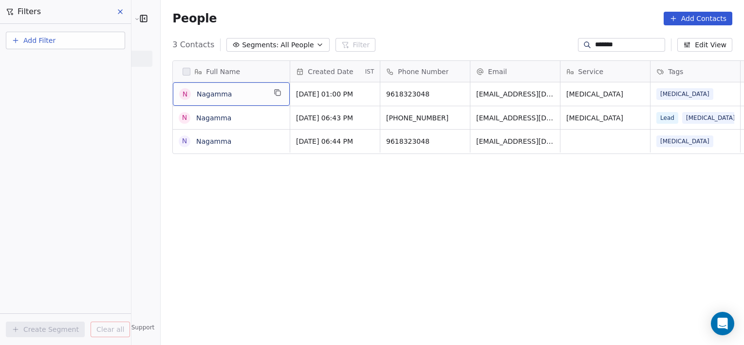
click at [645, 43] on input "*******" at bounding box center [629, 45] width 68 height 10
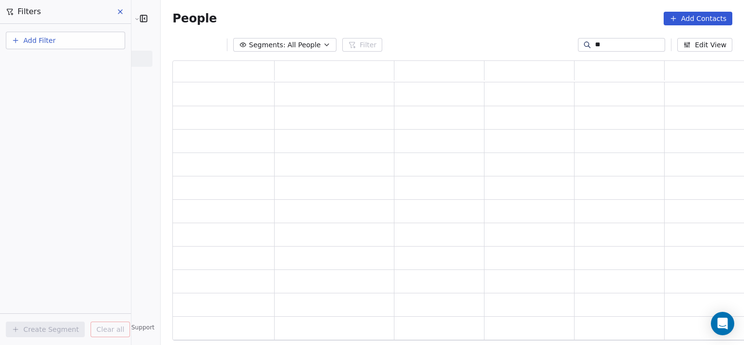
type input "*"
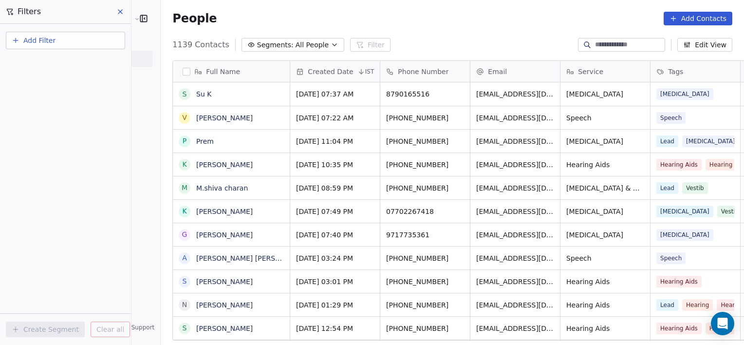
scroll to position [296, 605]
click at [107, 35] on button "Add Filter" at bounding box center [65, 41] width 119 height 18
click at [80, 64] on div "Contact properties" at bounding box center [65, 63] width 99 height 10
type input "****"
click at [47, 97] on span "Lead Status" at bounding box center [36, 99] width 40 height 10
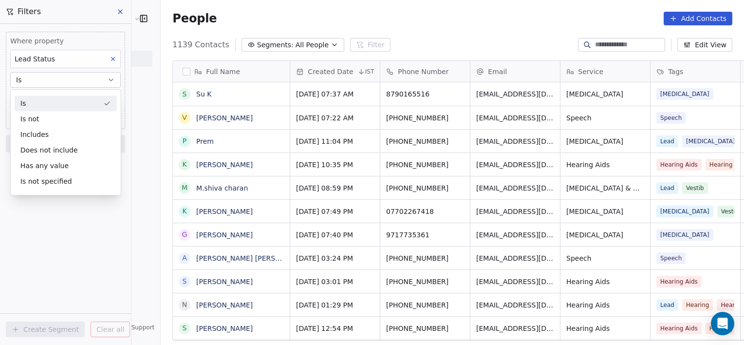
click at [48, 99] on div "Is" at bounding box center [66, 103] width 102 height 16
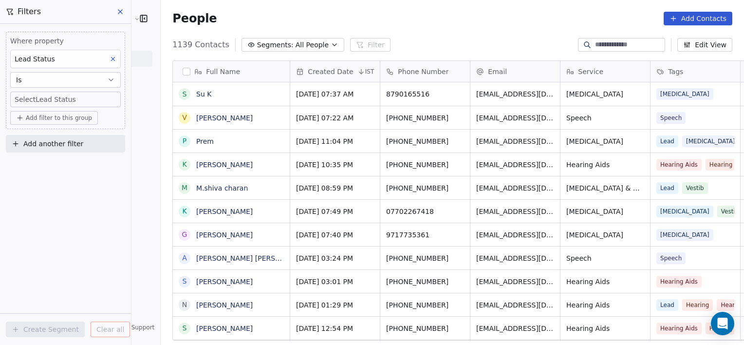
click at [48, 99] on body "[PERSON_NAME] Clinic External Contacts People Marketing Workflows Campaigns Sal…" at bounding box center [372, 172] width 744 height 345
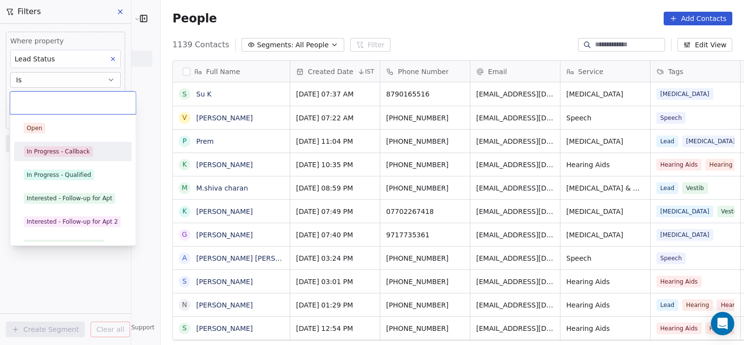
click at [45, 151] on div "In Progress - Callback" at bounding box center [58, 151] width 63 height 9
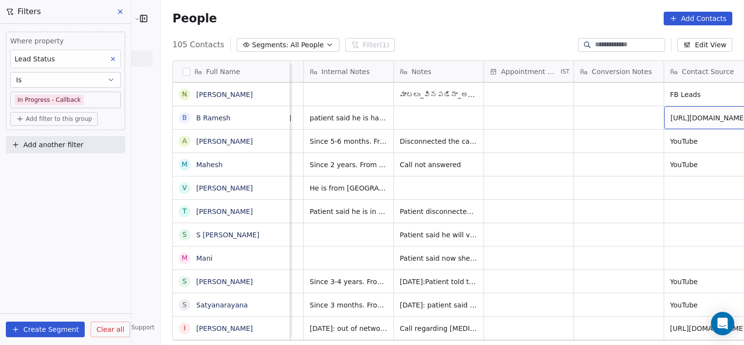
scroll to position [0, 798]
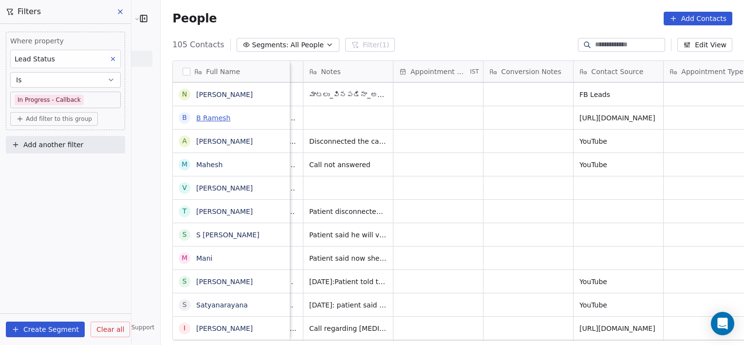
click at [196, 119] on link "B Ramesh" at bounding box center [213, 118] width 34 height 8
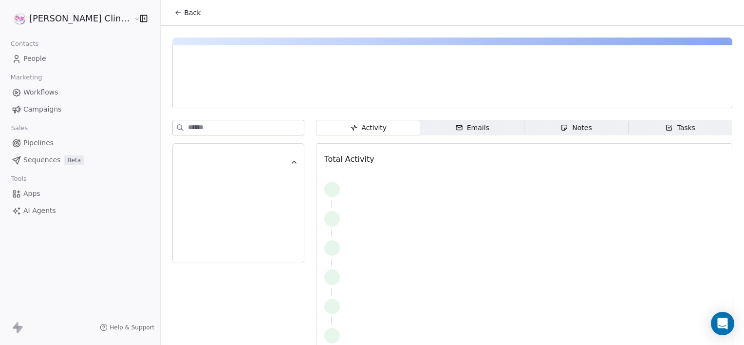
click at [528, 122] on span "Notes Notes" at bounding box center [577, 128] width 104 height 16
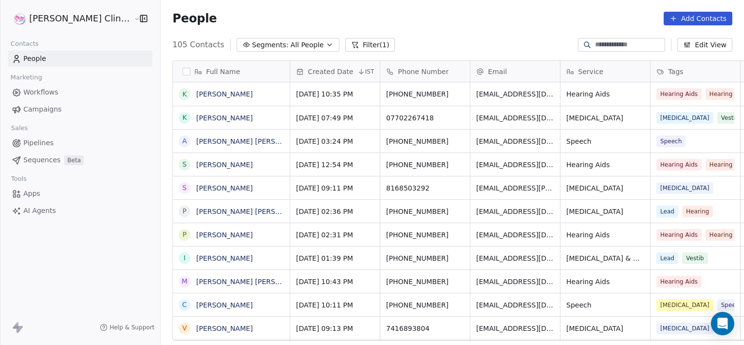
scroll to position [296, 605]
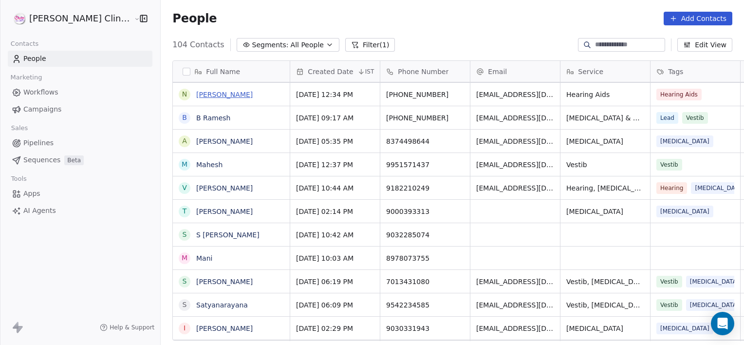
click at [226, 92] on link "[PERSON_NAME]" at bounding box center [224, 95] width 57 height 8
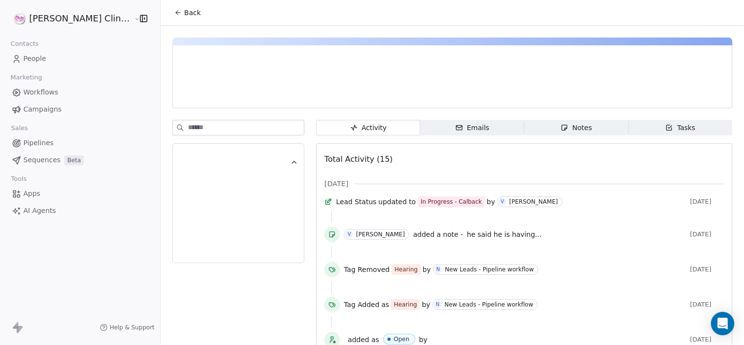
click at [536, 129] on span "Notes Notes" at bounding box center [577, 128] width 104 height 16
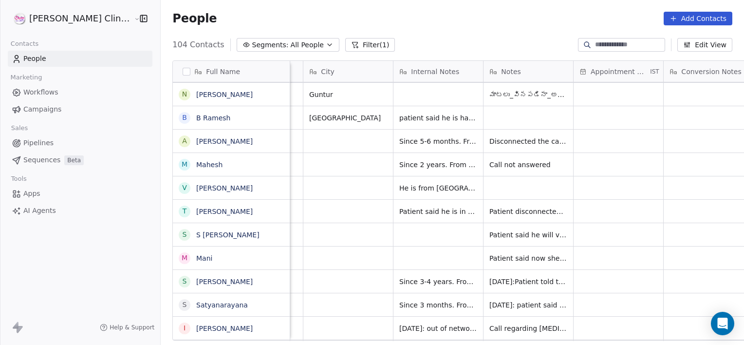
scroll to position [0, 707]
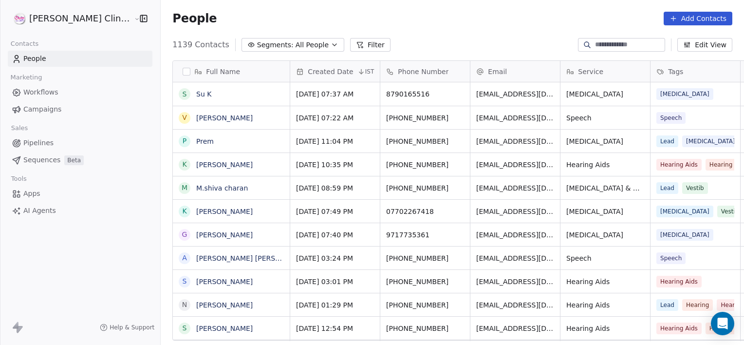
scroll to position [296, 605]
click at [350, 46] on button "Filter" at bounding box center [370, 45] width 40 height 14
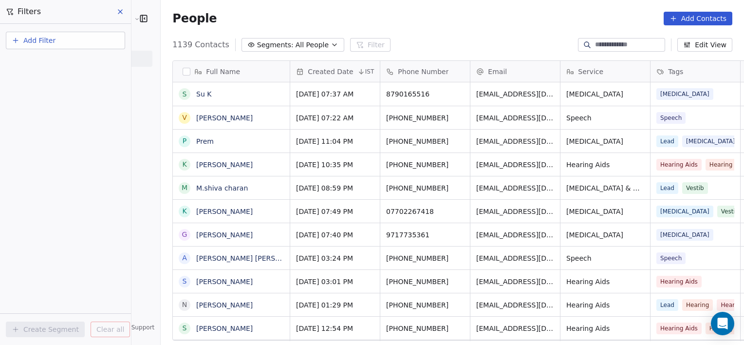
click at [57, 46] on button "Add Filter" at bounding box center [65, 41] width 119 height 18
click at [51, 60] on span "Contact properties" at bounding box center [47, 63] width 63 height 10
type input "****"
click at [51, 99] on span "Lead Status" at bounding box center [36, 99] width 40 height 10
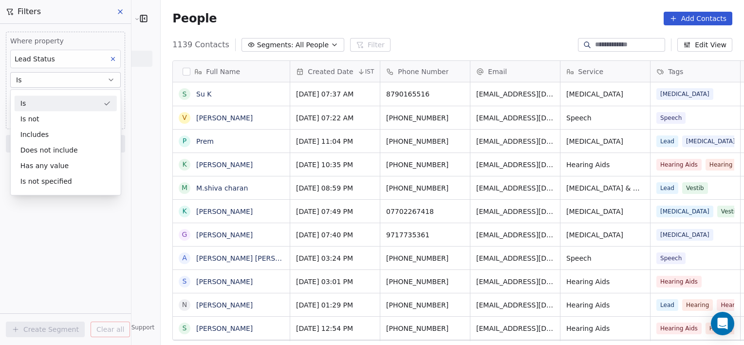
click at [51, 99] on div "Is" at bounding box center [66, 103] width 102 height 16
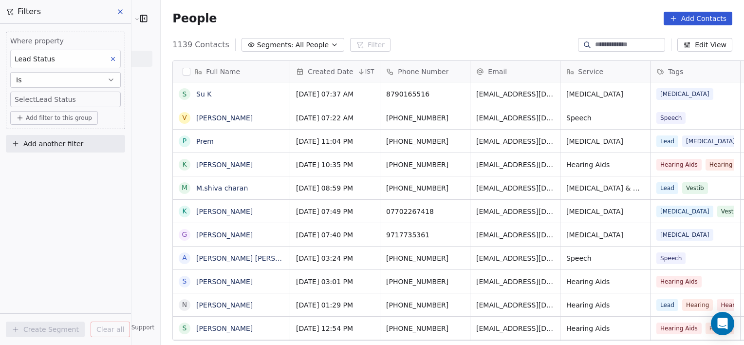
click at [51, 99] on body "[PERSON_NAME] Clinic External Contacts People Marketing Workflows Campaigns Sal…" at bounding box center [372, 172] width 744 height 345
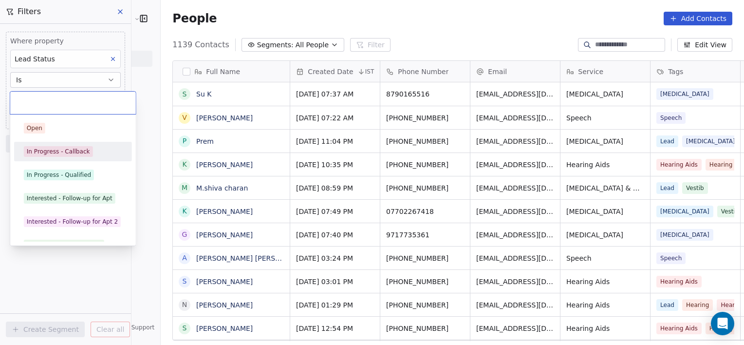
click at [35, 153] on div "In Progress - Callback" at bounding box center [58, 151] width 63 height 9
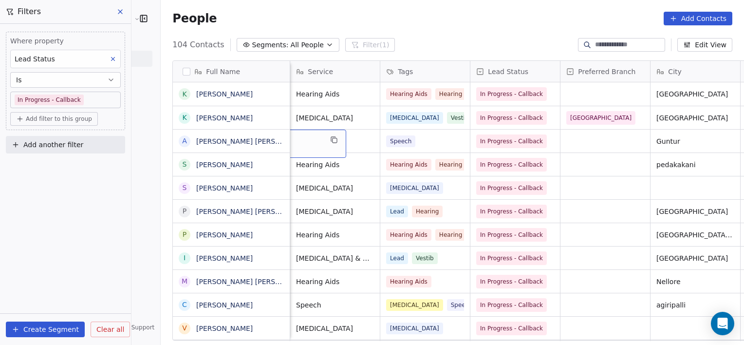
scroll to position [0, 180]
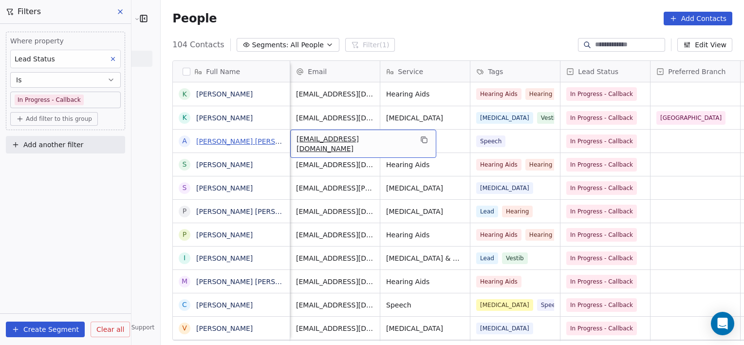
click at [196, 141] on link "[PERSON_NAME] [PERSON_NAME]" at bounding box center [253, 141] width 115 height 8
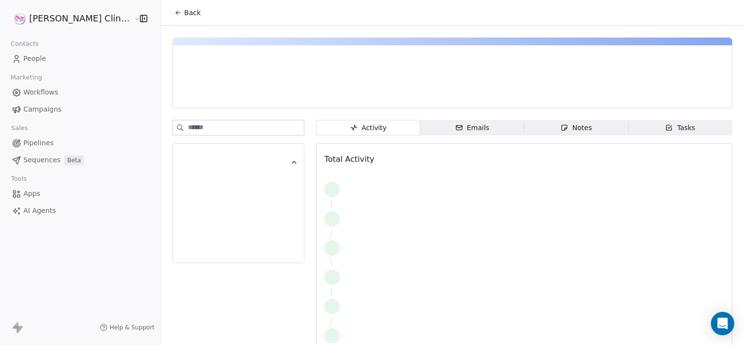
click at [529, 128] on span "Notes Notes" at bounding box center [577, 128] width 104 height 16
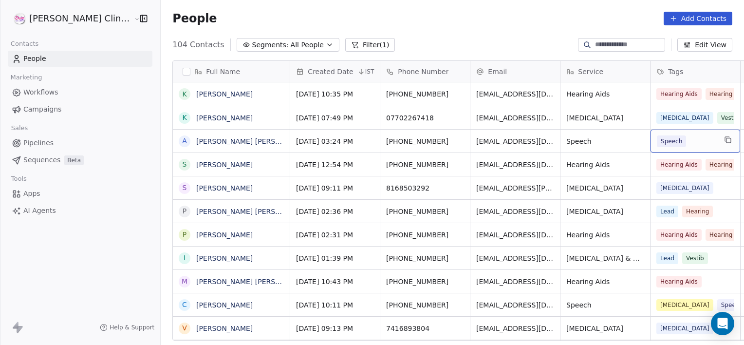
scroll to position [0, 77]
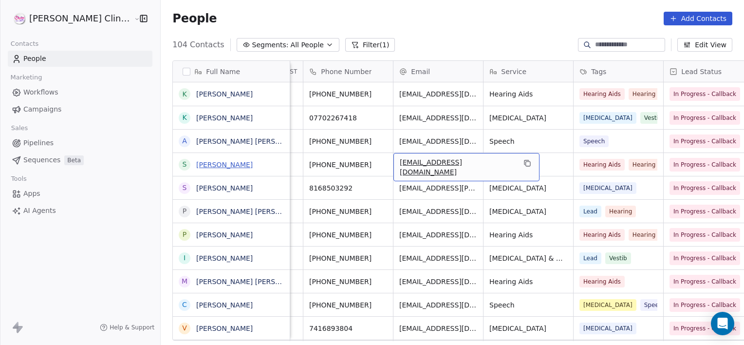
click at [196, 164] on link "[PERSON_NAME]" at bounding box center [224, 165] width 57 height 8
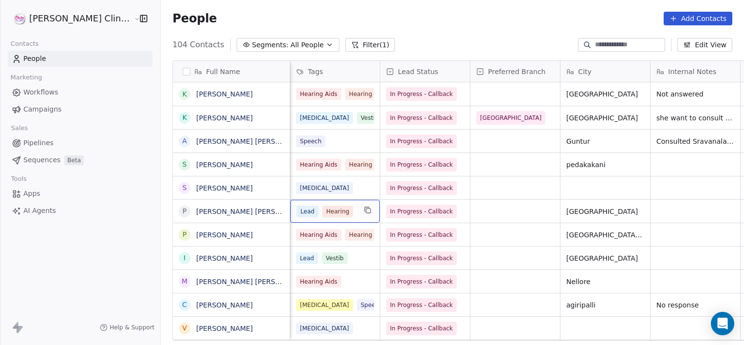
scroll to position [0, 270]
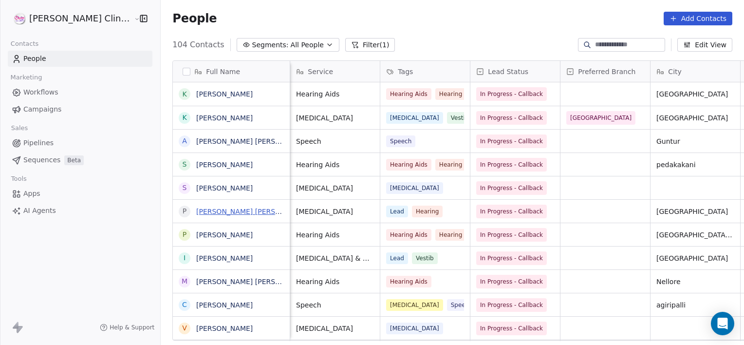
click at [207, 213] on link "[PERSON_NAME] [PERSON_NAME]" at bounding box center [253, 212] width 115 height 8
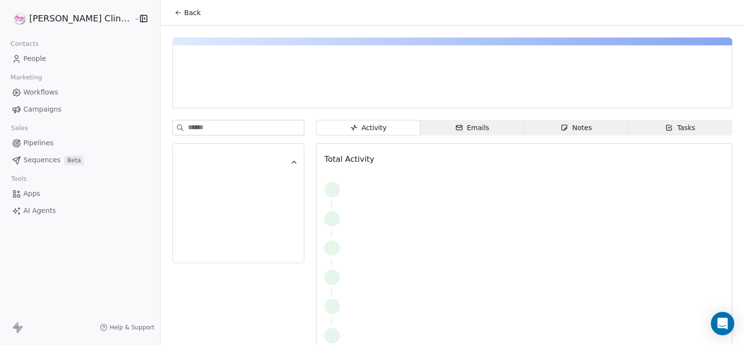
click at [535, 119] on div "Activity Activity Emails Emails Notes Notes Tasks Tasks Total Activity" at bounding box center [453, 196] width 584 height 340
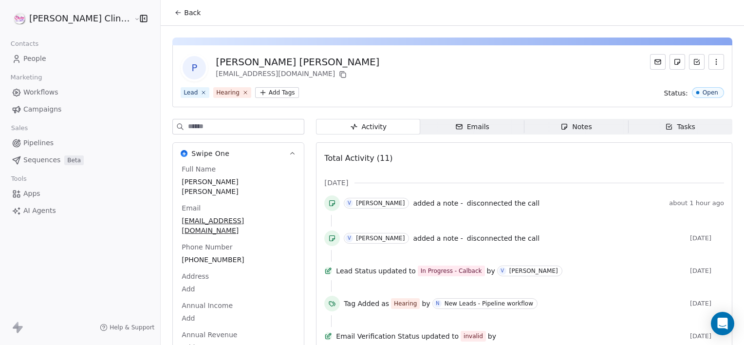
click at [532, 129] on span "Notes Notes" at bounding box center [577, 127] width 104 height 16
click at [184, 11] on span "Back" at bounding box center [192, 13] width 17 height 10
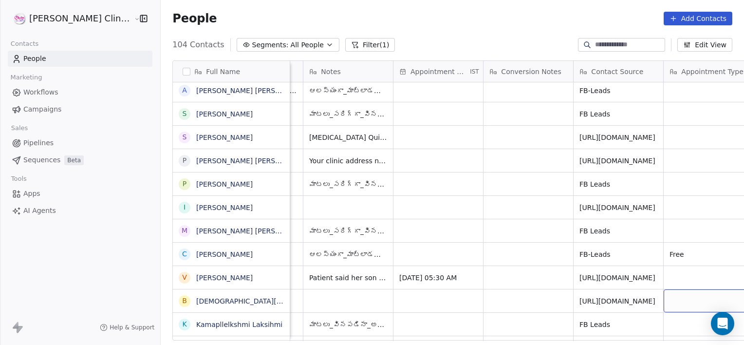
scroll to position [0, 888]
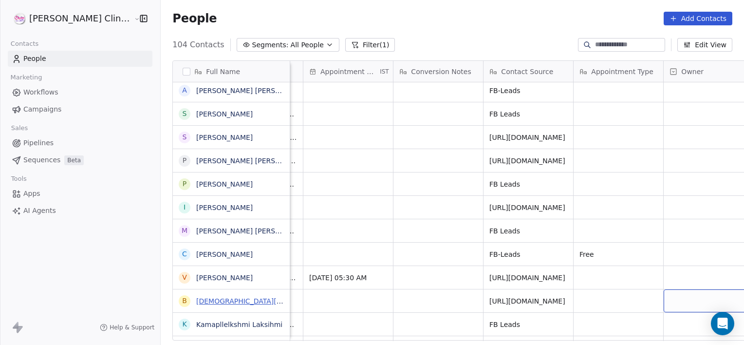
click at [212, 300] on link "[DEMOGRAPHIC_DATA][PERSON_NAME]" at bounding box center [263, 301] width 134 height 8
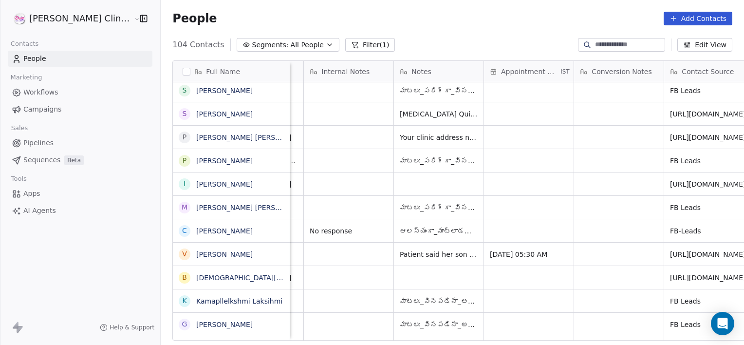
scroll to position [0, 798]
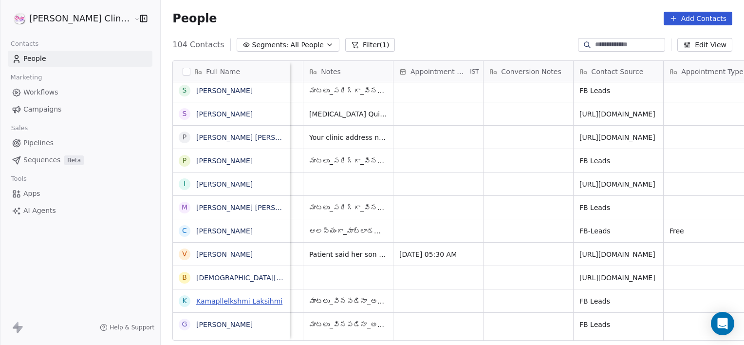
click at [196, 299] on link "Kamapllelkshmi Laksihmi" at bounding box center [239, 301] width 86 height 8
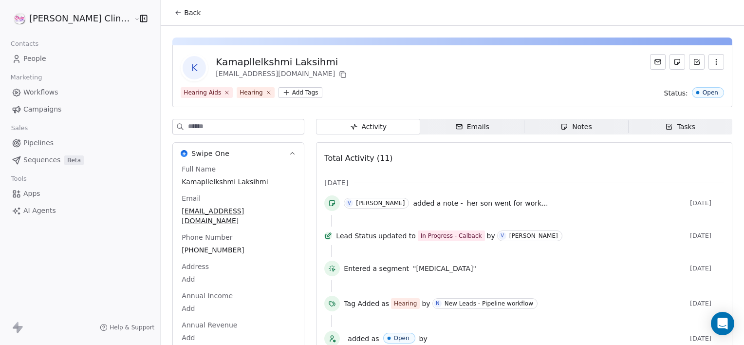
click at [467, 204] on span "her son went for work..." at bounding box center [507, 203] width 81 height 8
click at [467, 205] on span "her son went for work..." at bounding box center [507, 203] width 81 height 8
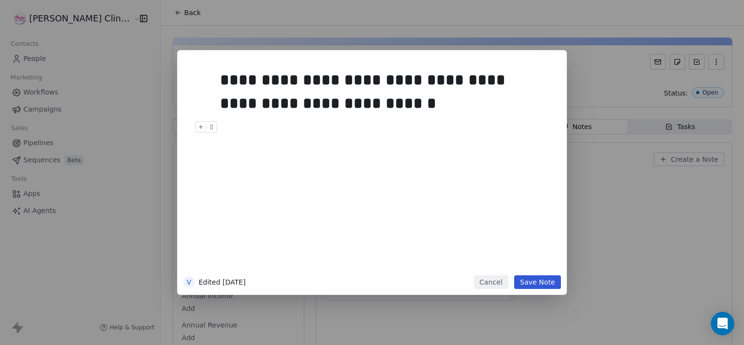
click at [488, 285] on button "Cancel" at bounding box center [491, 282] width 35 height 14
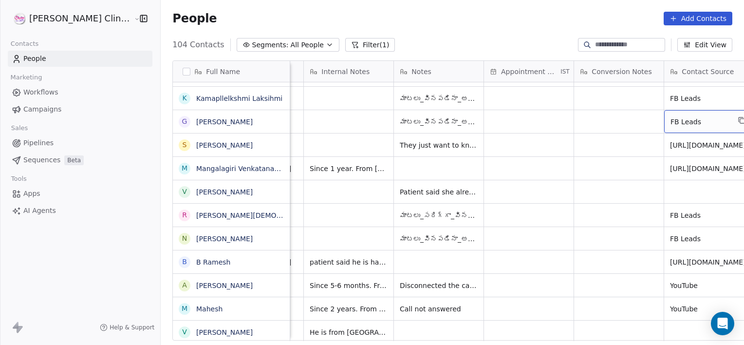
scroll to position [0, 798]
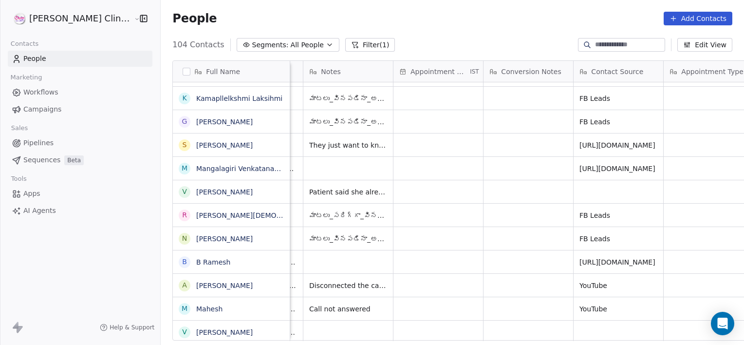
click at [215, 123] on link "[PERSON_NAME]" at bounding box center [224, 122] width 57 height 8
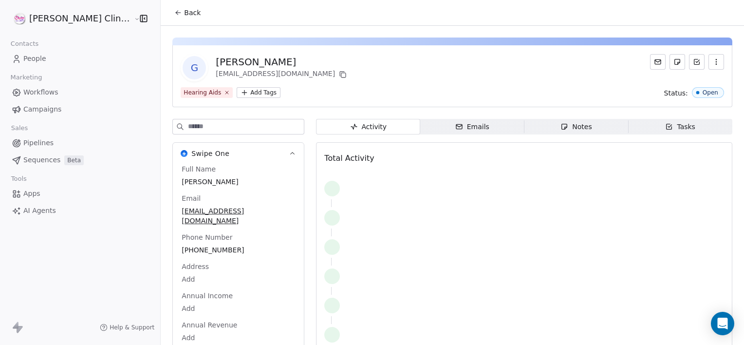
click at [541, 125] on span "Notes Notes" at bounding box center [577, 127] width 104 height 16
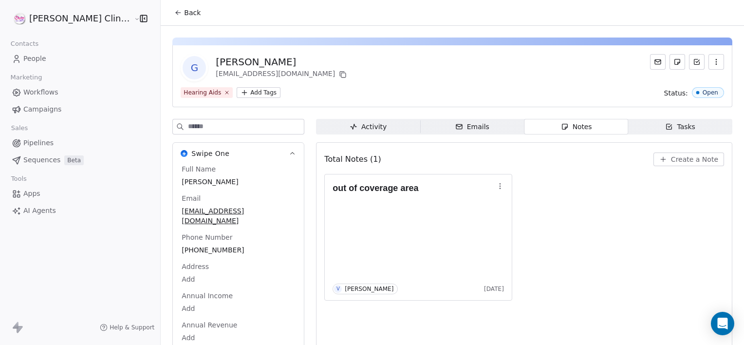
click at [169, 7] on button "Back" at bounding box center [188, 13] width 38 height 18
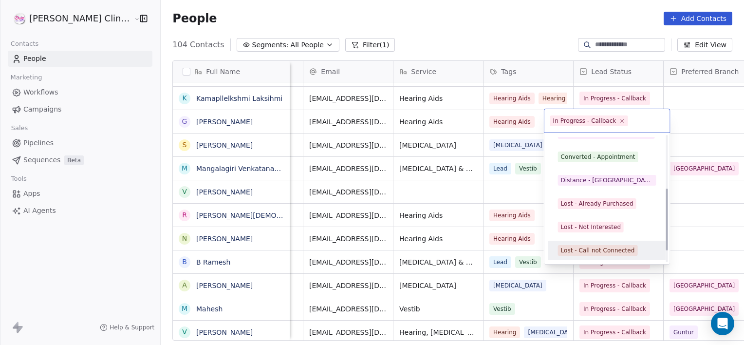
scroll to position [130, 0]
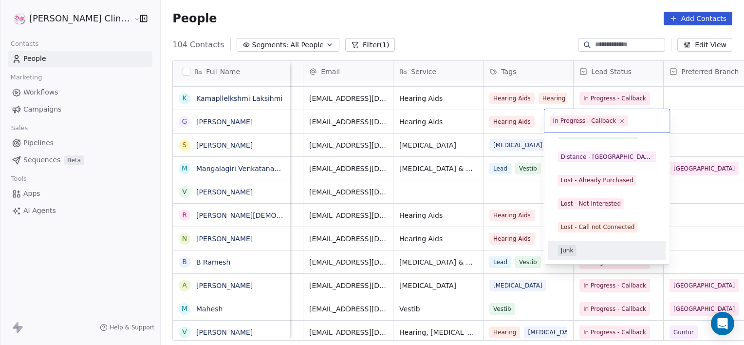
click at [571, 251] on div "Junk" at bounding box center [567, 250] width 13 height 9
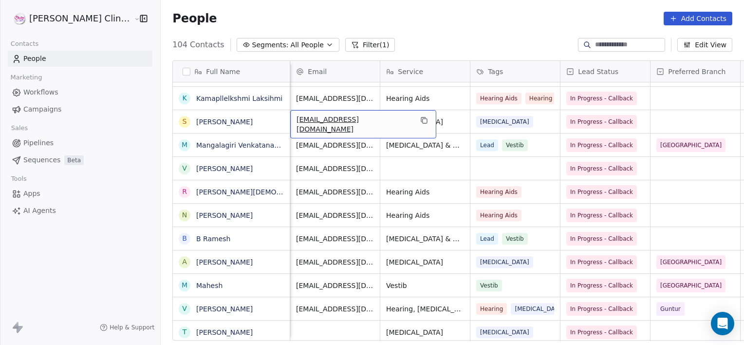
scroll to position [0, 90]
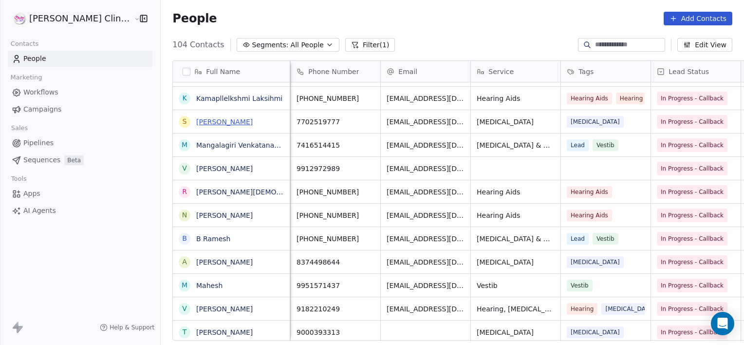
click at [206, 120] on link "[PERSON_NAME]" at bounding box center [224, 122] width 57 height 8
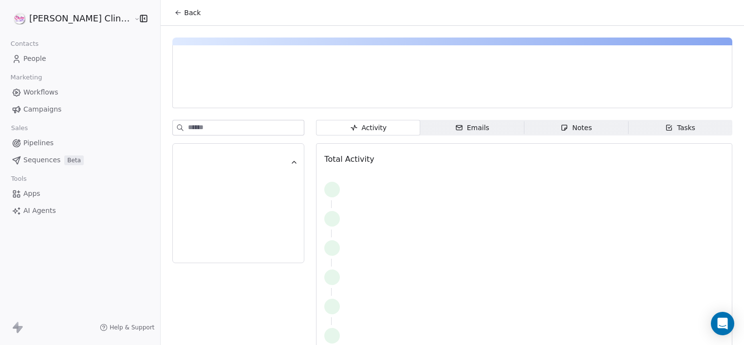
click at [525, 123] on span "Notes Notes" at bounding box center [577, 128] width 104 height 16
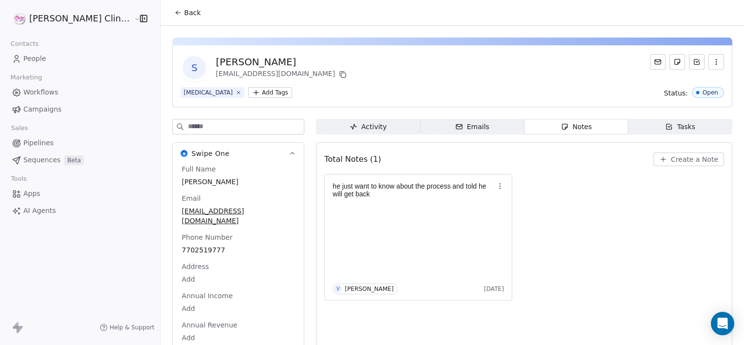
click at [184, 12] on span "Back" at bounding box center [192, 13] width 17 height 10
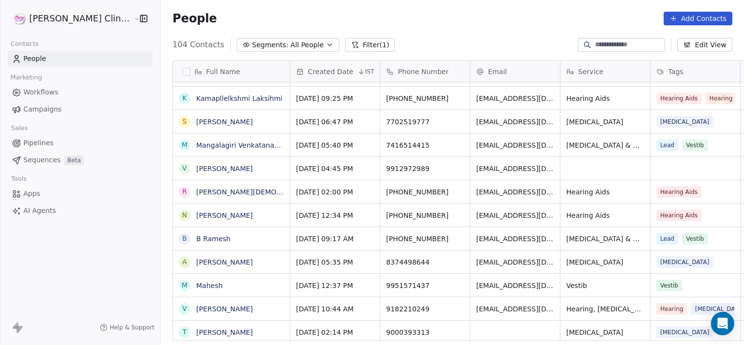
scroll to position [296, 605]
click at [228, 146] on link "Mangalagiri Venkatanarayana" at bounding box center [247, 145] width 102 height 8
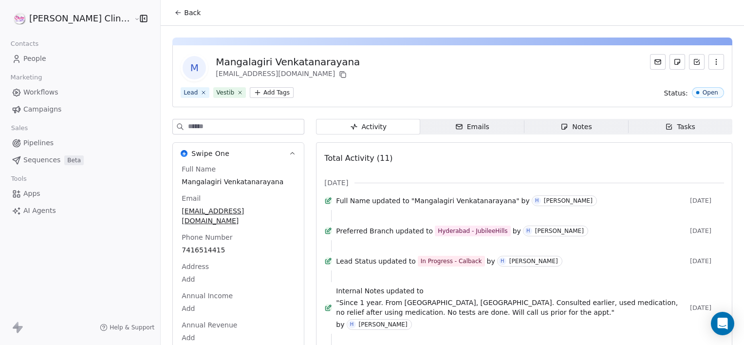
click at [525, 128] on span "Notes Notes" at bounding box center [577, 127] width 104 height 16
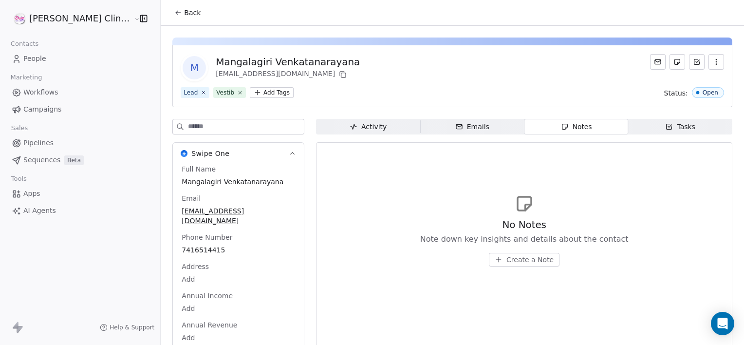
click at [455, 131] on div "Emails" at bounding box center [472, 127] width 34 height 10
click at [383, 130] on span "Activity Activity" at bounding box center [368, 127] width 104 height 16
click at [169, 18] on button "Back" at bounding box center [188, 13] width 38 height 18
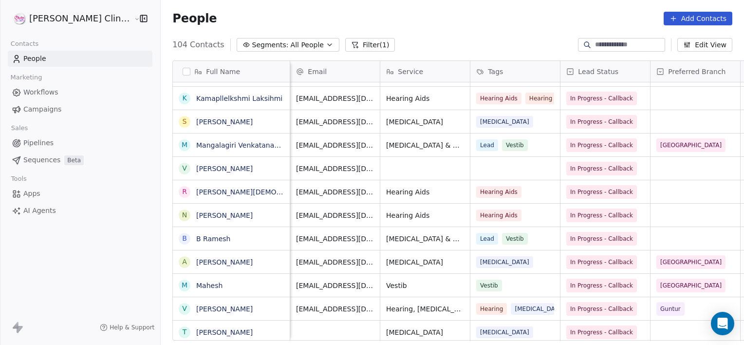
scroll to position [0, 90]
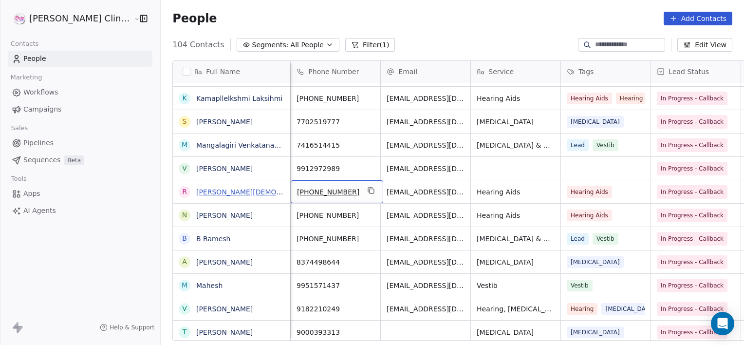
click at [196, 191] on link "[PERSON_NAME][DEMOGRAPHIC_DATA]" at bounding box center [263, 192] width 134 height 8
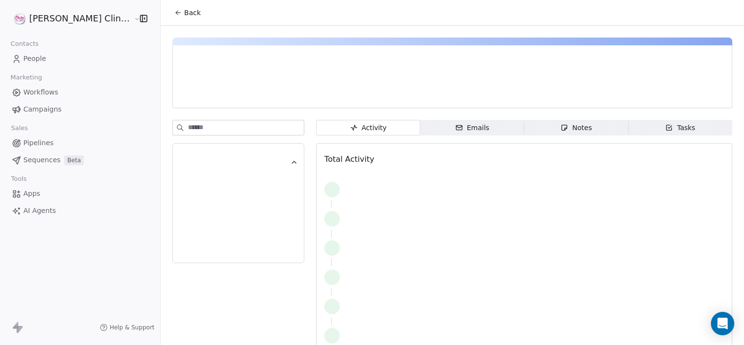
click at [525, 134] on span "Notes Notes" at bounding box center [577, 128] width 104 height 16
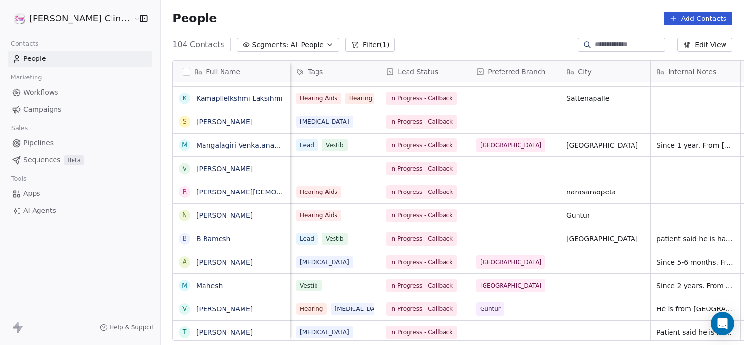
scroll to position [0, 270]
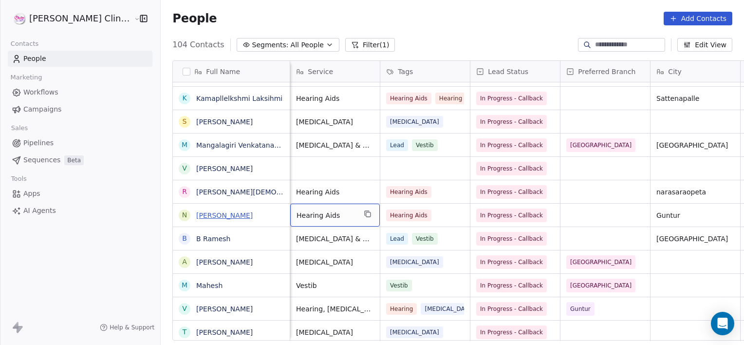
click at [234, 216] on link "[PERSON_NAME]" at bounding box center [224, 215] width 57 height 8
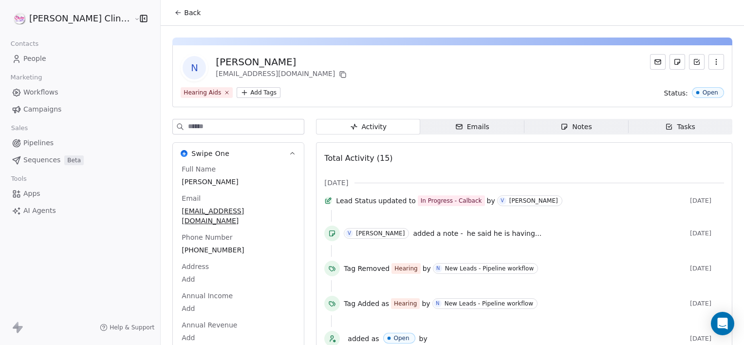
click at [476, 150] on div "Total Activity (15)" at bounding box center [524, 158] width 400 height 19
click at [584, 125] on span "Notes Notes" at bounding box center [577, 127] width 104 height 16
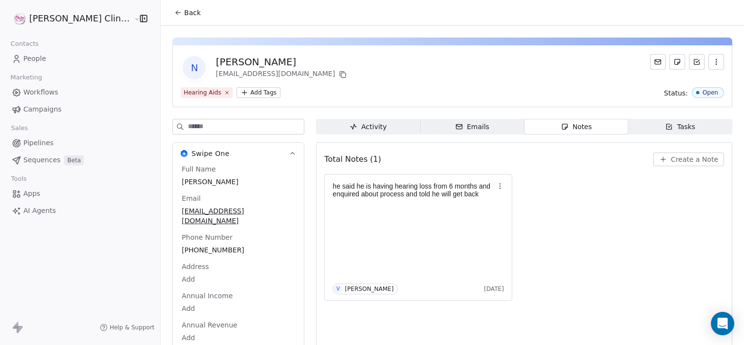
click at [174, 11] on icon at bounding box center [178, 13] width 8 height 8
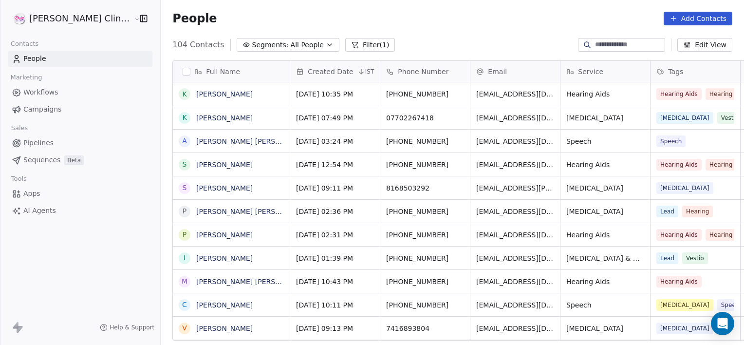
scroll to position [296, 605]
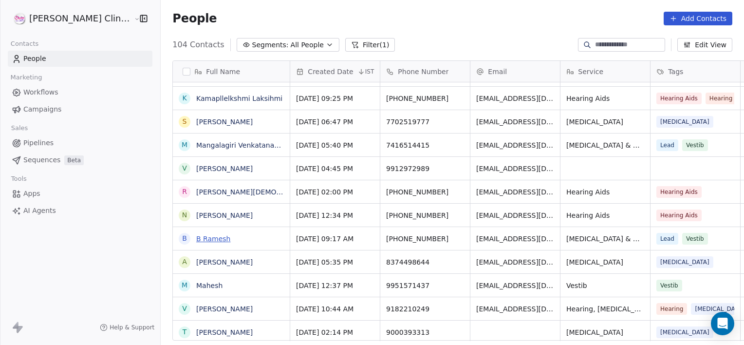
click at [196, 239] on link "B Ramesh" at bounding box center [213, 239] width 34 height 8
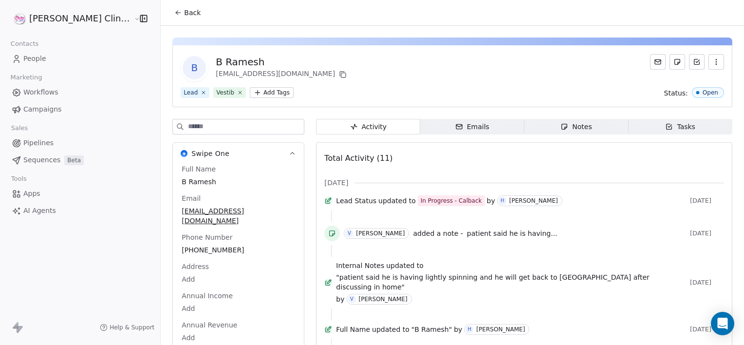
click at [568, 127] on div "Notes" at bounding box center [576, 127] width 31 height 10
click at [169, 10] on button "Back" at bounding box center [188, 13] width 38 height 18
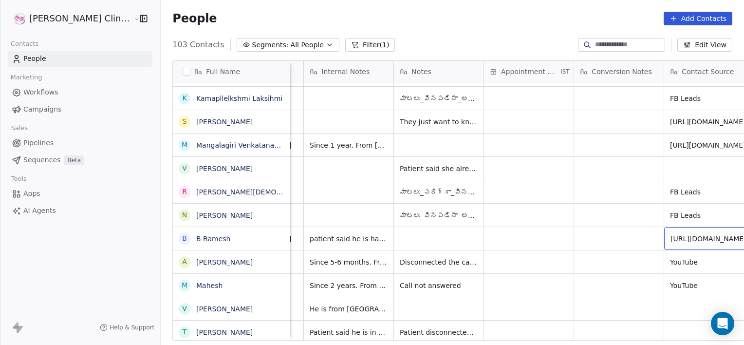
scroll to position [0, 798]
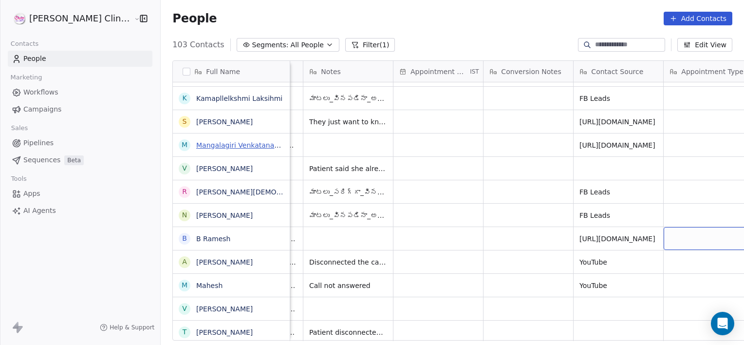
click at [230, 145] on link "Mangalagiri Venkatanarayana" at bounding box center [247, 145] width 102 height 8
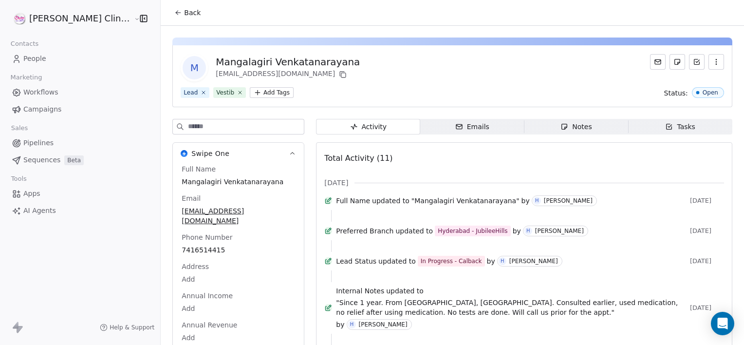
click at [525, 125] on span "Notes Notes" at bounding box center [577, 127] width 104 height 16
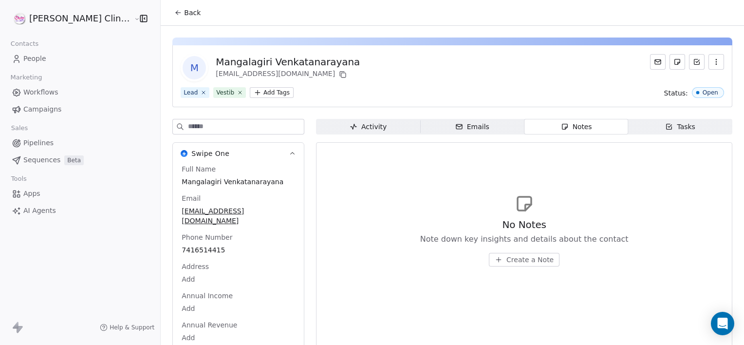
click at [507, 258] on span "Create a Note" at bounding box center [530, 260] width 47 height 10
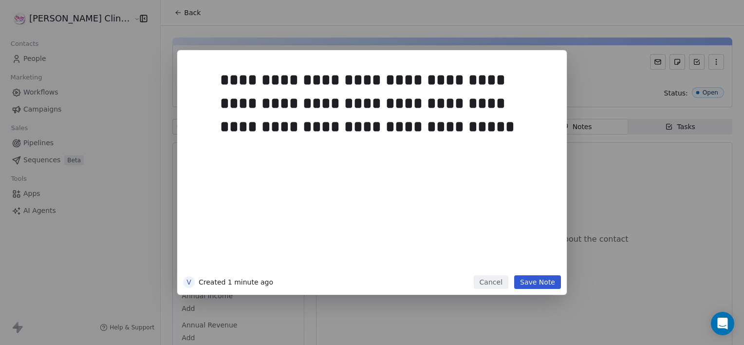
click at [528, 279] on button "Save Note" at bounding box center [537, 282] width 47 height 14
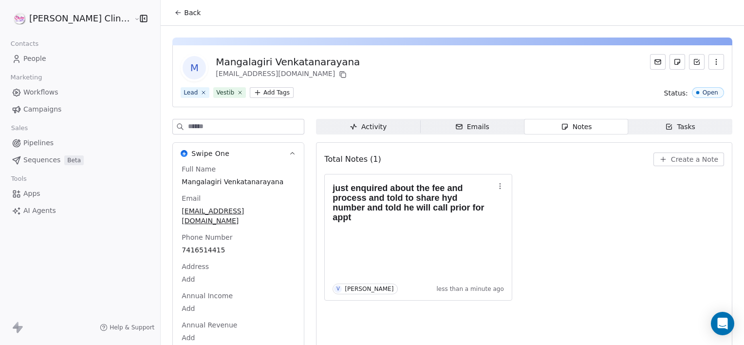
click at [228, 239] on div "Phone Number [PHONE_NUMBER]" at bounding box center [238, 243] width 117 height 23
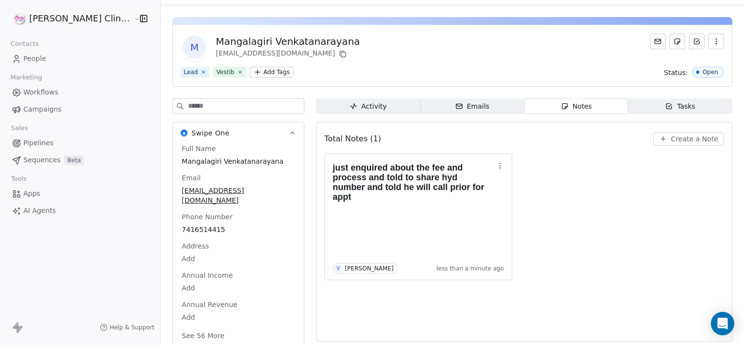
scroll to position [28, 0]
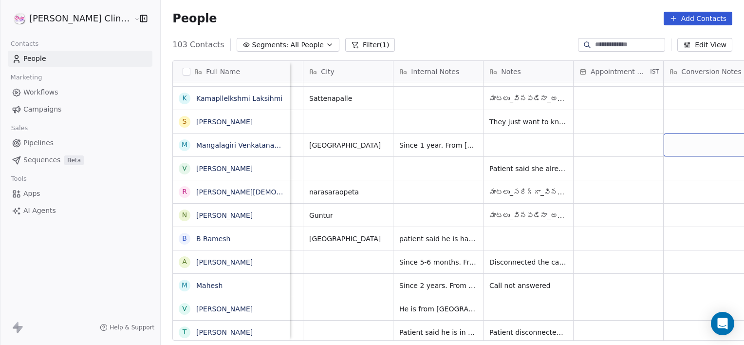
scroll to position [0, 707]
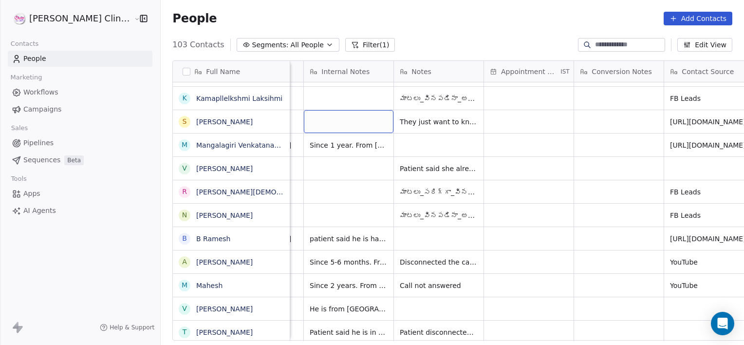
click at [340, 119] on div "grid" at bounding box center [349, 121] width 90 height 23
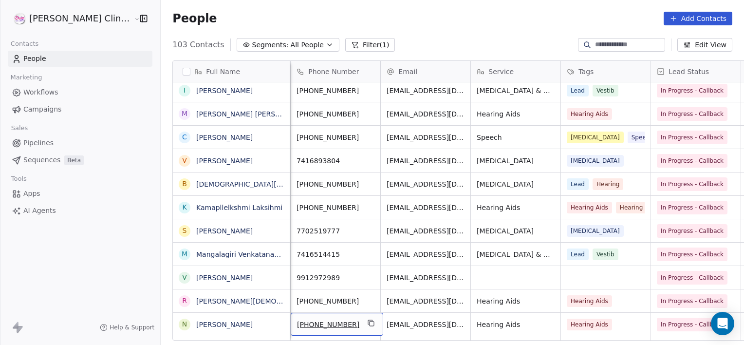
scroll to position [0, 0]
